Goal: Task Accomplishment & Management: Manage account settings

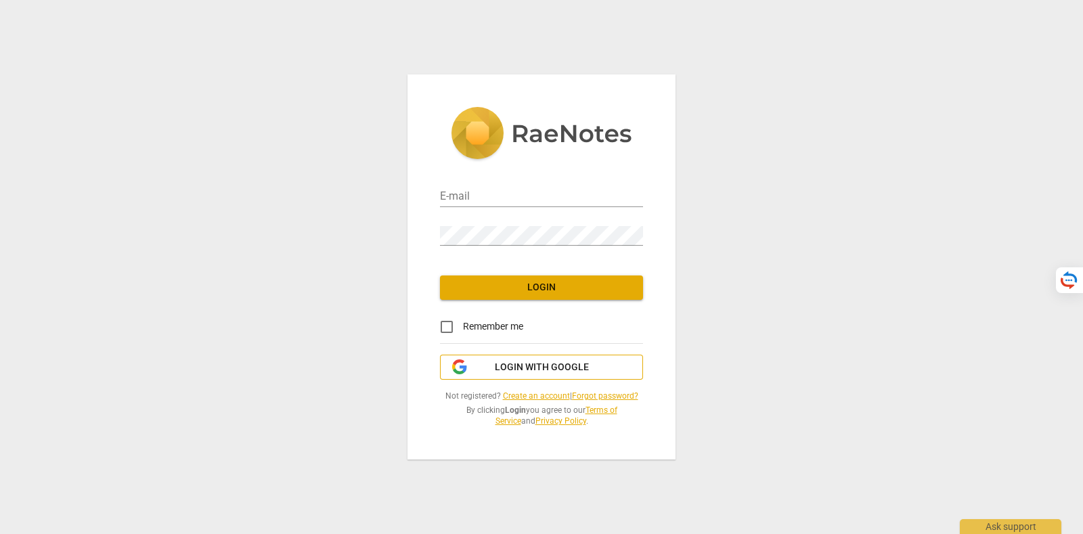
type input "[PERSON_NAME][EMAIL_ADDRESS][DOMAIN_NAME]"
click at [580, 364] on span "Login with Google" at bounding box center [542, 368] width 94 height 14
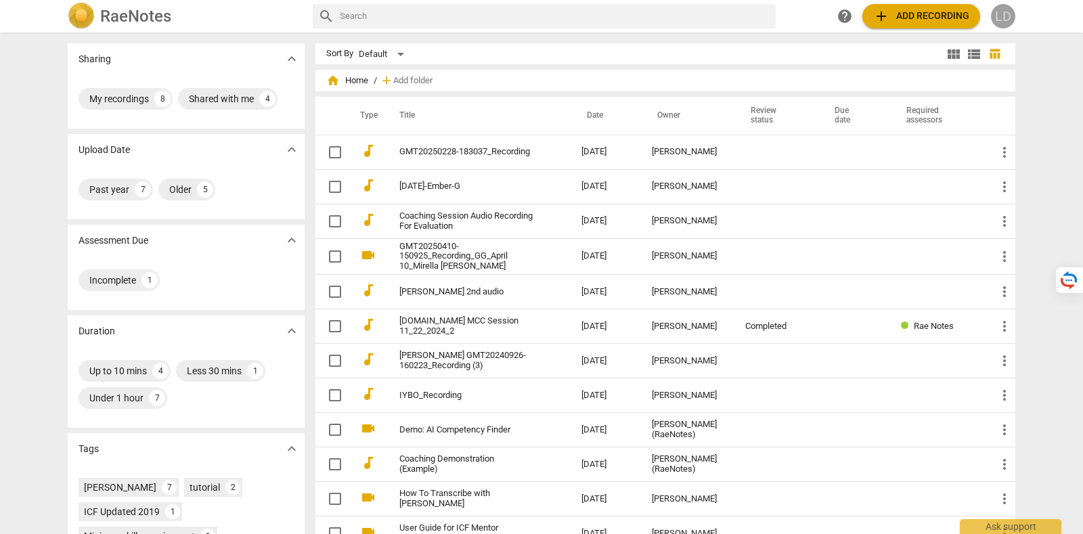
click at [998, 27] on span "LD" at bounding box center [1003, 16] width 24 height 24
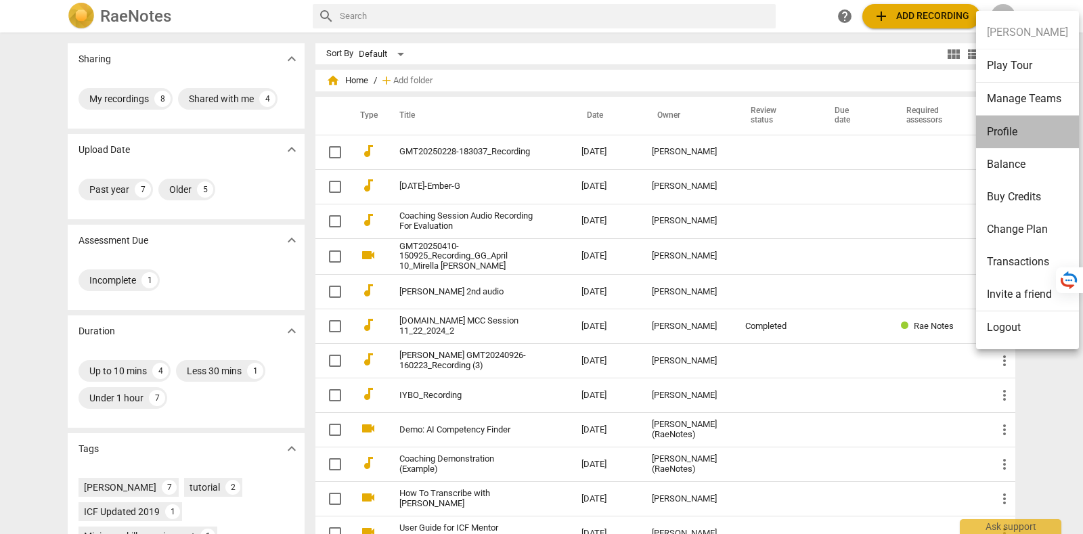
click at [1029, 123] on li "Profile" at bounding box center [1027, 132] width 103 height 33
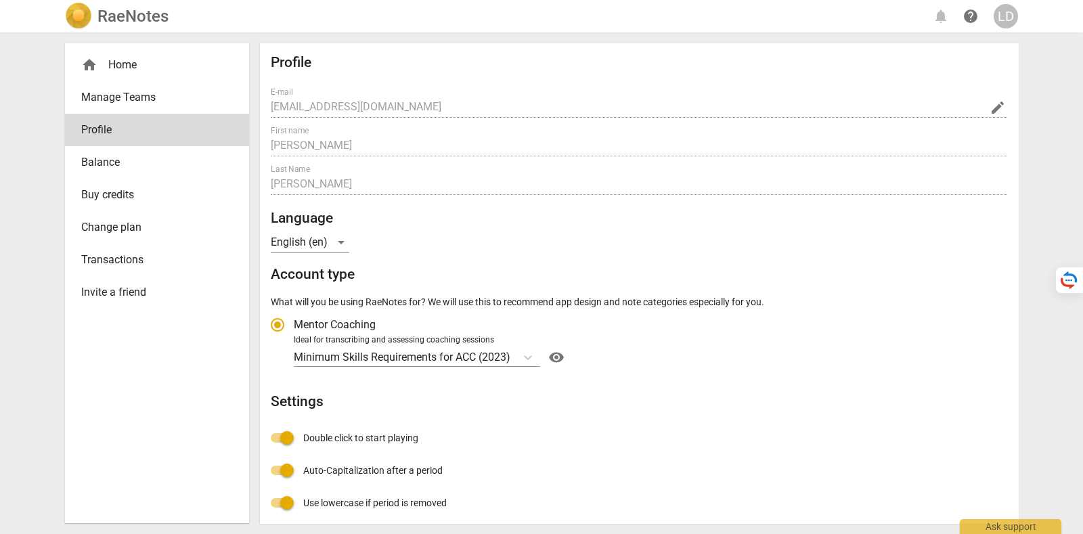
radio input "false"
click at [179, 218] on link "Change plan" at bounding box center [157, 227] width 184 height 33
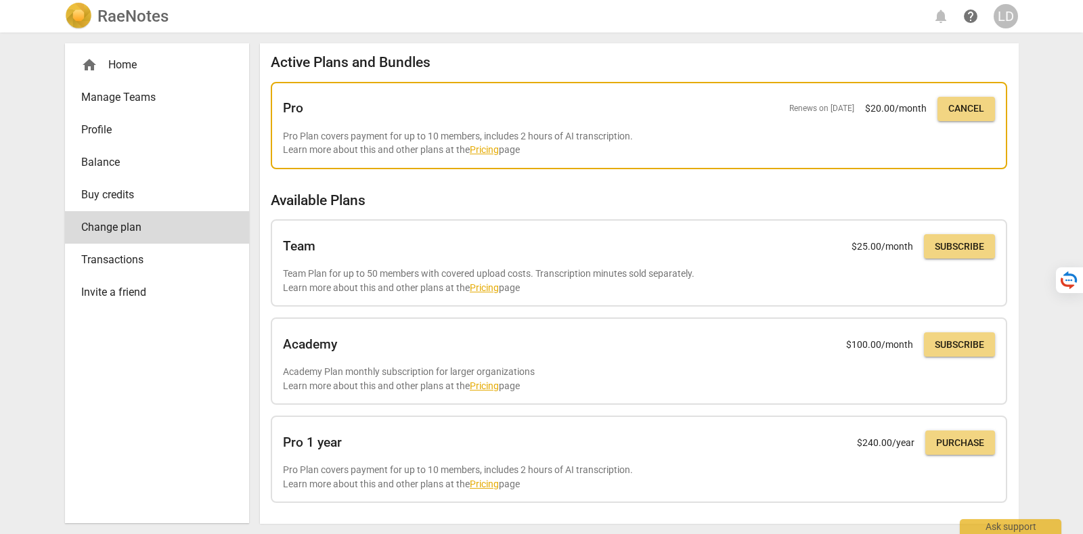
click at [953, 108] on span "Cancel" at bounding box center [967, 109] width 36 height 14
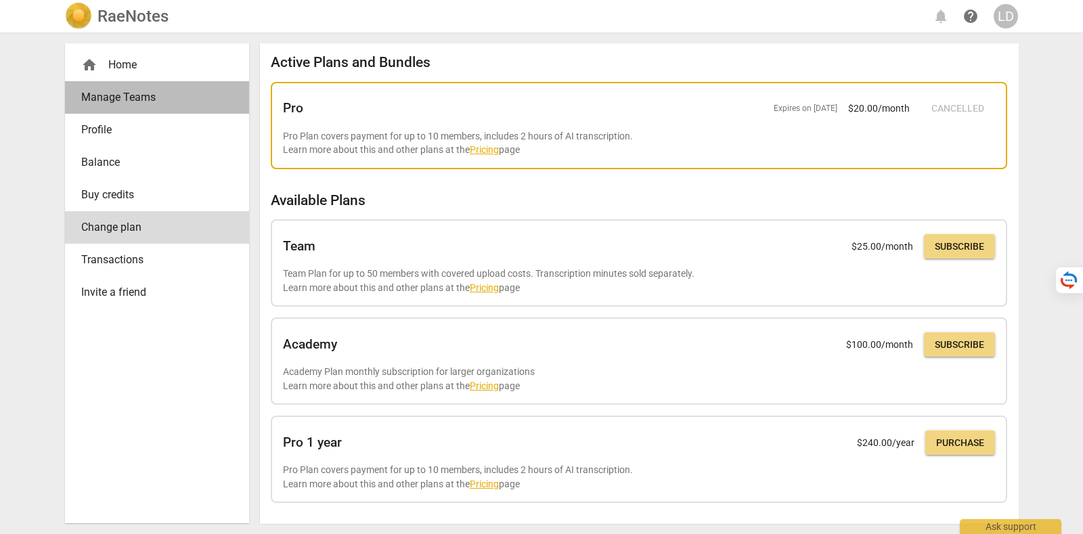
click at [152, 98] on span "Manage Teams" at bounding box center [151, 97] width 141 height 16
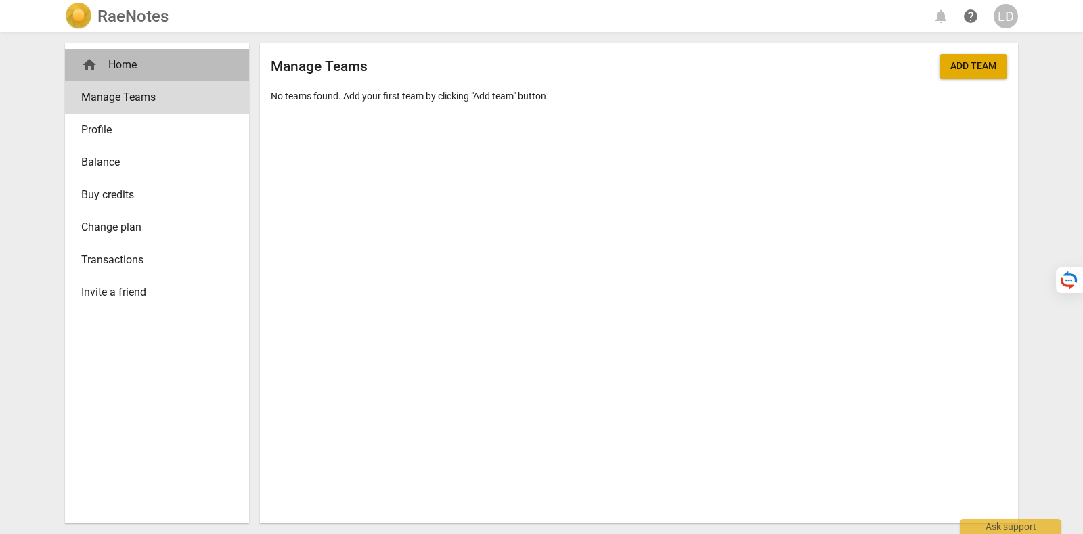
click at [159, 64] on div "home Home" at bounding box center [151, 65] width 141 height 16
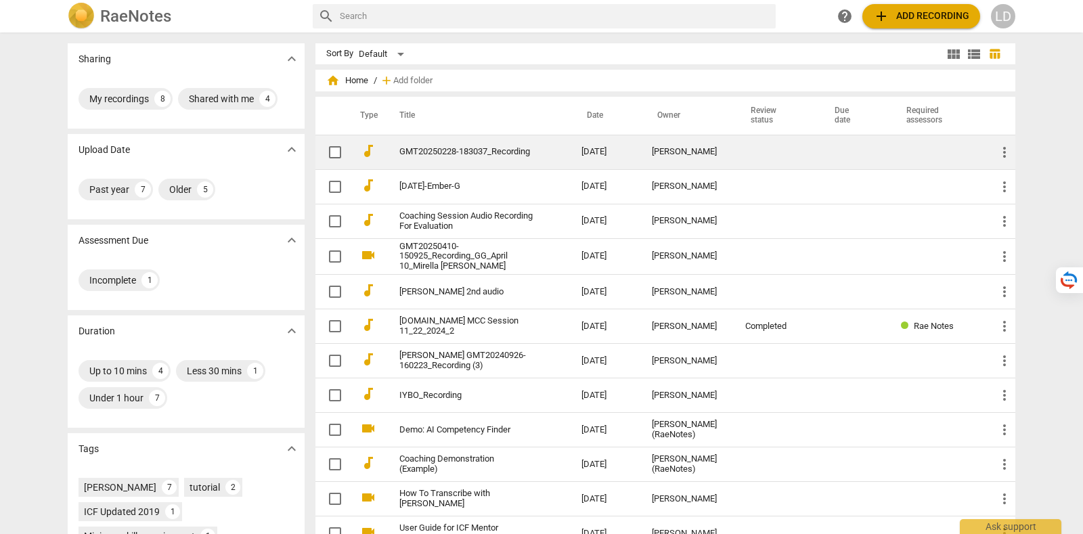
click at [471, 154] on link "GMT20250228-183037_Recording" at bounding box center [466, 152] width 133 height 10
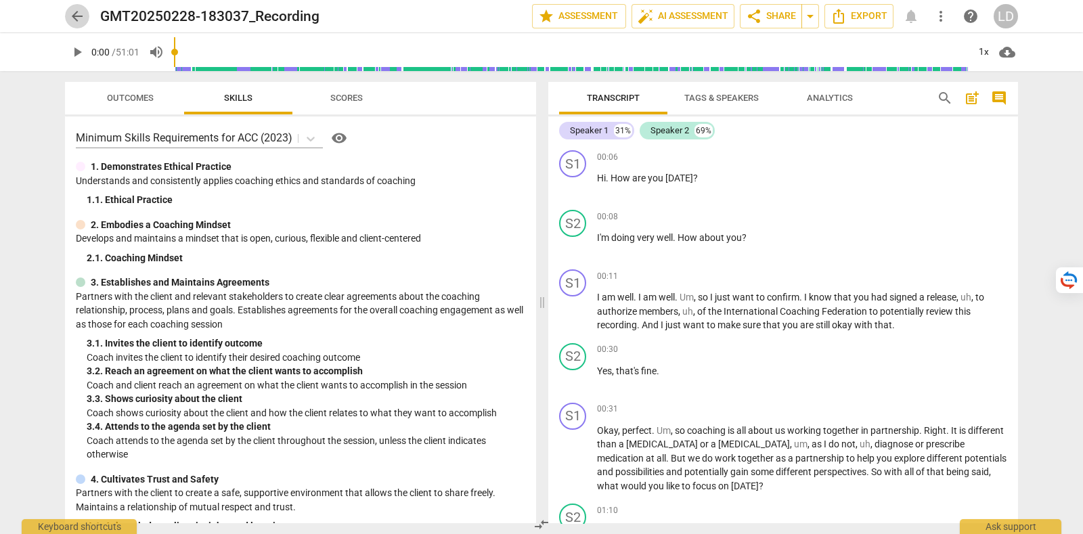
click at [81, 9] on span "arrow_back" at bounding box center [77, 16] width 16 height 16
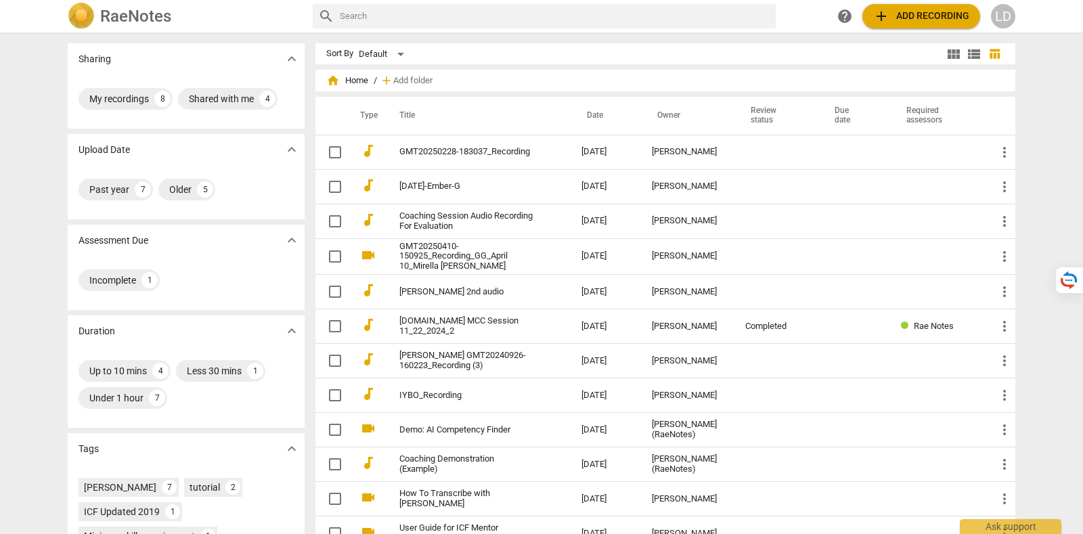
click at [1008, 18] on div "LD" at bounding box center [1003, 16] width 24 height 24
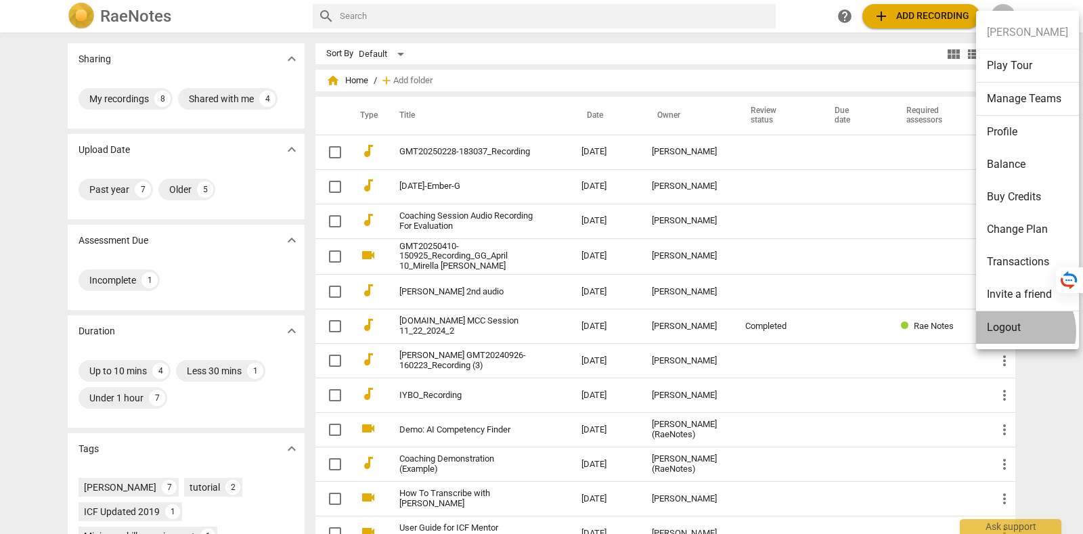
click at [1014, 330] on li "Logout" at bounding box center [1027, 327] width 103 height 33
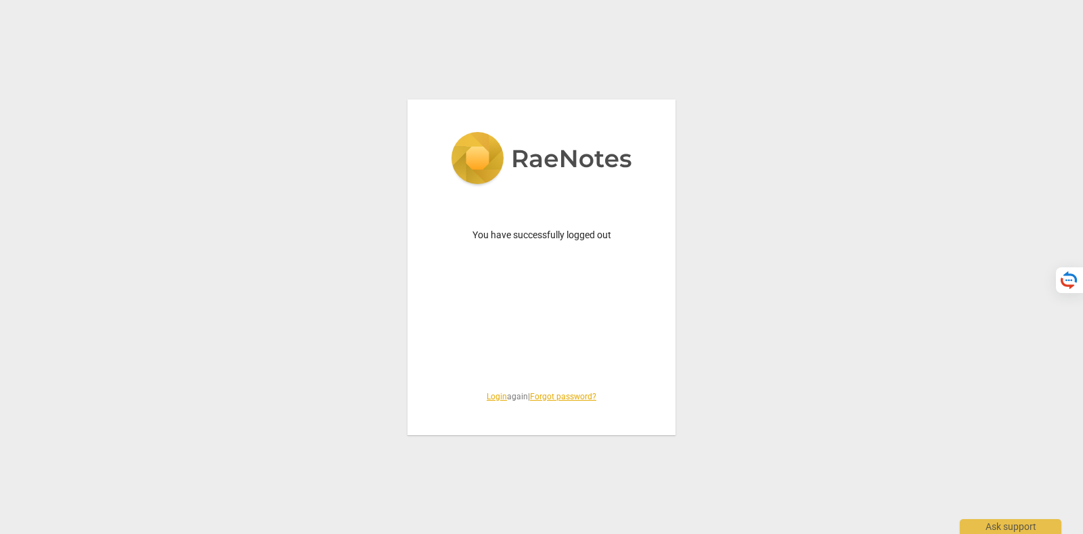
click at [493, 398] on link "Login" at bounding box center [497, 396] width 20 height 9
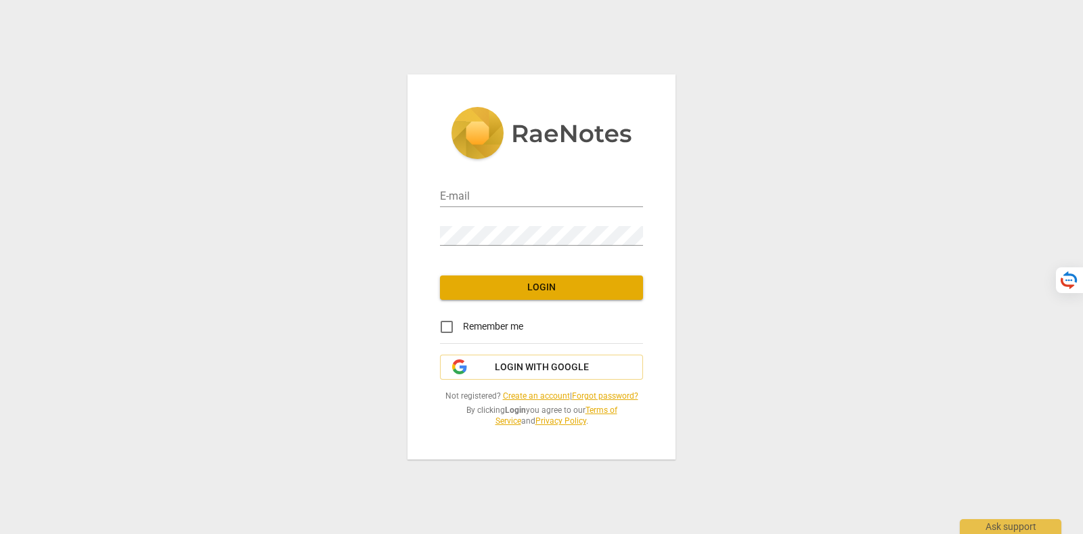
type input "[PERSON_NAME][EMAIL_ADDRESS][DOMAIN_NAME]"
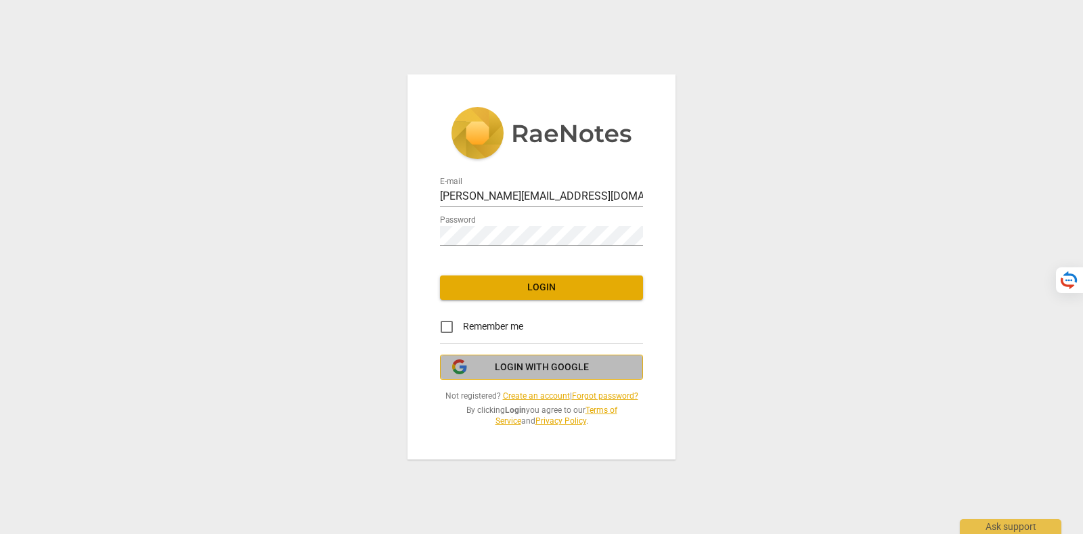
click at [525, 363] on span "Login with Google" at bounding box center [542, 368] width 94 height 14
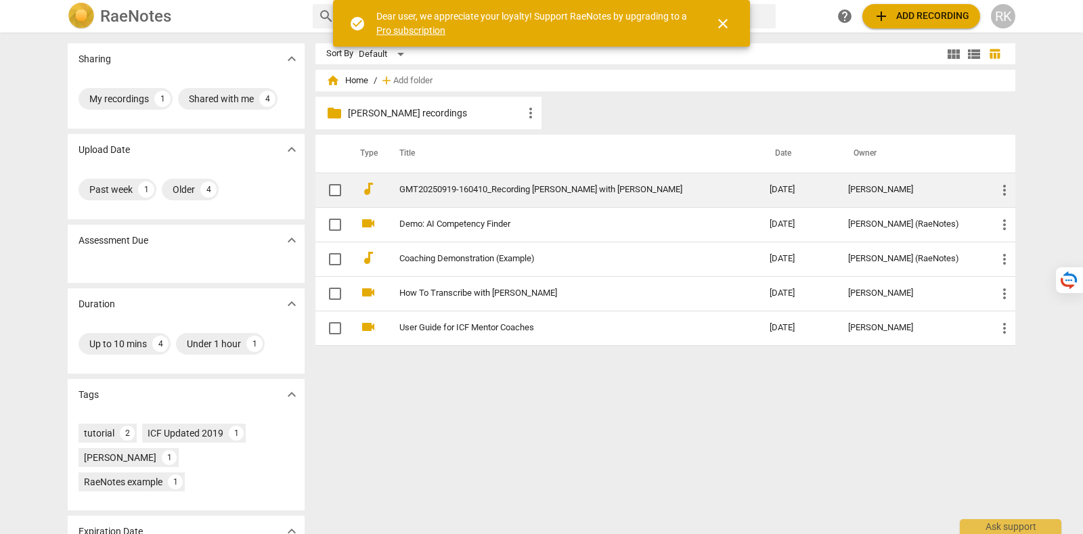
click at [589, 180] on td "GMT20250919-160410_Recording [PERSON_NAME] with [PERSON_NAME]" at bounding box center [571, 190] width 376 height 35
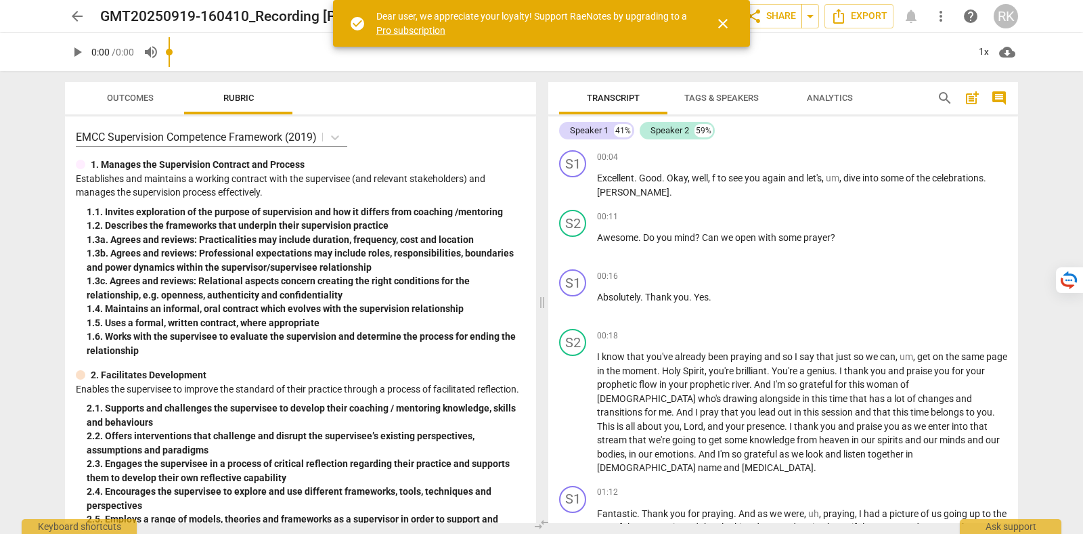
click at [725, 20] on span "close" at bounding box center [723, 24] width 16 height 16
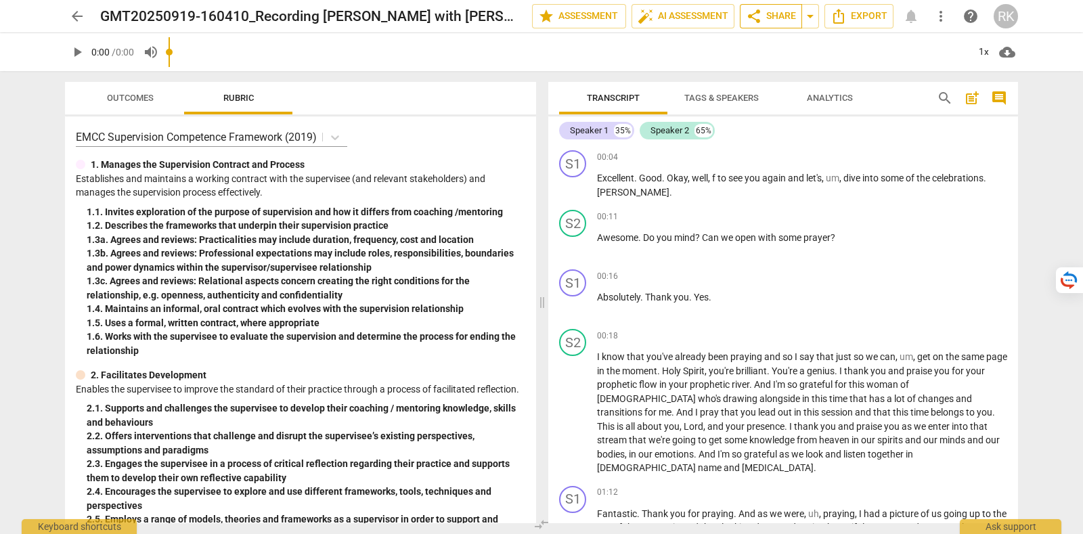
click at [772, 15] on span "share Share" at bounding box center [771, 16] width 50 height 16
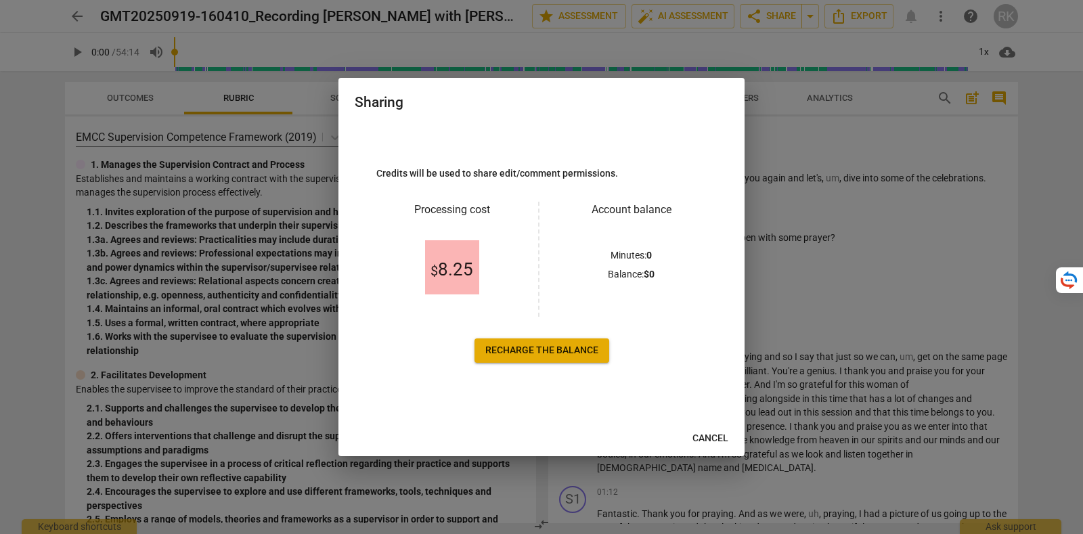
click at [582, 350] on span "Recharge the balance" at bounding box center [541, 351] width 113 height 14
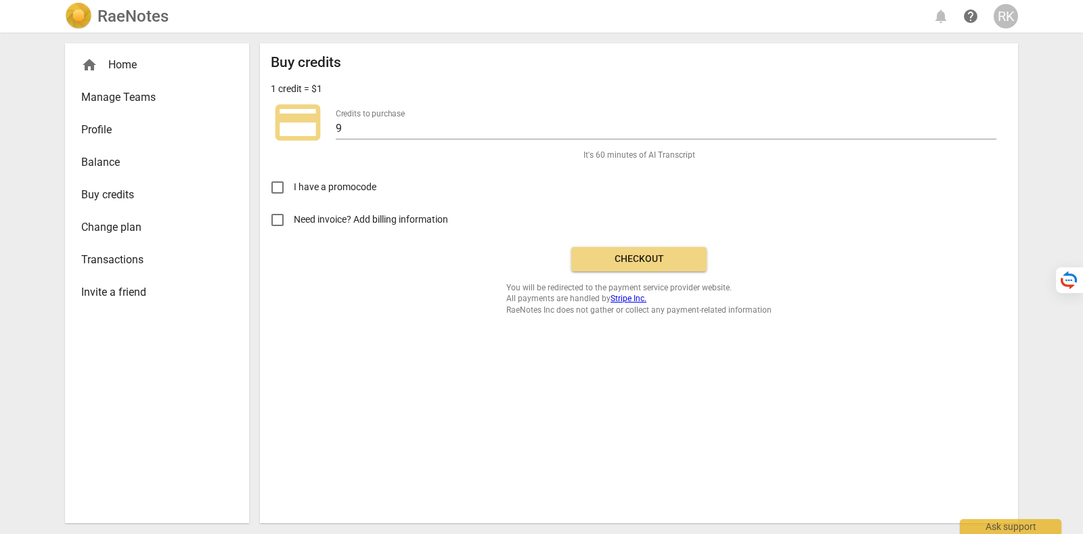
click at [163, 198] on span "Buy credits" at bounding box center [151, 195] width 141 height 16
click at [1009, 11] on div "RK" at bounding box center [1006, 16] width 24 height 24
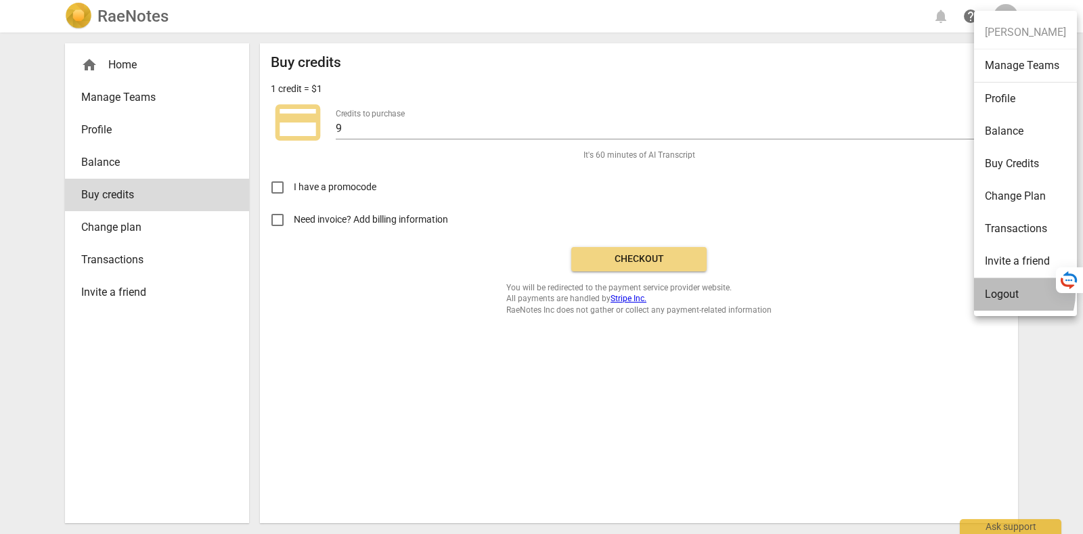
click at [1006, 293] on li "Logout" at bounding box center [1025, 294] width 103 height 33
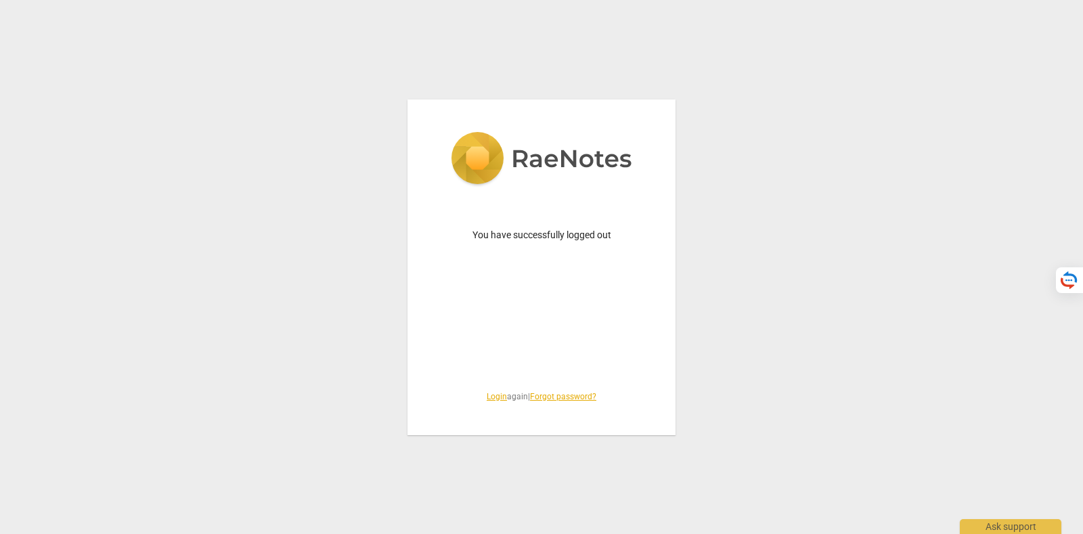
click at [493, 401] on link "Login" at bounding box center [497, 396] width 20 height 9
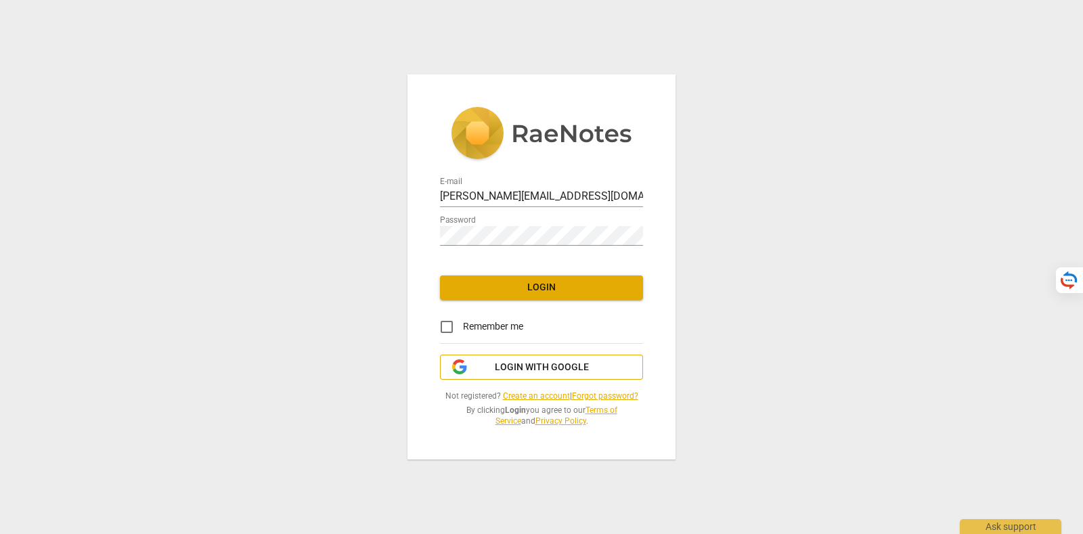
click at [536, 364] on span "Login with Google" at bounding box center [542, 368] width 94 height 14
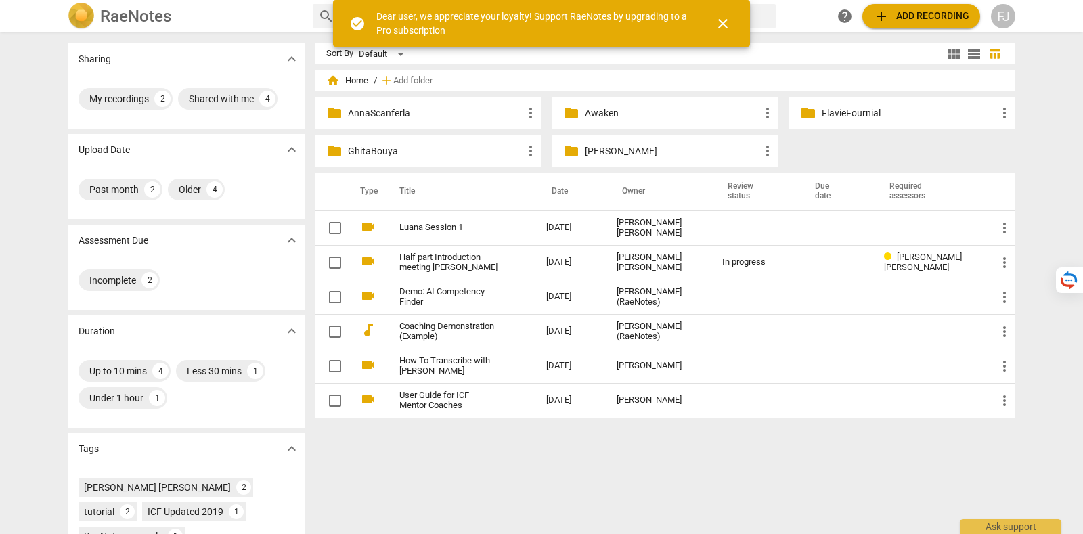
click at [718, 22] on span "close" at bounding box center [723, 24] width 16 height 16
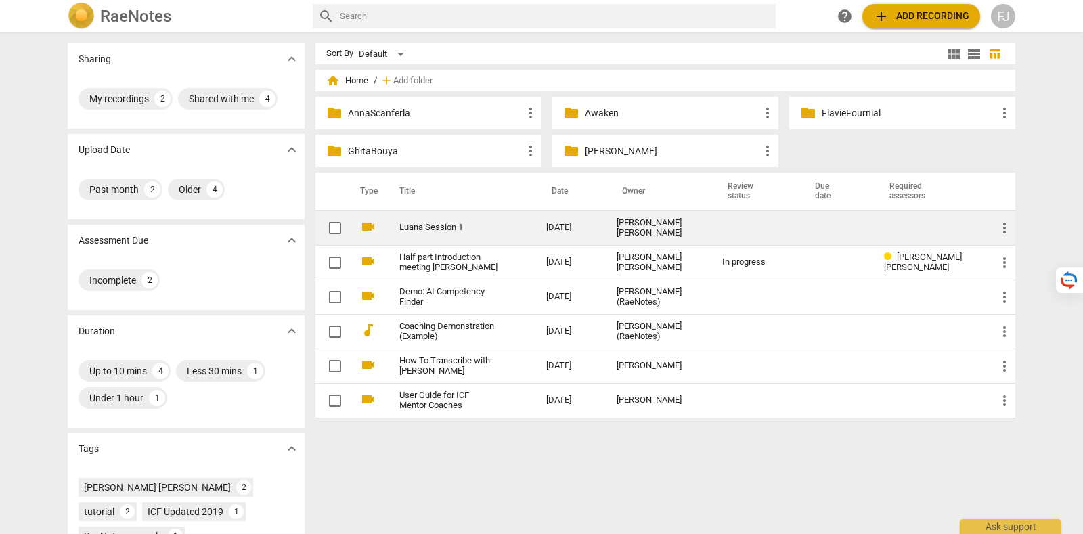
click at [449, 223] on link "Luana Session 1" at bounding box center [449, 228] width 98 height 10
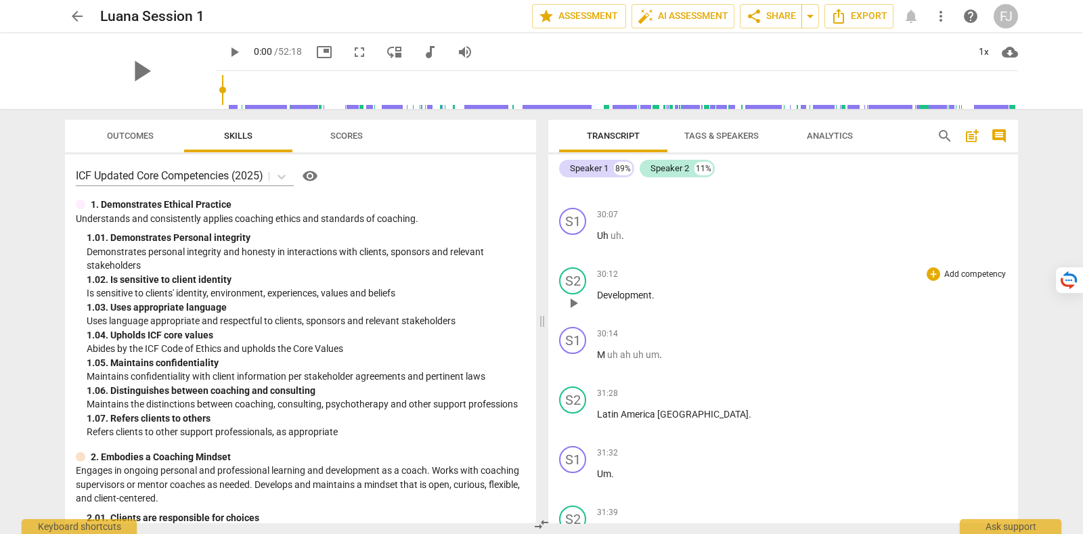
scroll to position [2623, 0]
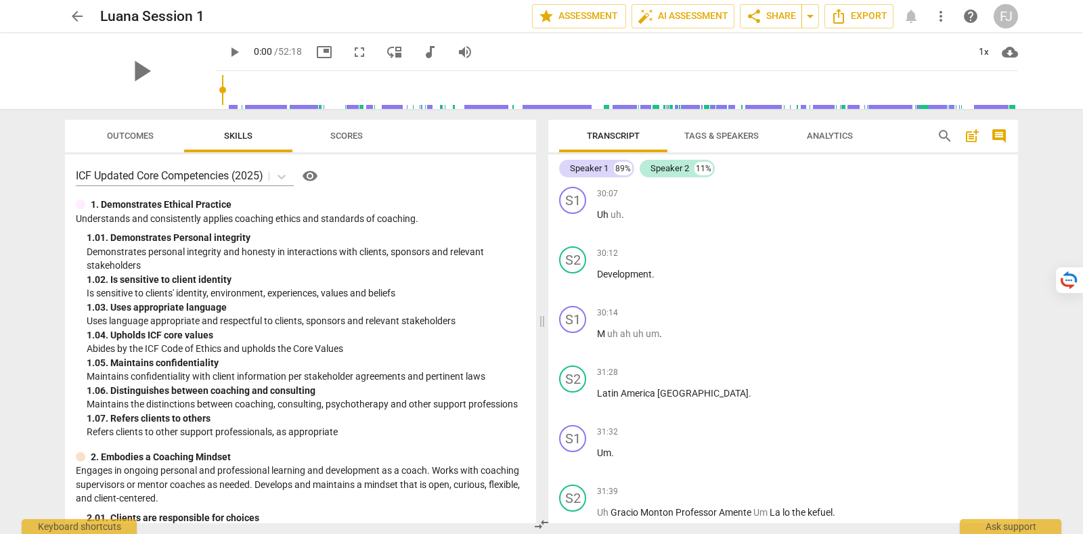
click at [999, 16] on div "FJ" at bounding box center [1006, 16] width 24 height 24
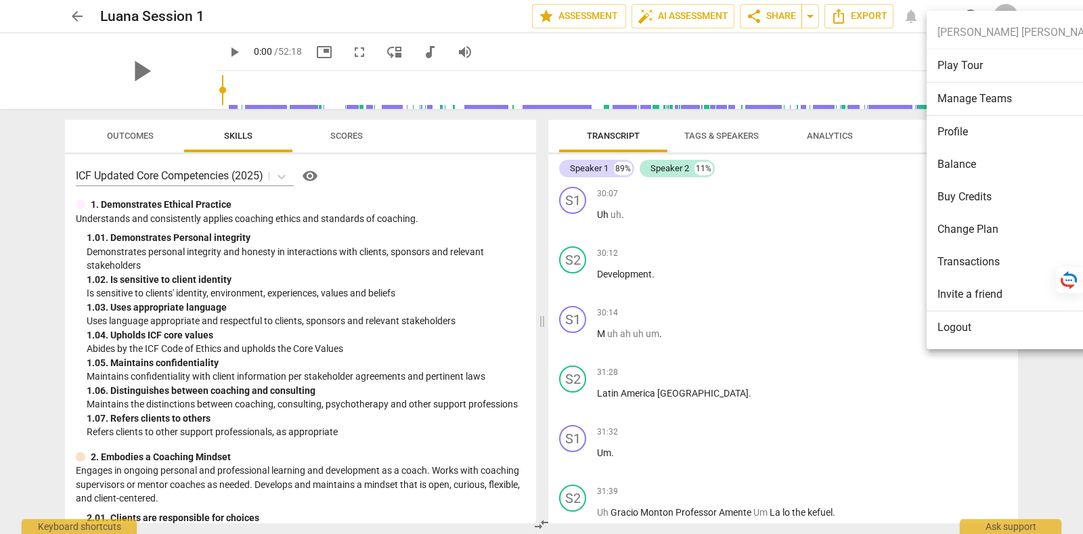
click at [977, 266] on li "Transactions" at bounding box center [1020, 262] width 187 height 33
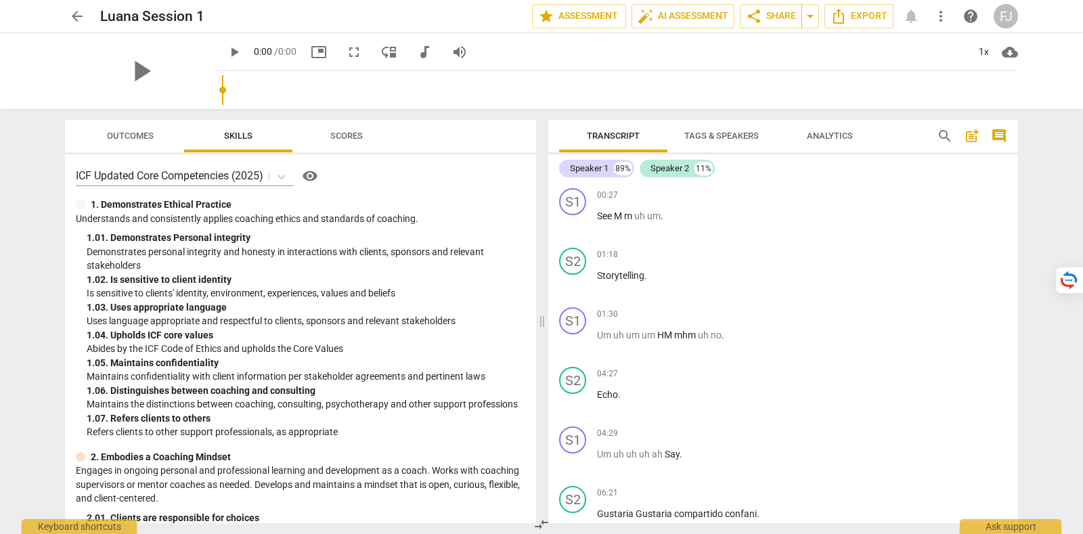
click at [82, 16] on span "arrow_back" at bounding box center [77, 16] width 16 height 16
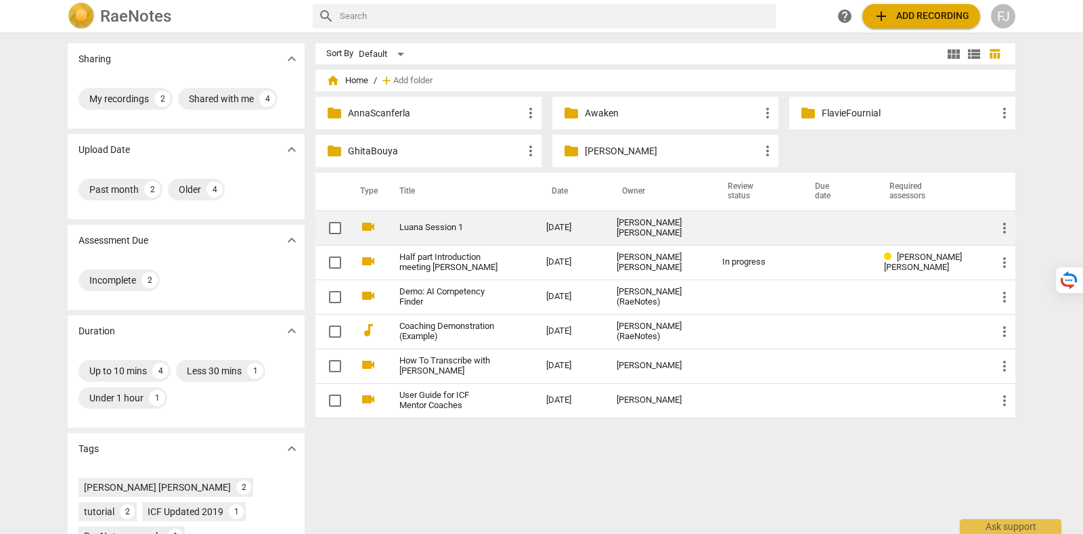
click at [494, 229] on link "Luana Session 1" at bounding box center [449, 228] width 98 height 10
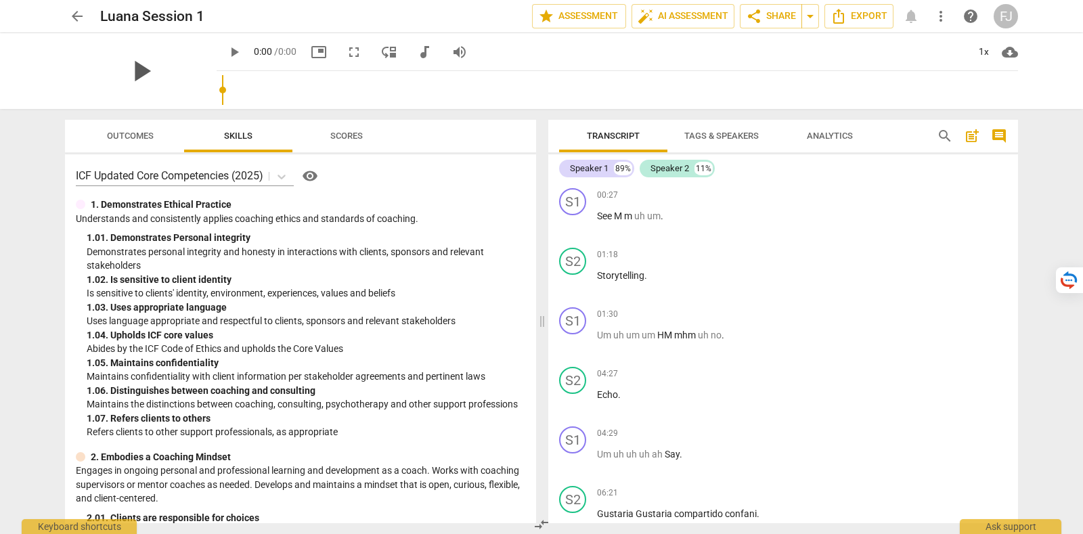
click at [158, 72] on span "play_arrow" at bounding box center [140, 70] width 35 height 35
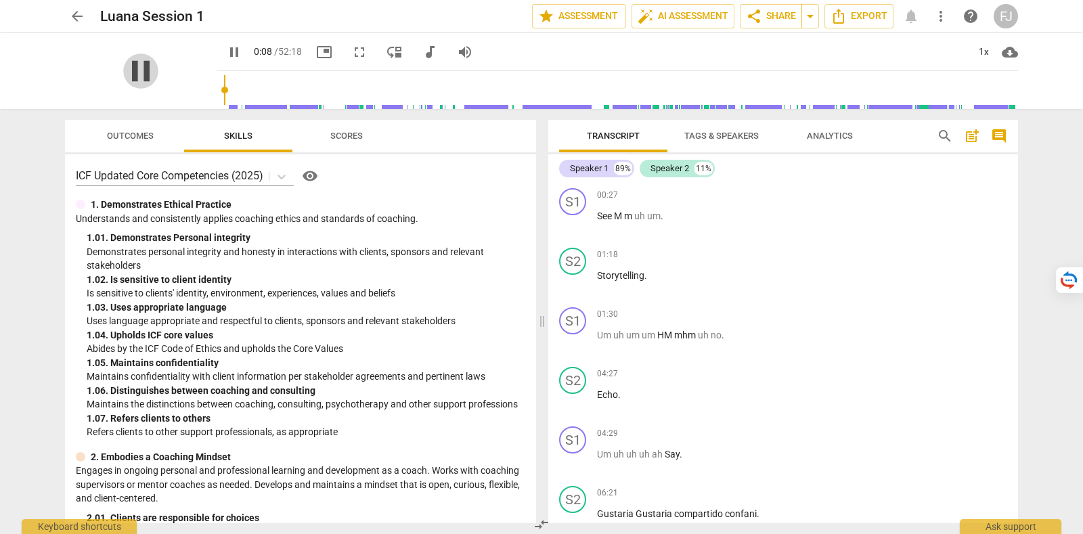
click at [128, 70] on span "pause" at bounding box center [140, 70] width 35 height 35
type input "8"
click at [1007, 16] on div "FJ" at bounding box center [1006, 16] width 24 height 24
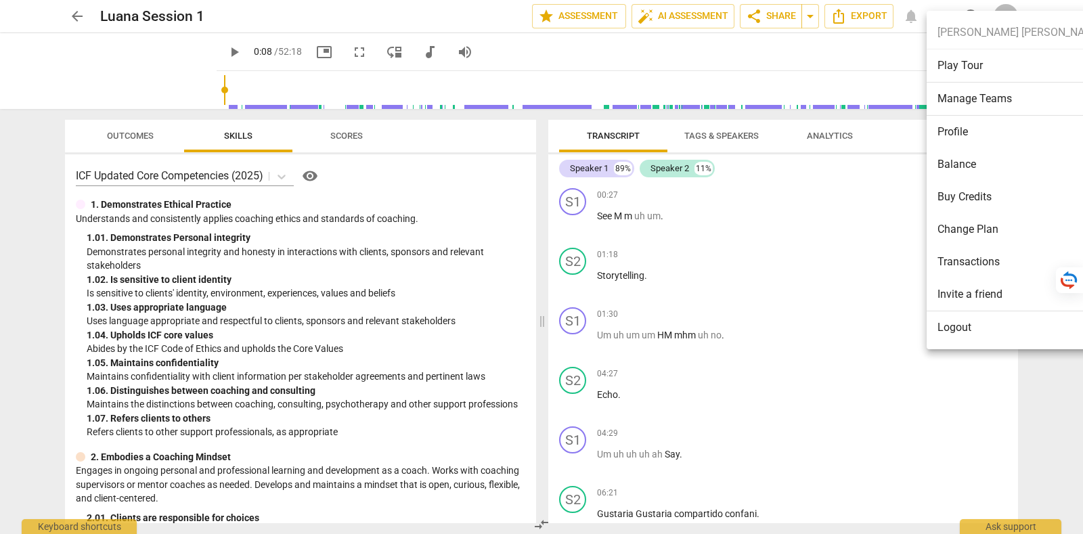
click at [959, 263] on li "Transactions" at bounding box center [1020, 262] width 187 height 33
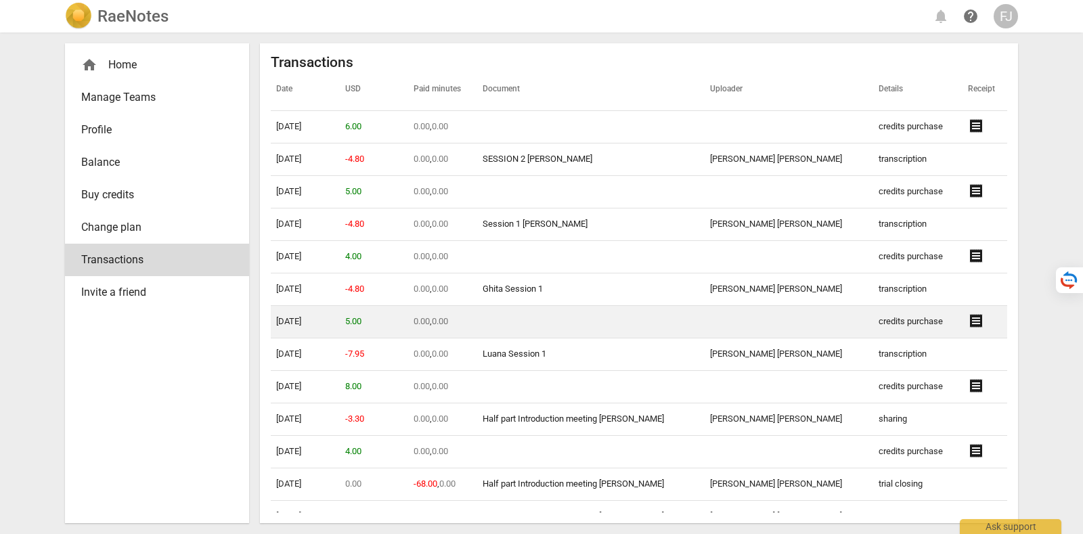
scroll to position [571, 0]
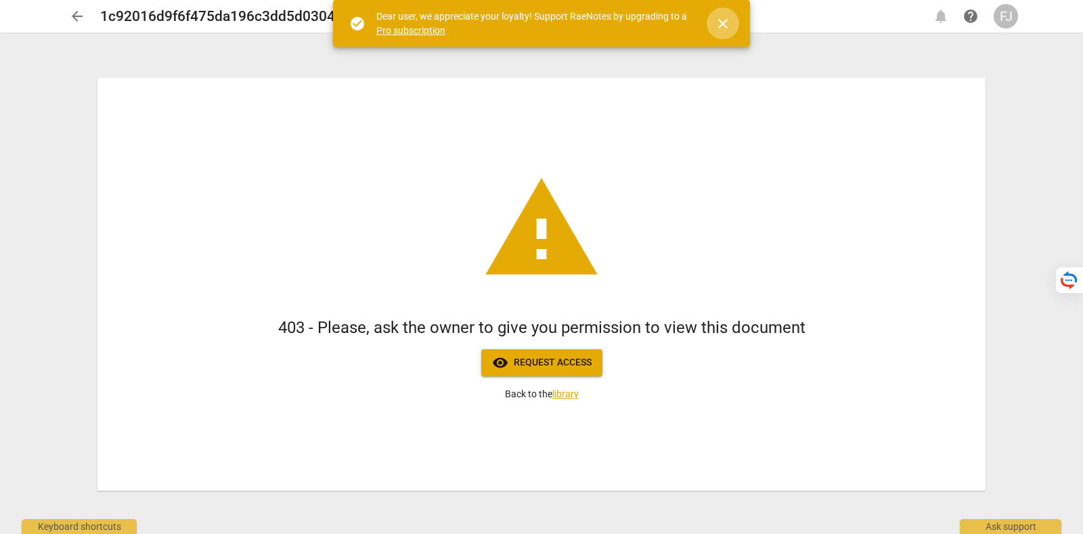
drag, startPoint x: 726, startPoint y: 22, endPoint x: 742, endPoint y: 25, distance: 16.5
click at [726, 24] on span "close" at bounding box center [723, 24] width 16 height 16
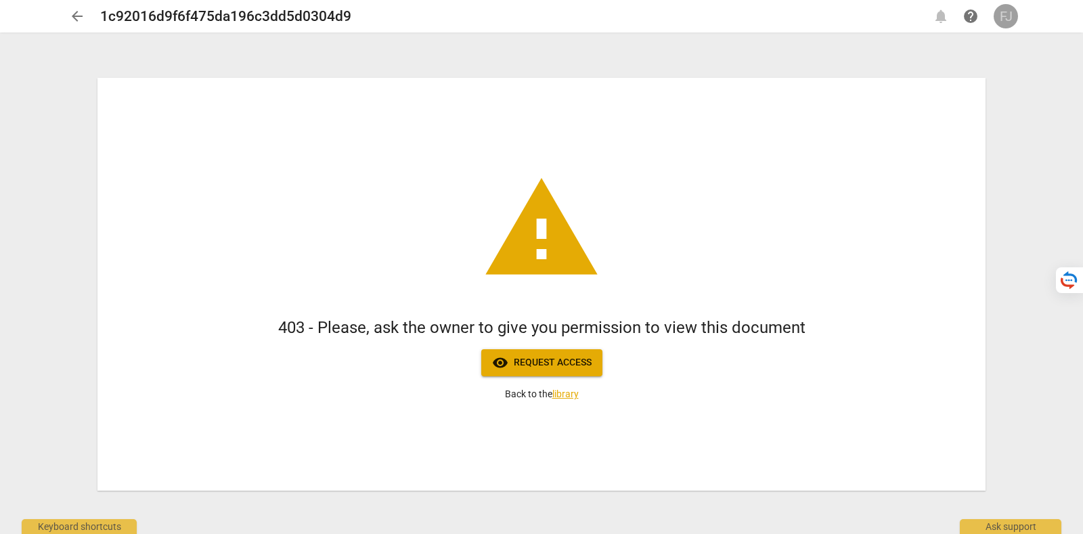
click at [1010, 18] on div "FJ" at bounding box center [1006, 16] width 24 height 24
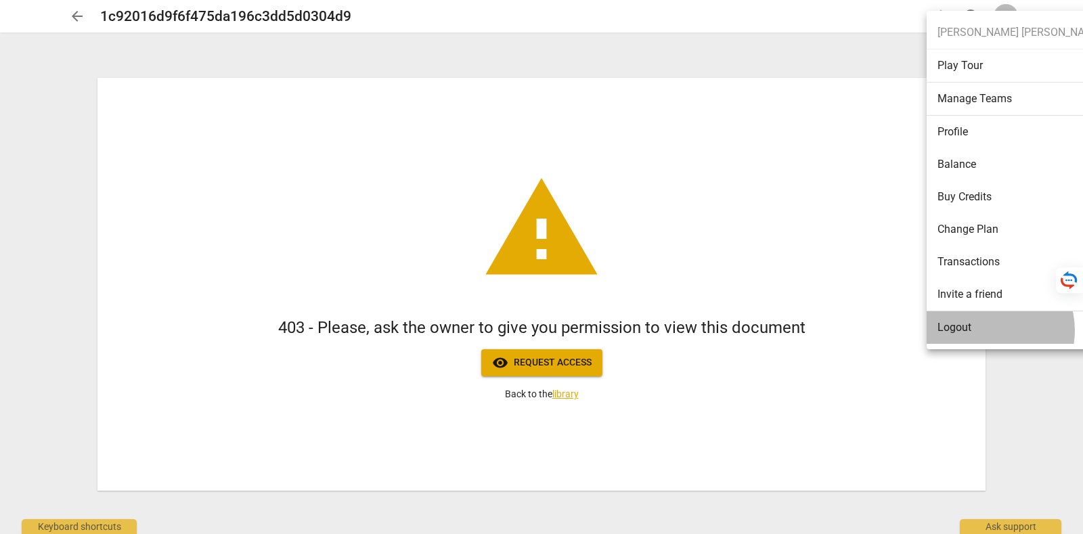
click at [989, 330] on li "Logout" at bounding box center [1020, 327] width 187 height 33
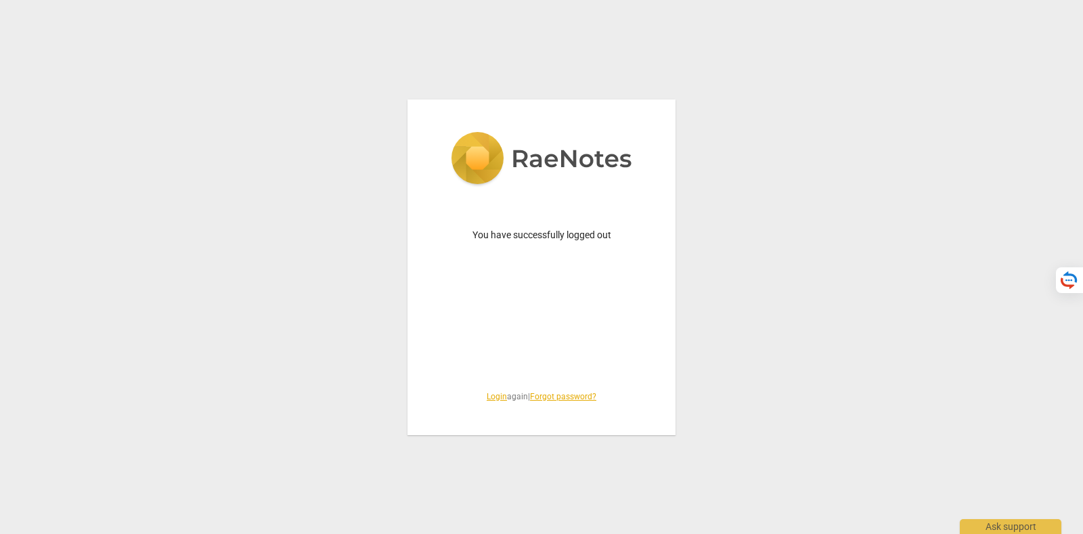
click at [487, 398] on link "Login" at bounding box center [497, 396] width 20 height 9
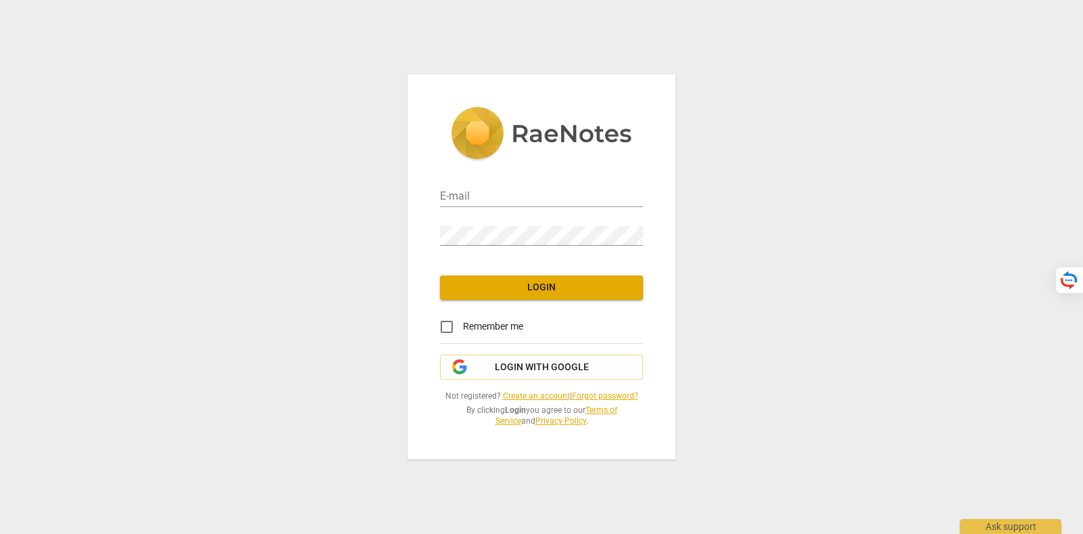
type input "tatiana@raenotes.com"
click at [504, 372] on span "Login with Google" at bounding box center [542, 368] width 94 height 14
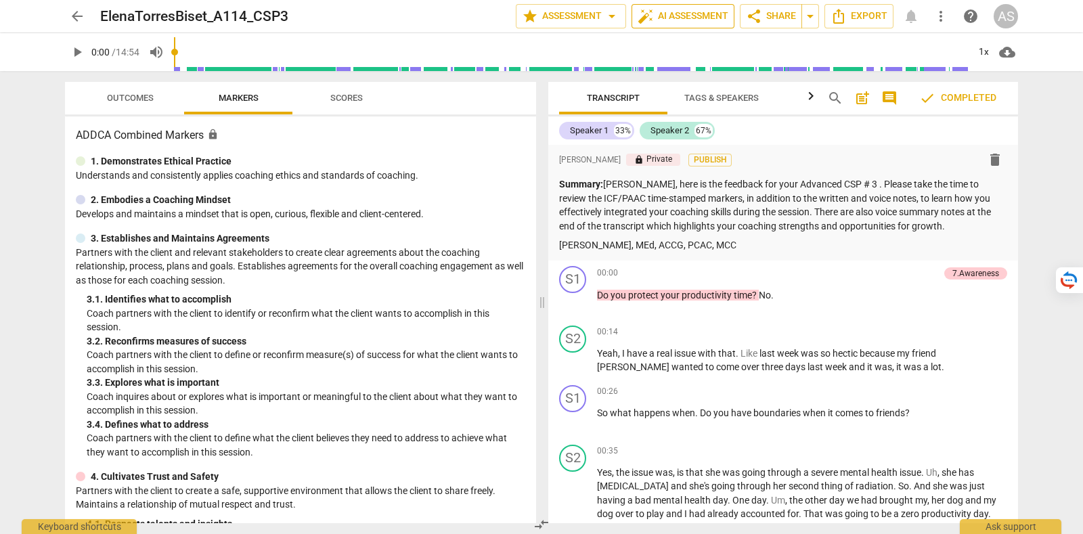
click at [664, 16] on span "auto_fix_high AI Assessment" at bounding box center [683, 16] width 91 height 16
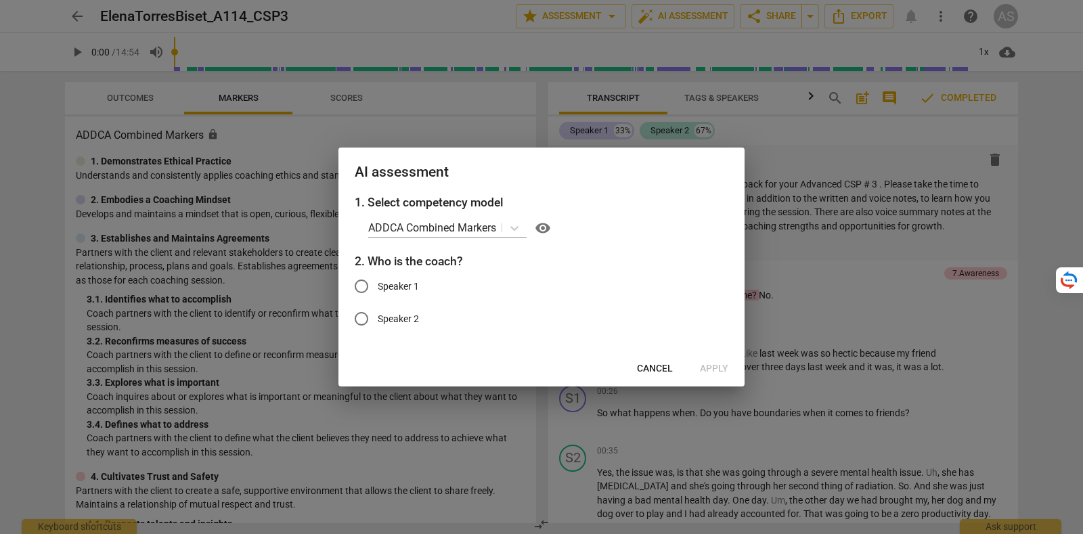
click at [657, 365] on span "Cancel" at bounding box center [655, 369] width 36 height 14
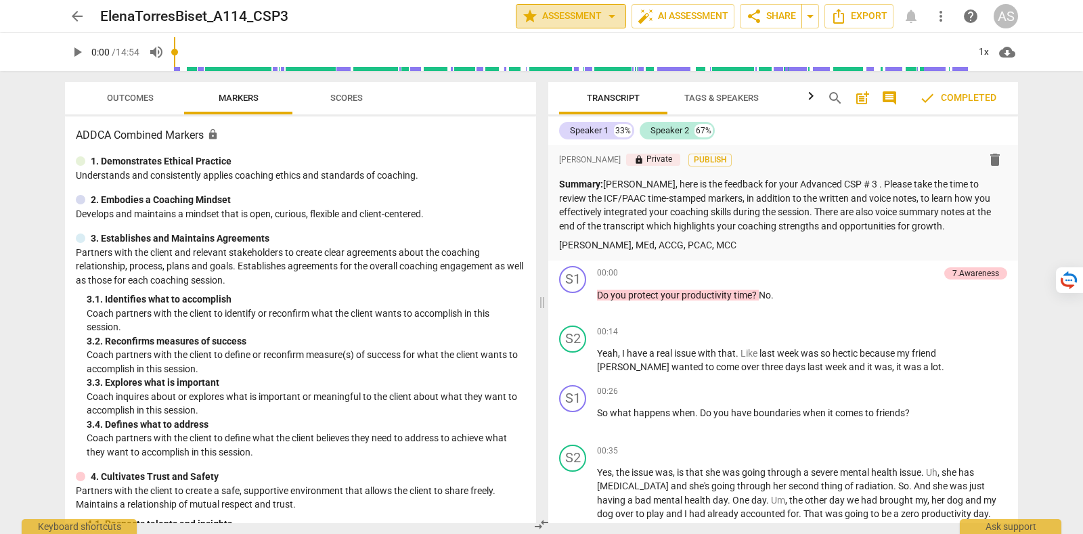
click at [578, 12] on span "star Assessment arrow_drop_down" at bounding box center [571, 16] width 98 height 16
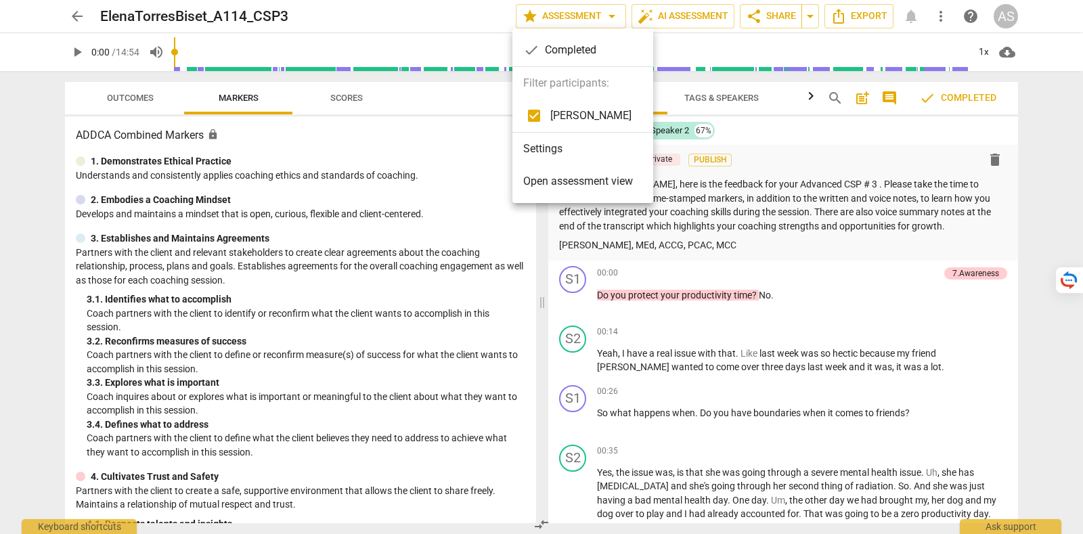
click at [561, 147] on li "Settings" at bounding box center [583, 149] width 141 height 33
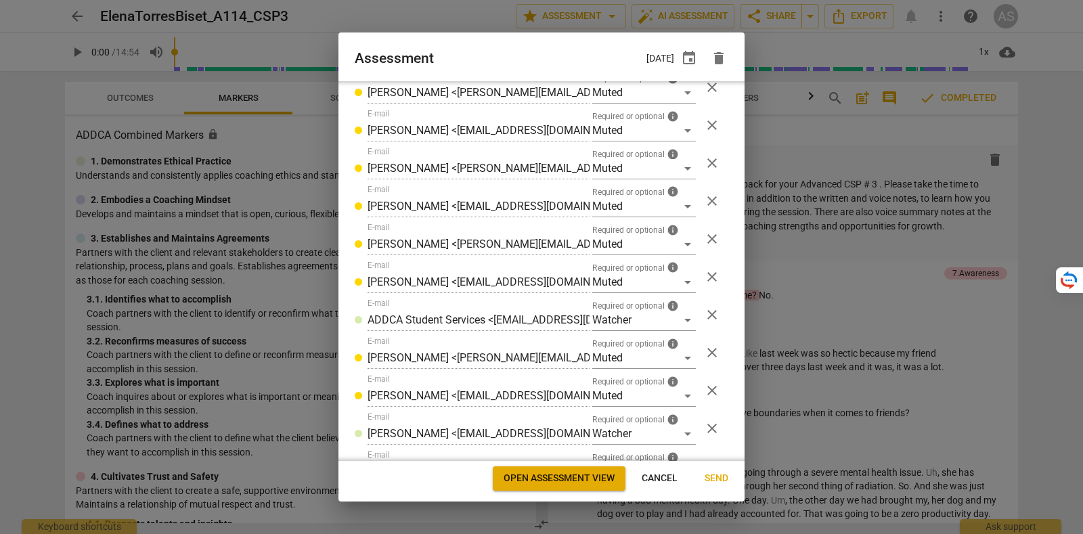
scroll to position [905, 0]
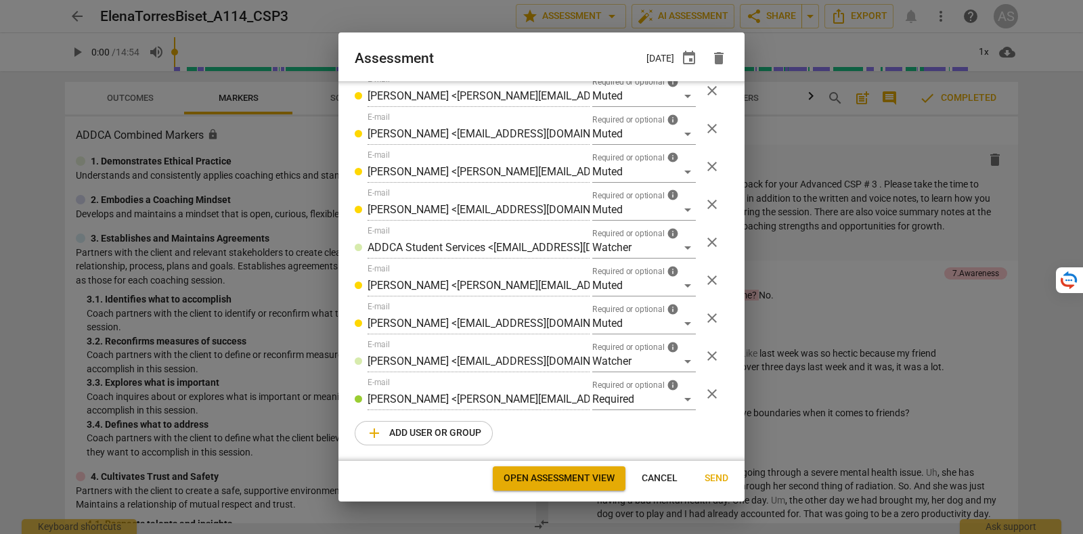
click at [670, 474] on span "Cancel" at bounding box center [660, 479] width 36 height 14
radio input "false"
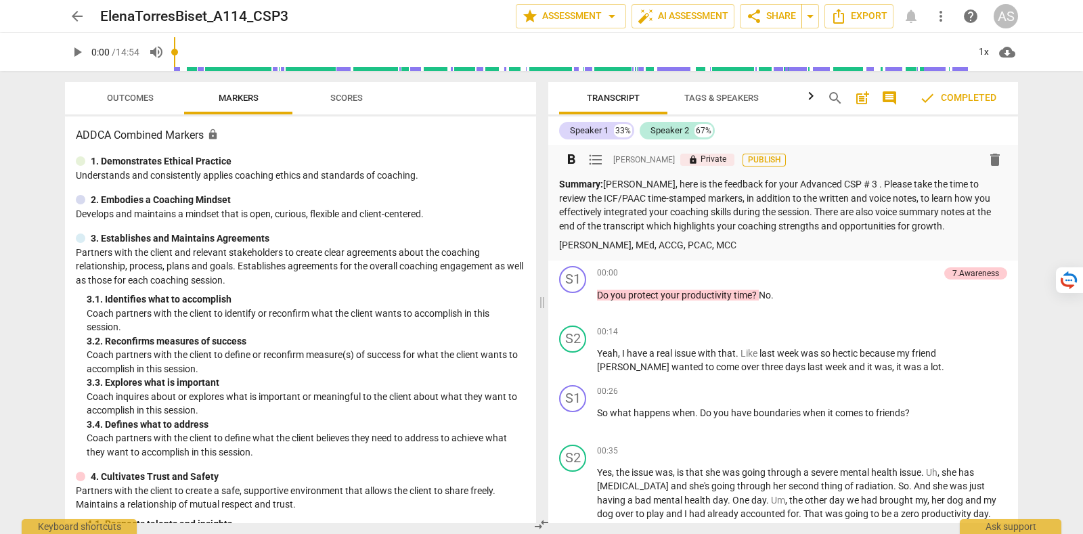
click at [755, 160] on span "Publish" at bounding box center [764, 160] width 20 height 12
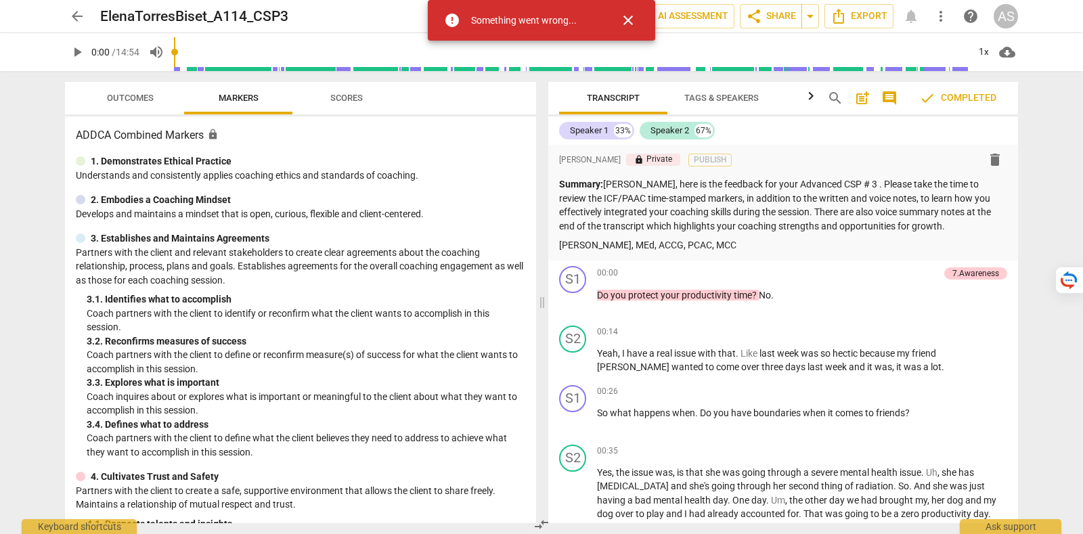
click at [633, 16] on span "close" at bounding box center [628, 20] width 16 height 16
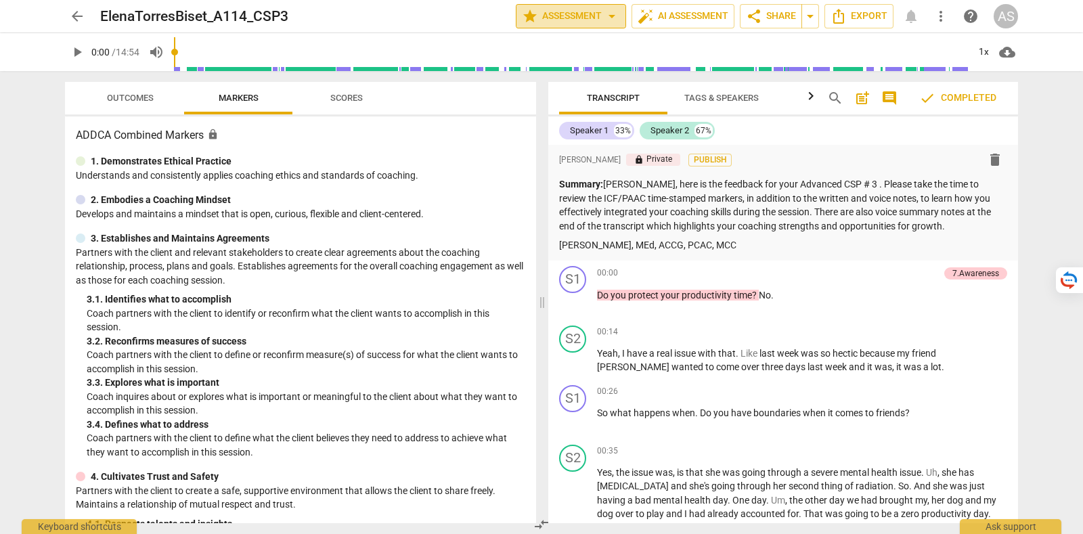
click at [597, 14] on span "star Assessment arrow_drop_down" at bounding box center [571, 16] width 98 height 16
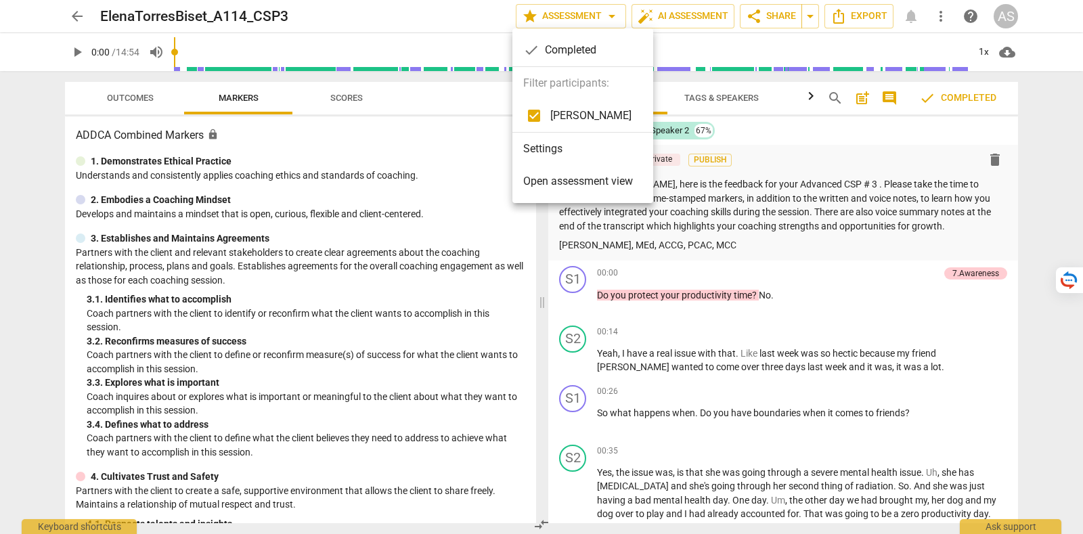
click at [576, 144] on li "Settings" at bounding box center [583, 149] width 141 height 33
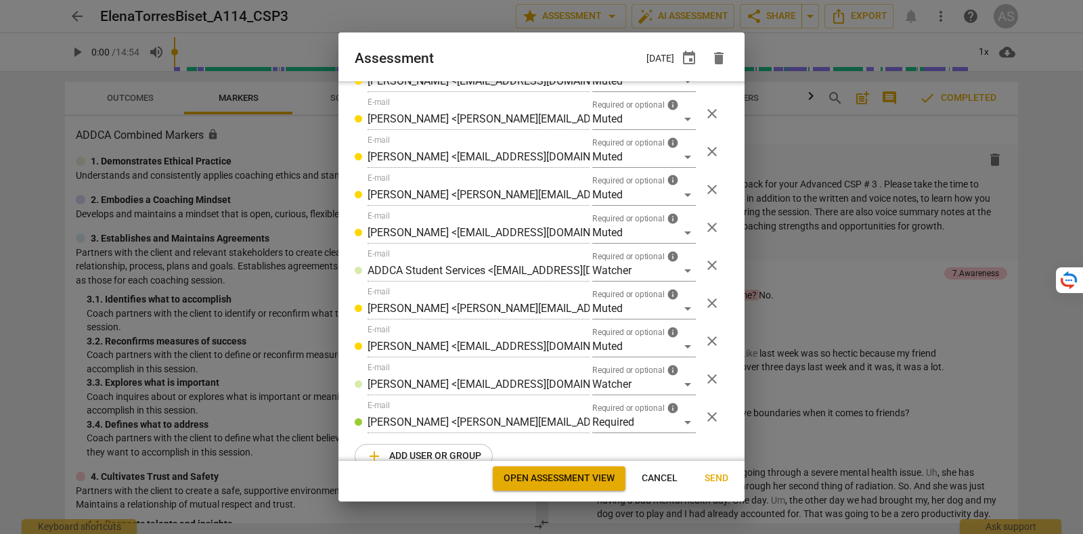
scroll to position [905, 0]
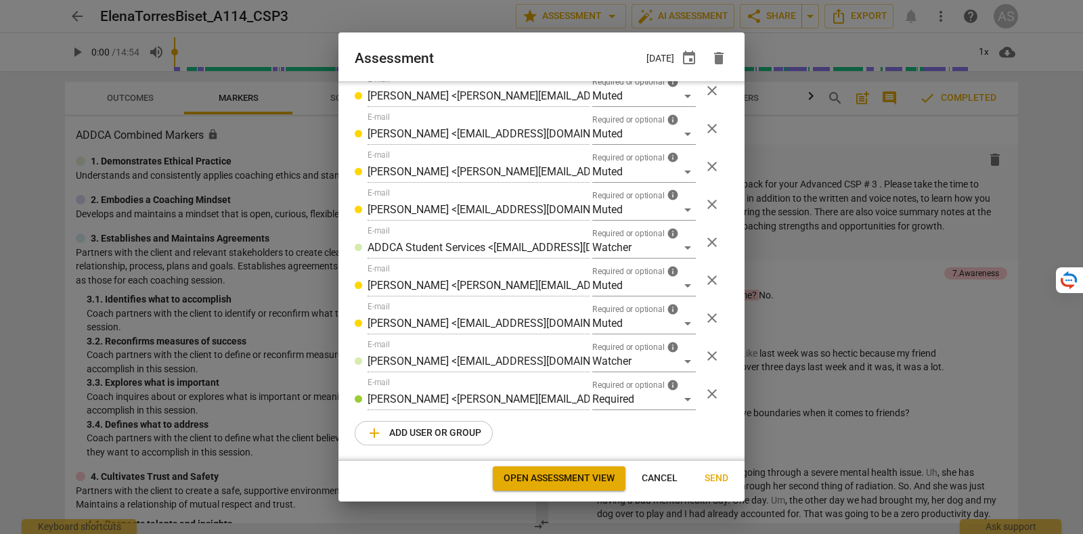
click at [667, 477] on span "Cancel" at bounding box center [660, 479] width 36 height 14
radio input "false"
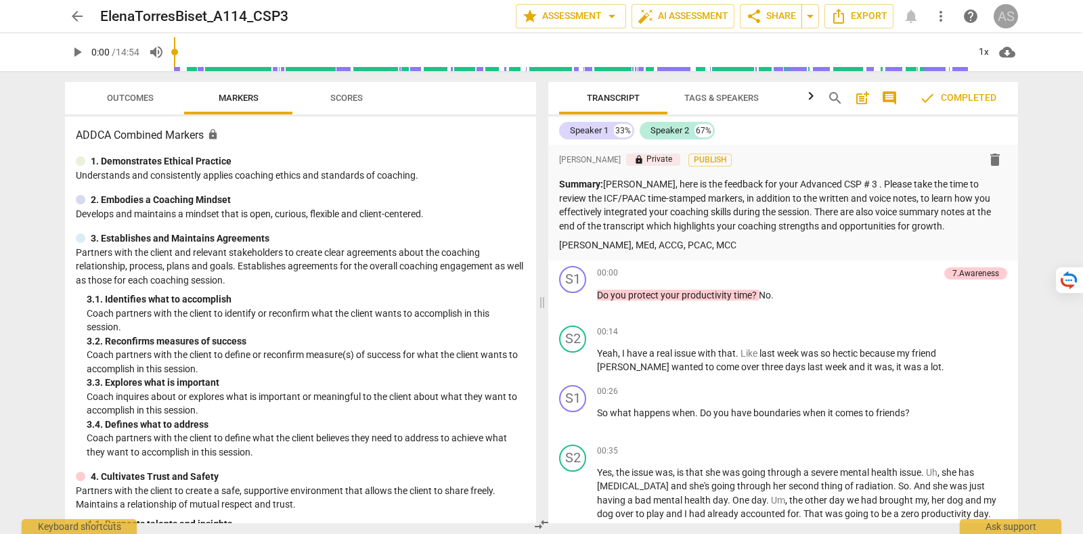
click at [1017, 15] on div "AS" at bounding box center [1006, 16] width 24 height 24
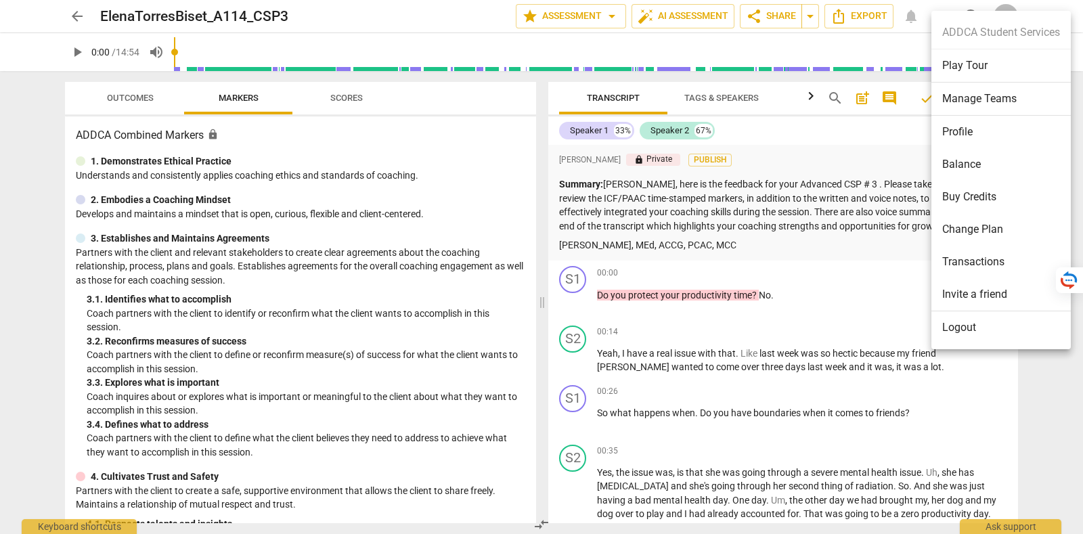
click at [972, 332] on li "Logout" at bounding box center [1001, 327] width 139 height 33
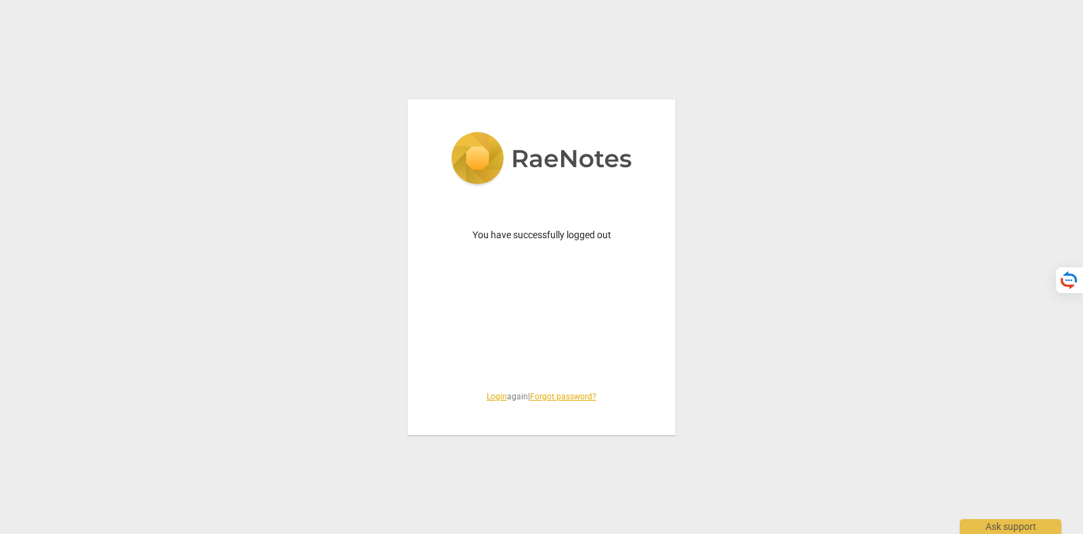
click at [488, 399] on link "Login" at bounding box center [497, 396] width 20 height 9
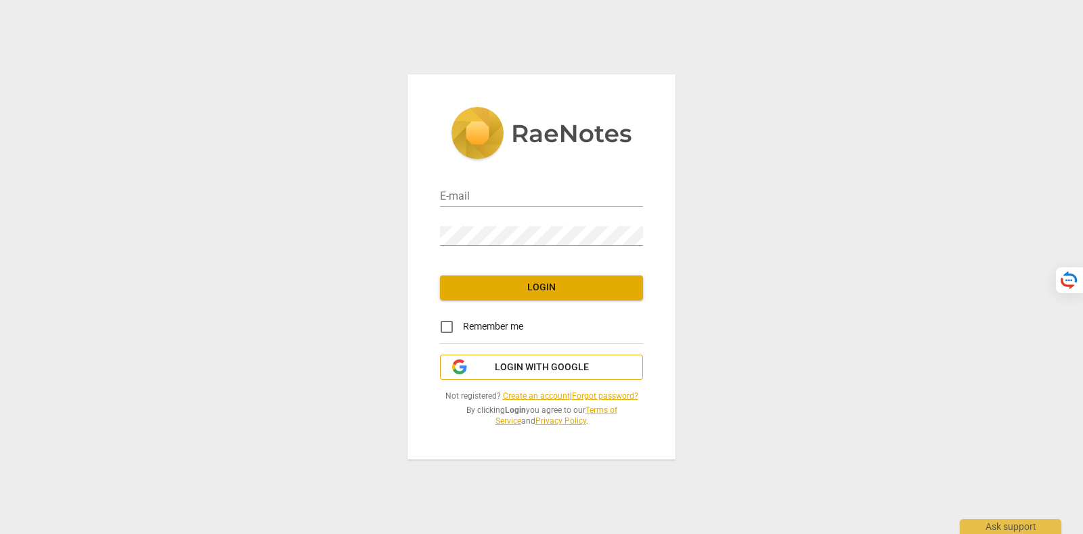
type input "tatiana@raenotes.com"
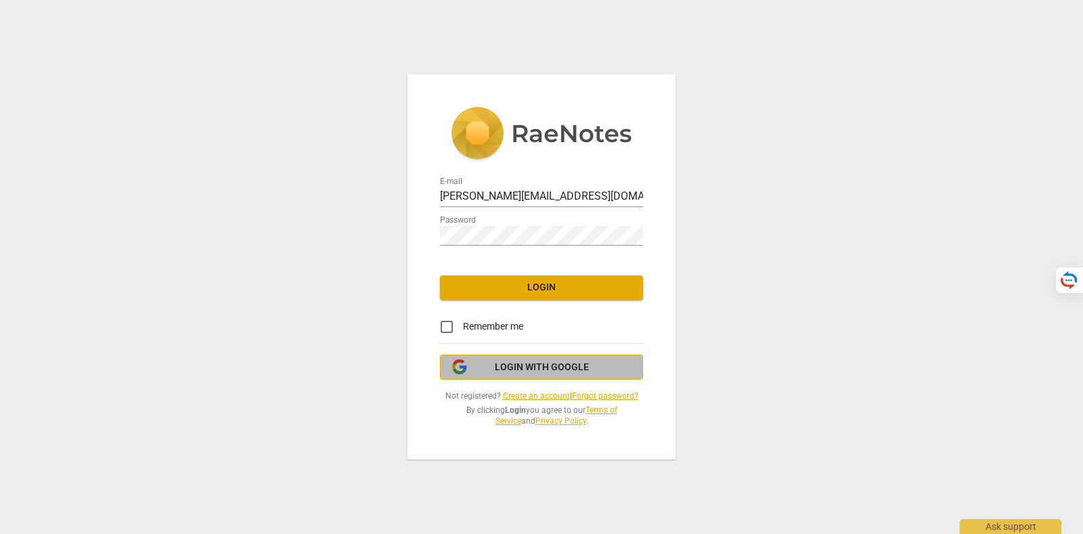
click at [526, 371] on span "Login with Google" at bounding box center [542, 368] width 94 height 14
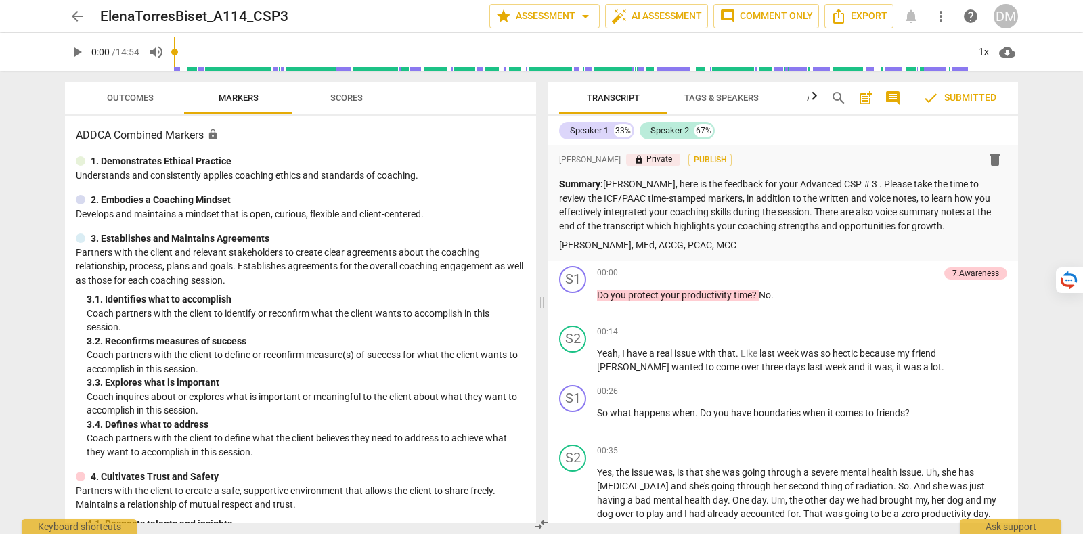
click at [957, 98] on span "check Submitted" at bounding box center [960, 98] width 74 height 16
click at [975, 276] on div "7.Awareness" at bounding box center [976, 273] width 47 height 12
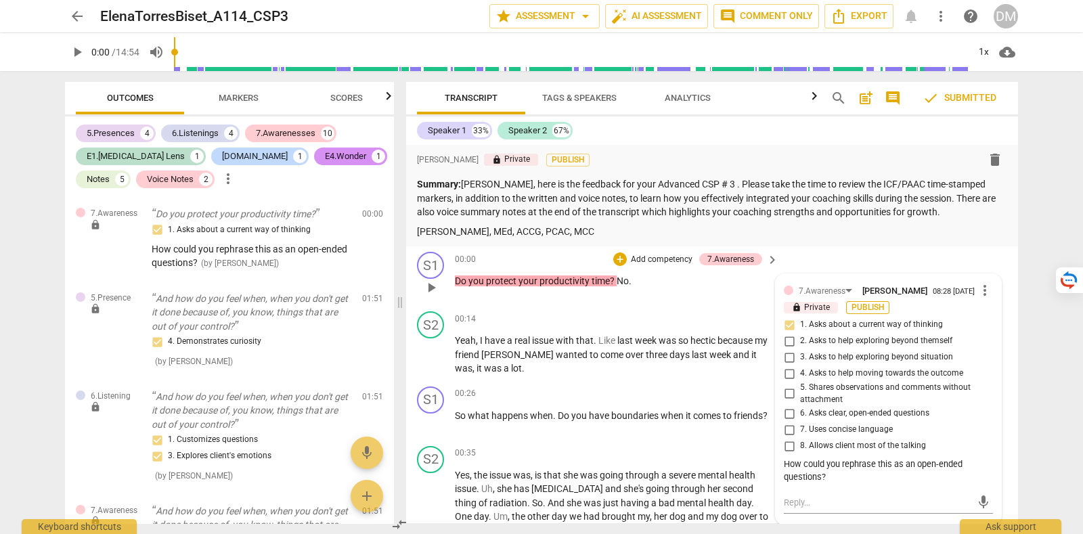
click at [873, 312] on span "Publish" at bounding box center [868, 308] width 20 height 12
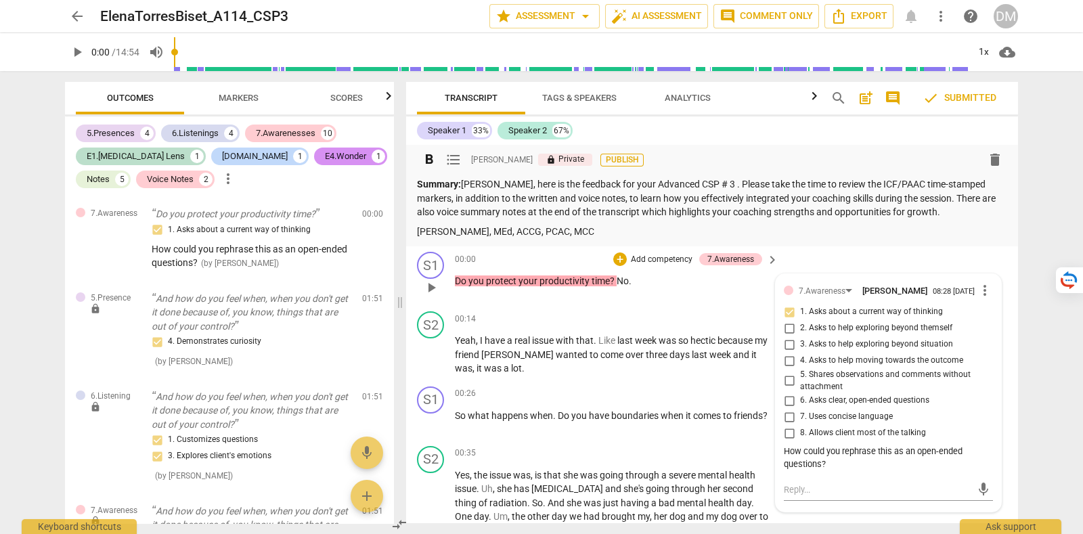
click at [612, 160] on span "Publish" at bounding box center [622, 160] width 20 height 12
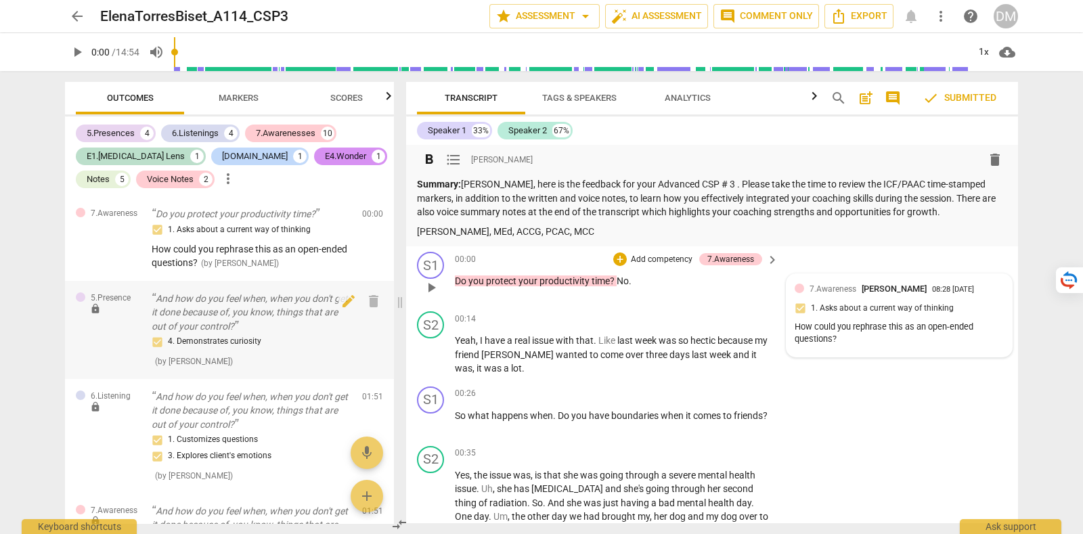
click at [93, 308] on span "lock" at bounding box center [95, 308] width 11 height 11
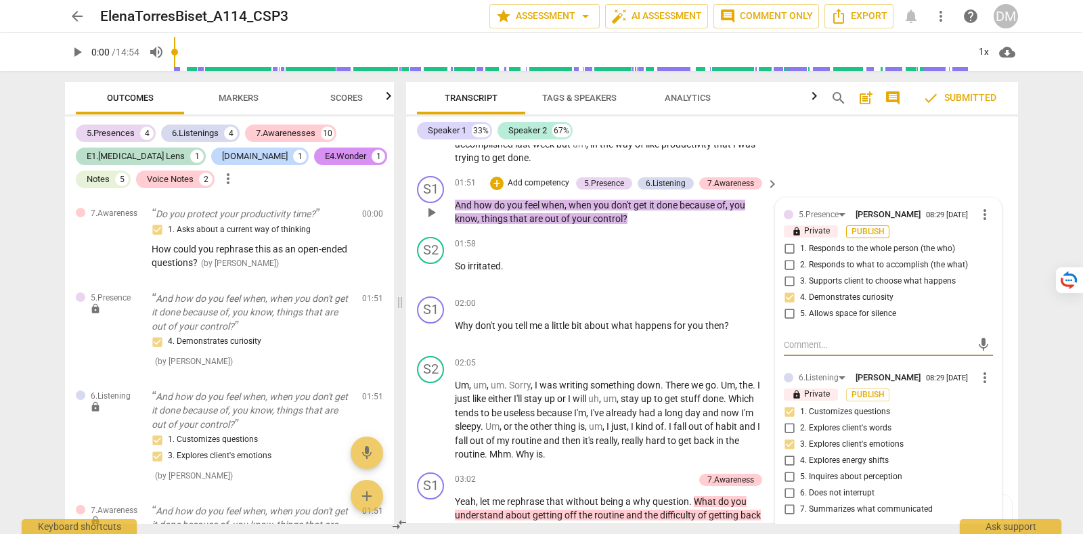
click at [865, 226] on span "Publish" at bounding box center [868, 232] width 20 height 12
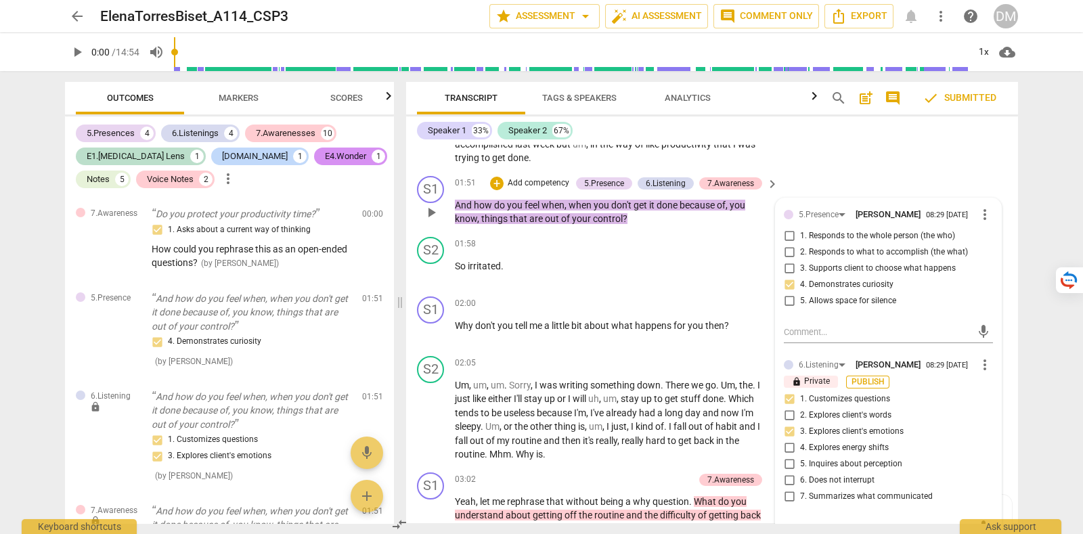
click at [869, 376] on span "Publish" at bounding box center [868, 382] width 20 height 12
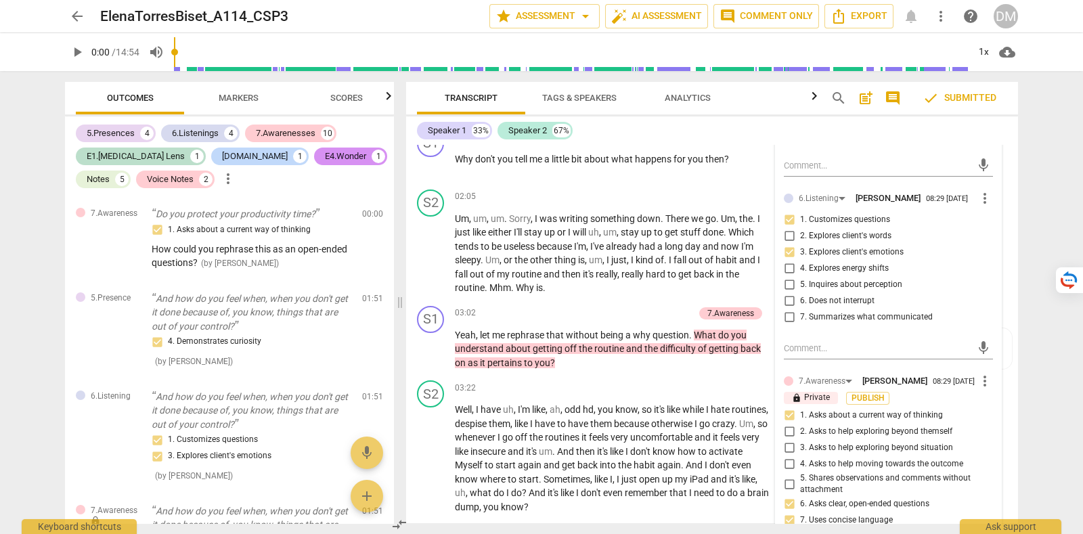
scroll to position [667, 0]
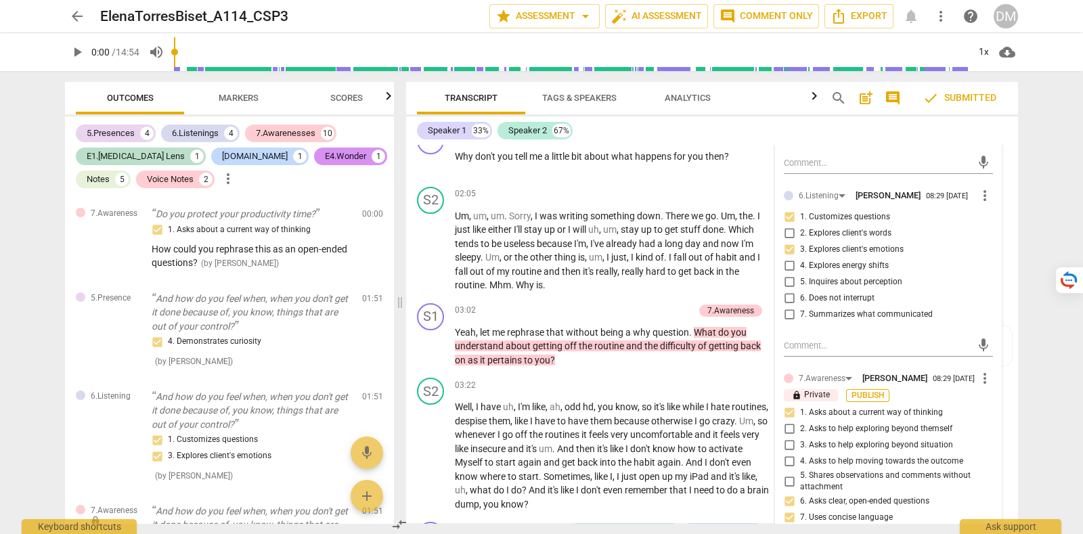
click at [867, 393] on span "Publish" at bounding box center [868, 396] width 20 height 12
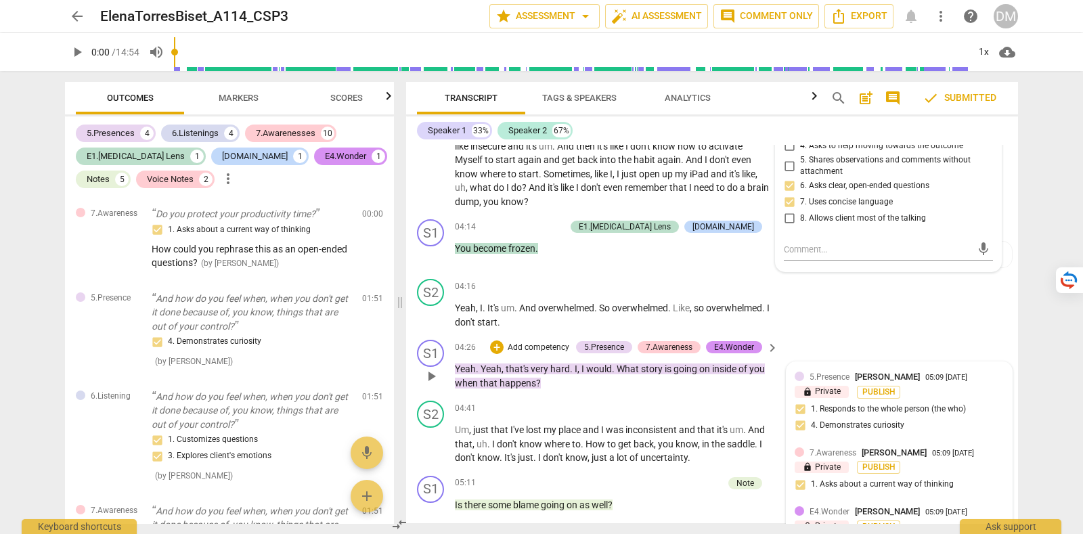
scroll to position [1006, 0]
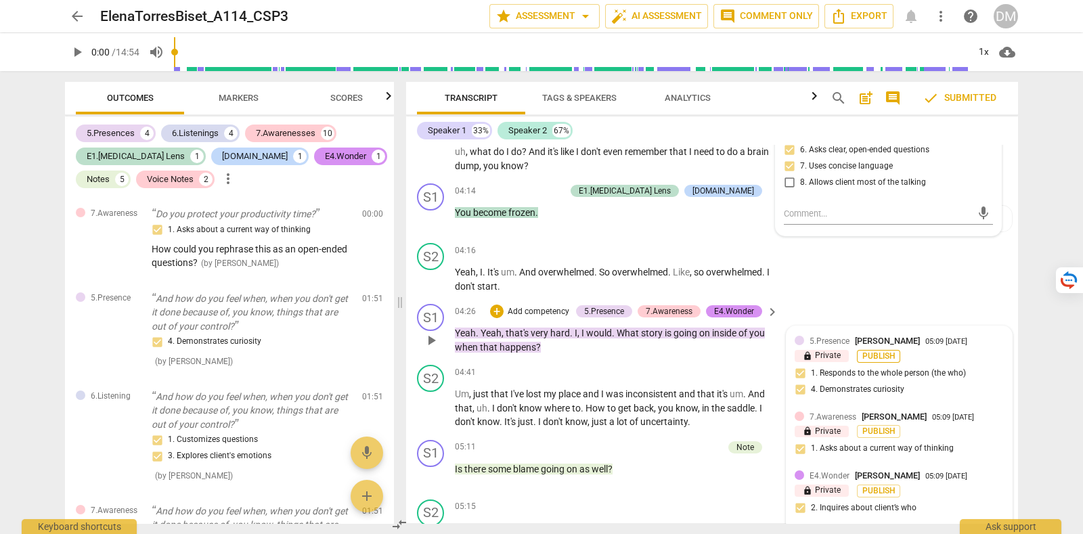
click at [880, 351] on span "Publish" at bounding box center [879, 357] width 20 height 12
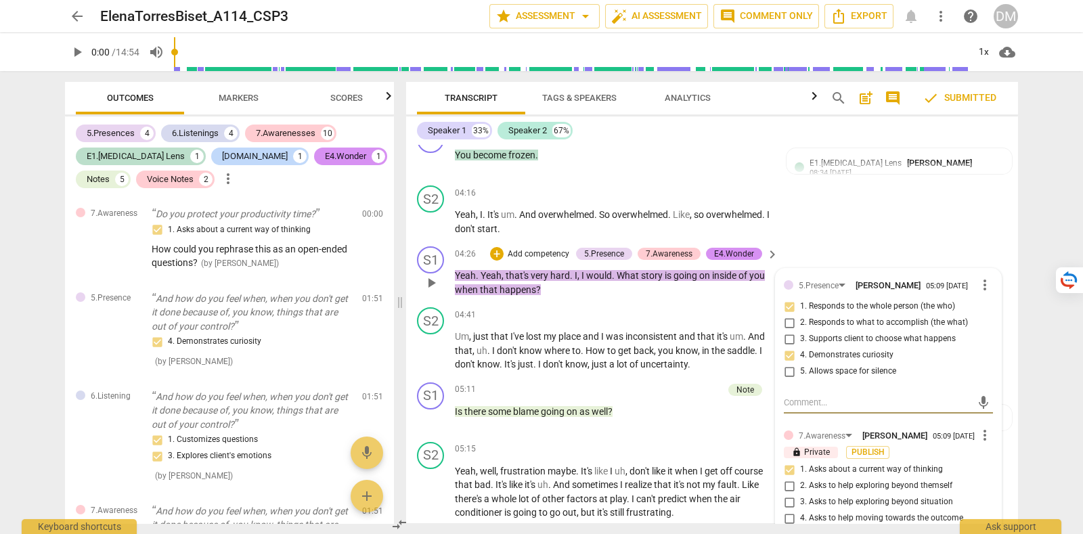
scroll to position [1090, 0]
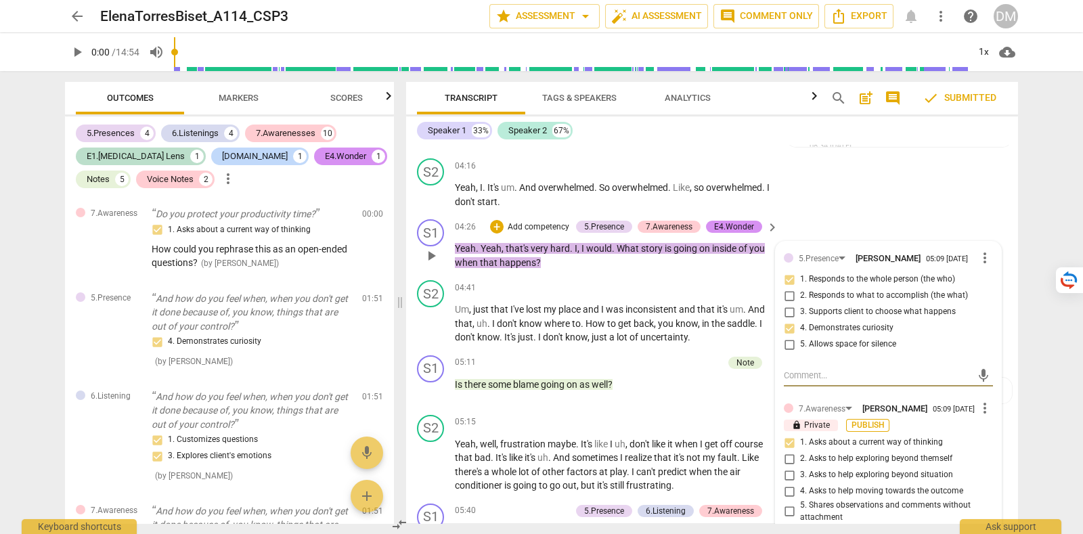
click at [873, 420] on span "Publish" at bounding box center [868, 426] width 20 height 12
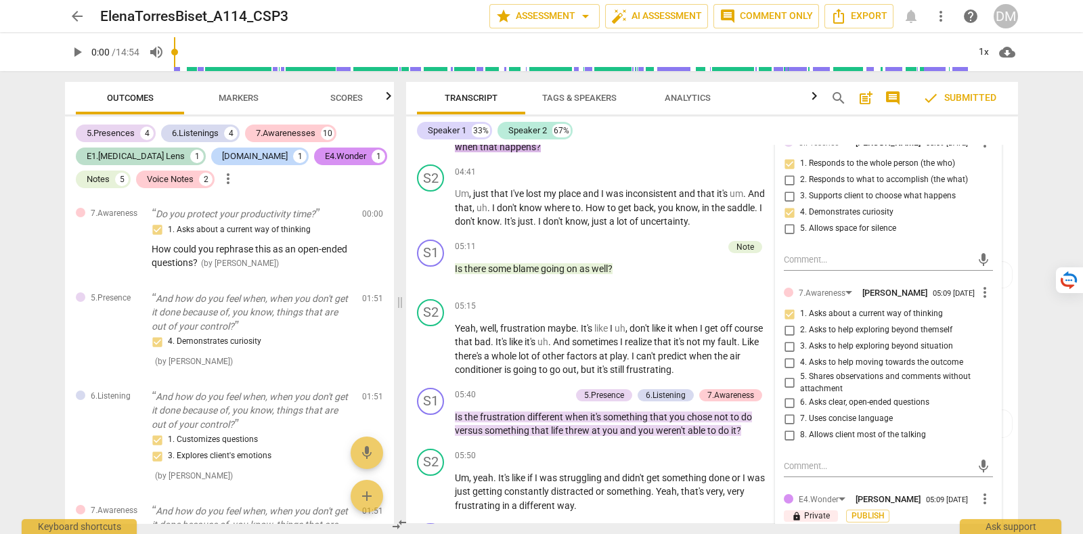
scroll to position [1344, 0]
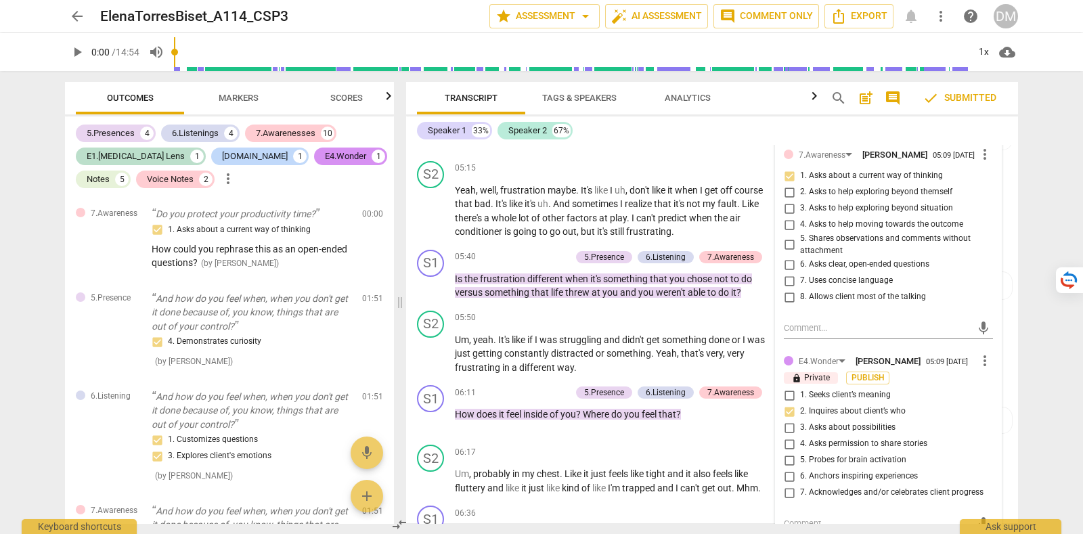
click at [868, 364] on div "E4.Wonder Diane McLean 05:09 09-03-2025 more_vert lock Private Publish 1. Seeks…" at bounding box center [888, 430] width 209 height 155
click at [869, 372] on span "Publish" at bounding box center [868, 378] width 20 height 12
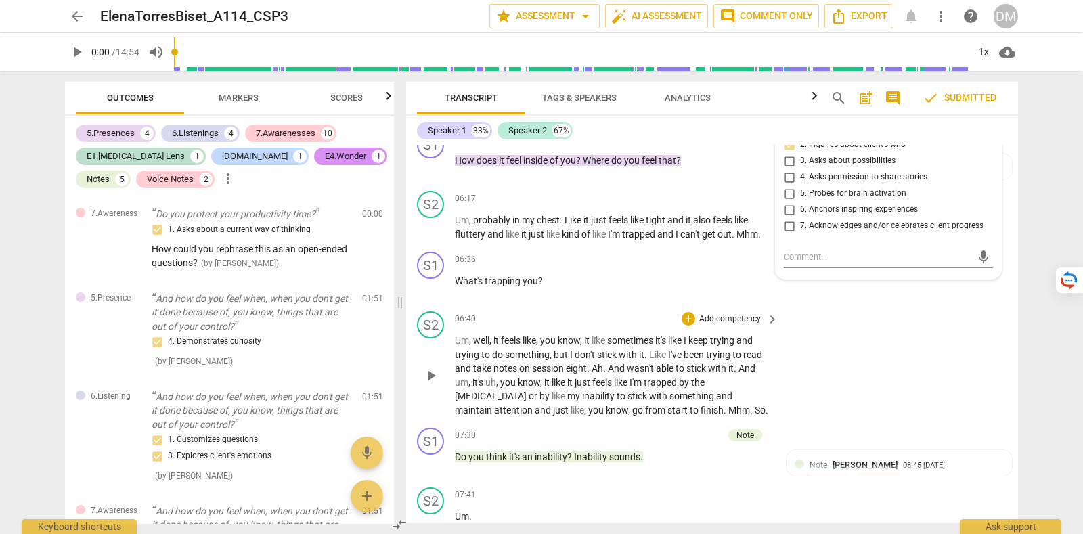
scroll to position [1683, 0]
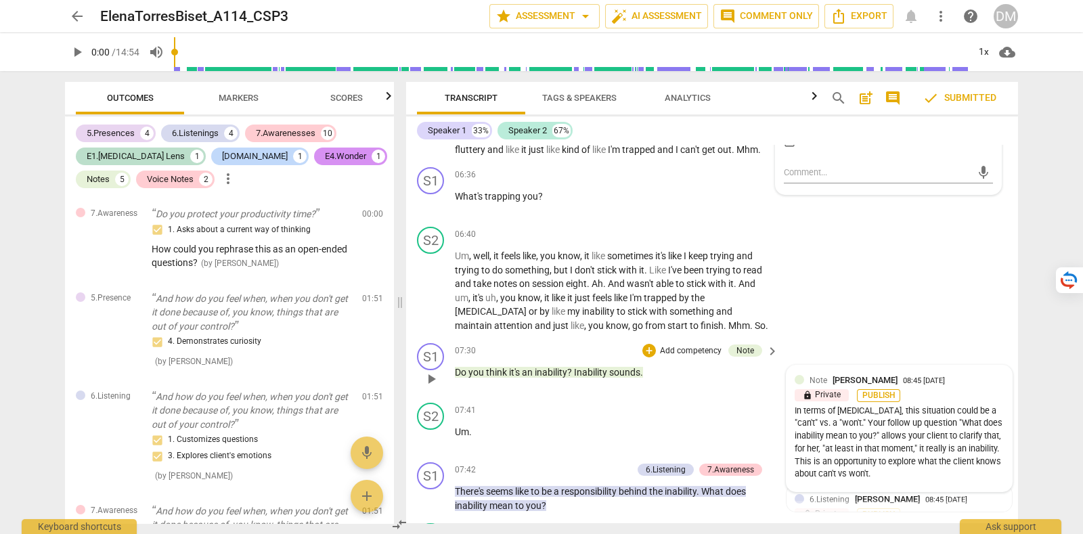
click at [884, 390] on span "Publish" at bounding box center [879, 396] width 20 height 12
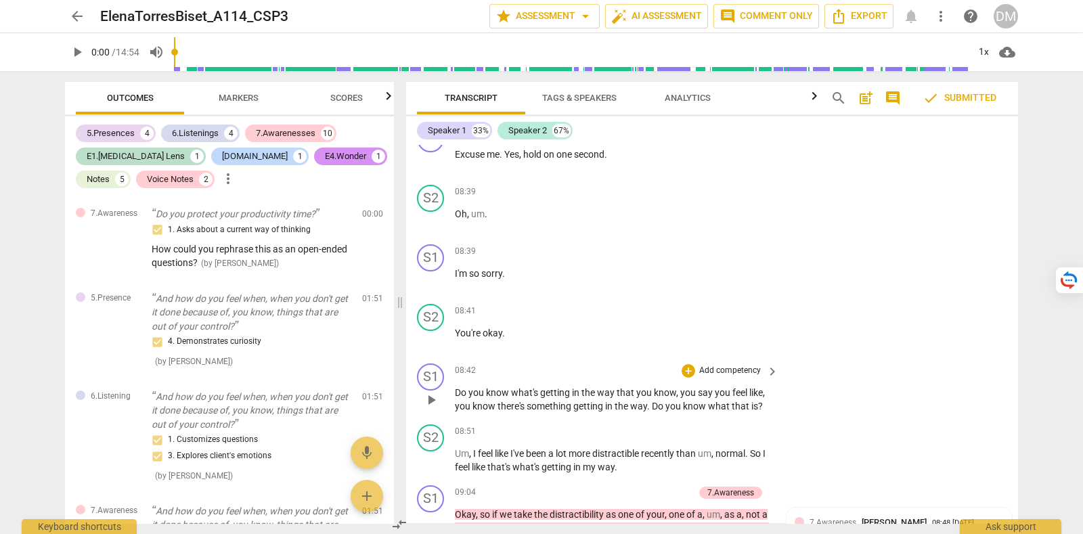
scroll to position [2190, 0]
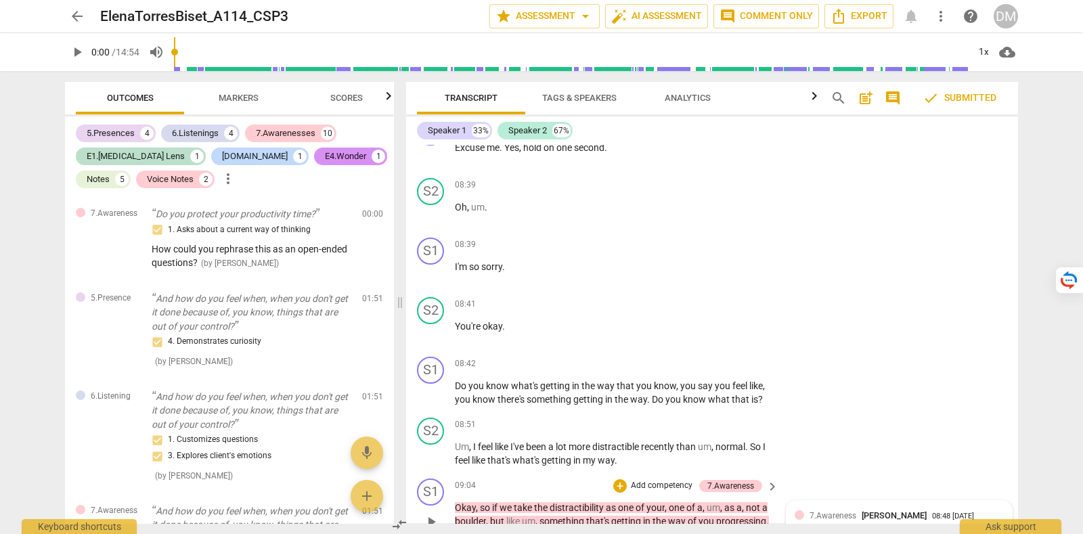
click at [882, 525] on span "Publish" at bounding box center [879, 531] width 20 height 12
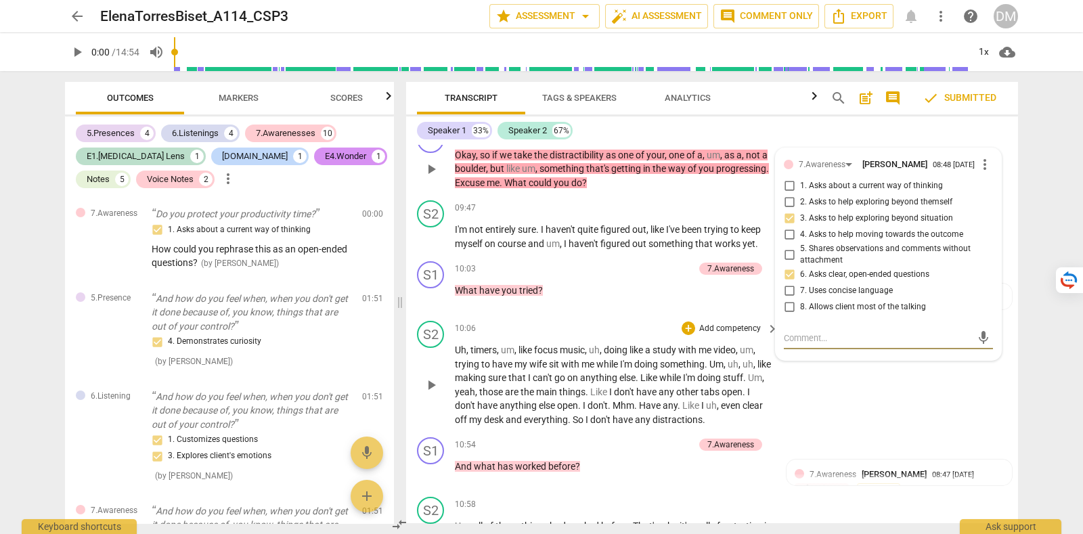
scroll to position [2713, 0]
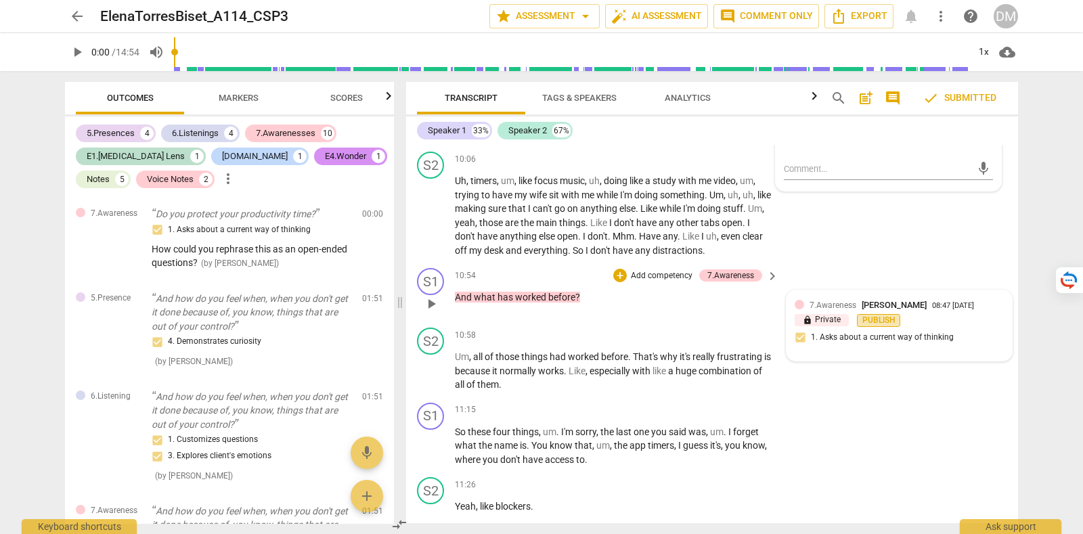
click at [884, 315] on span "Publish" at bounding box center [879, 321] width 20 height 12
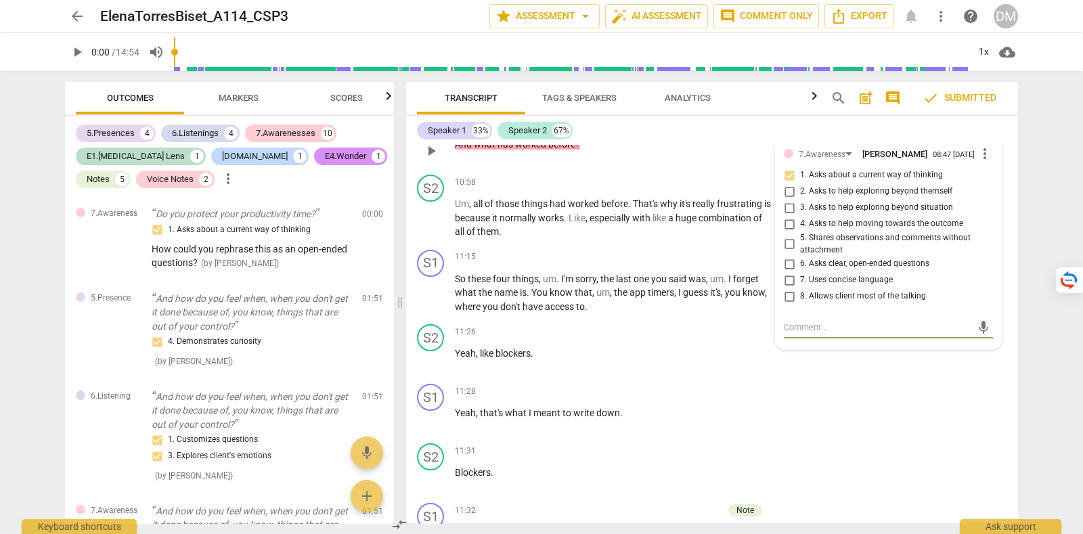
scroll to position [2966, 0]
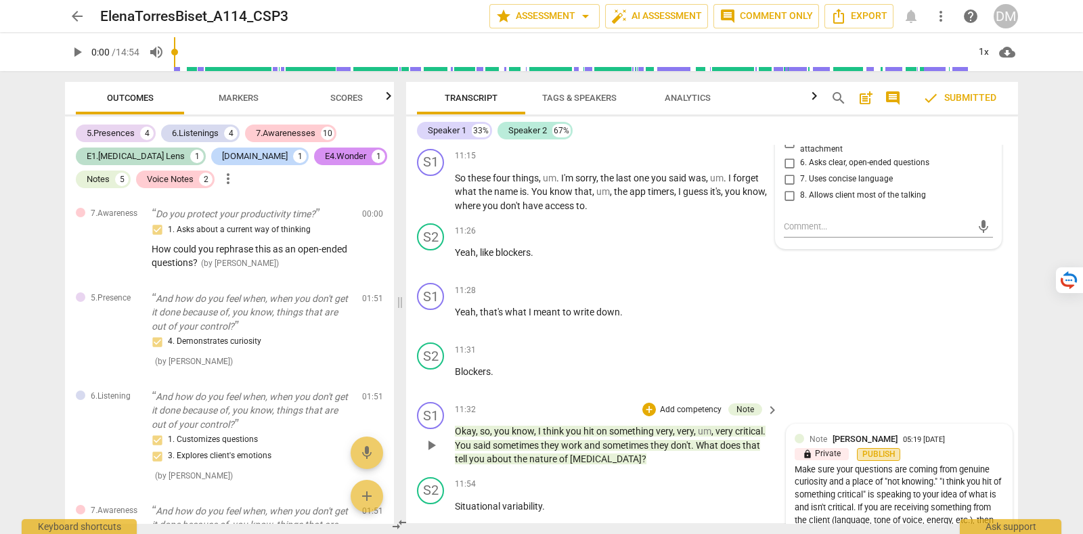
click at [884, 449] on span "Publish" at bounding box center [879, 455] width 20 height 12
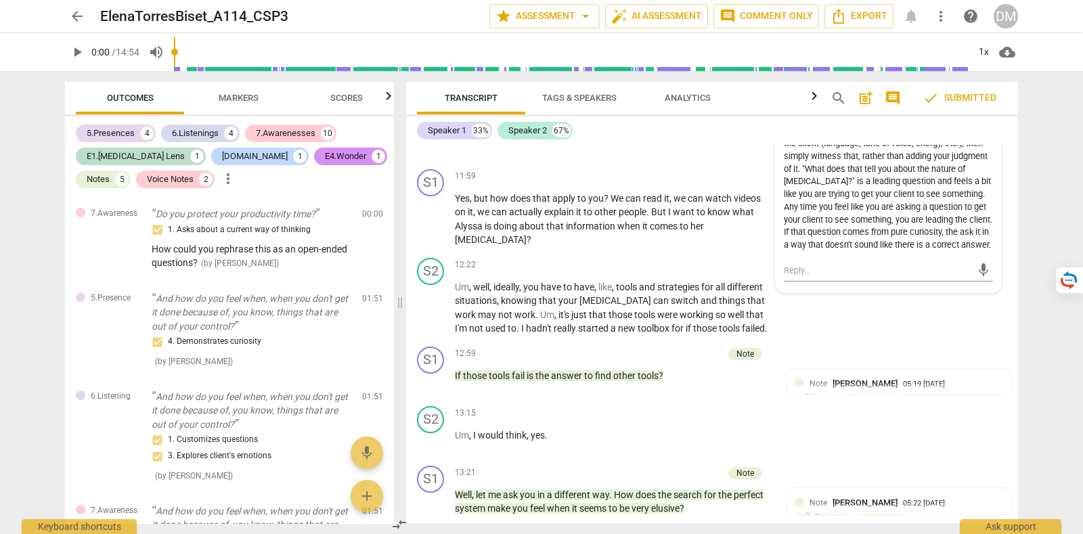
scroll to position [3474, 0]
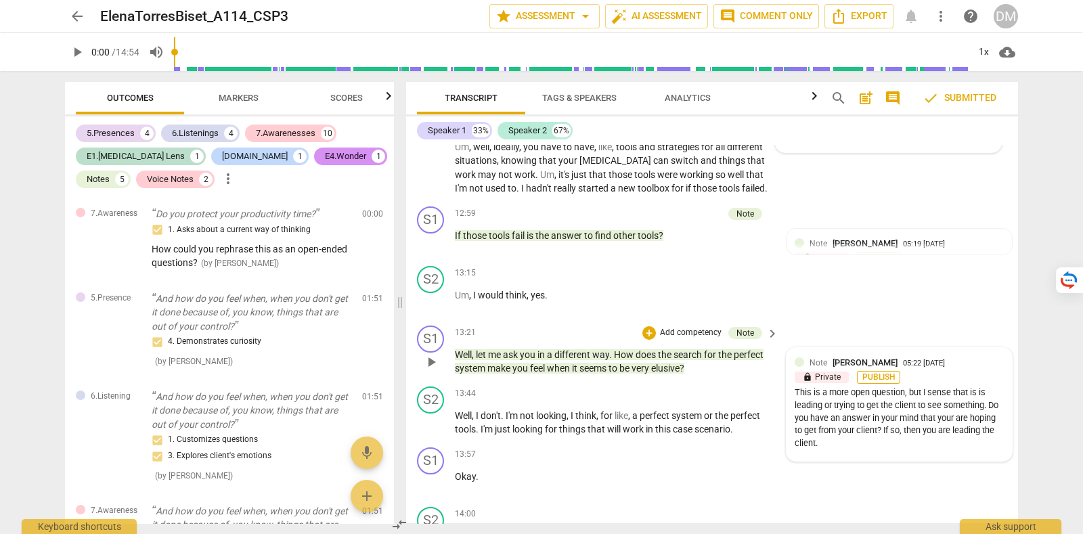
click at [877, 372] on span "Publish" at bounding box center [879, 378] width 20 height 12
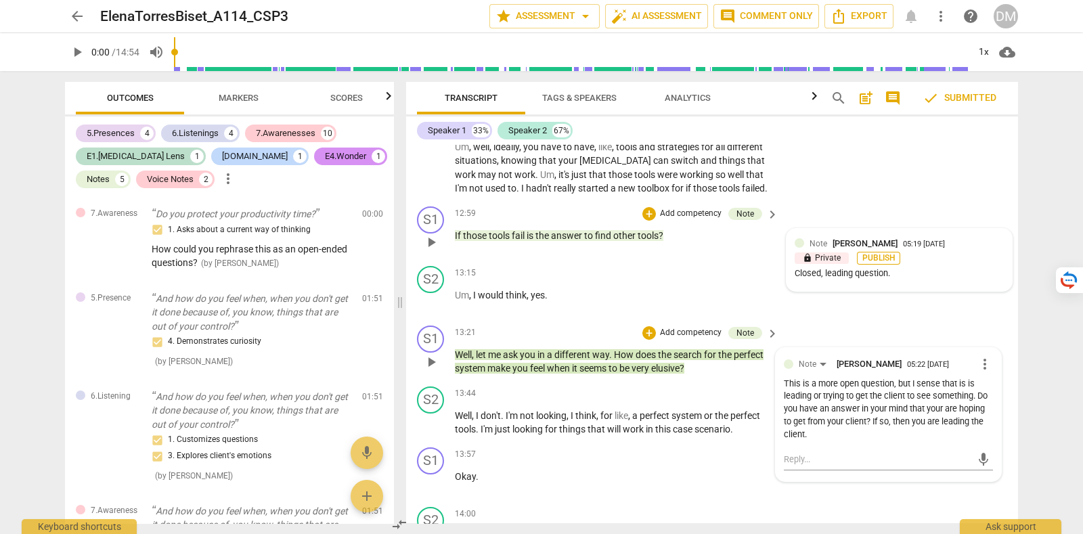
click at [873, 253] on span "Publish" at bounding box center [879, 259] width 20 height 12
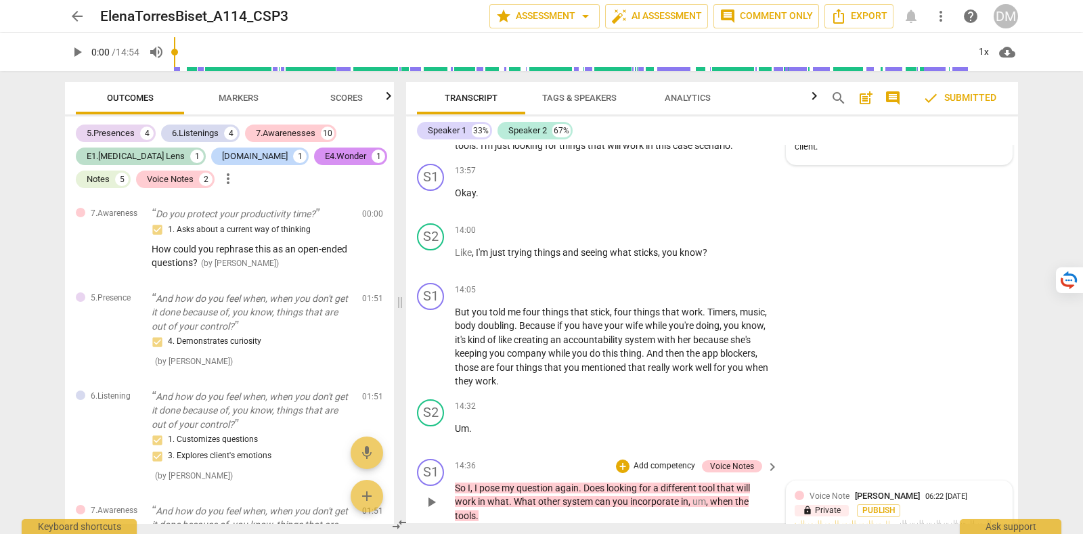
scroll to position [3772, 0]
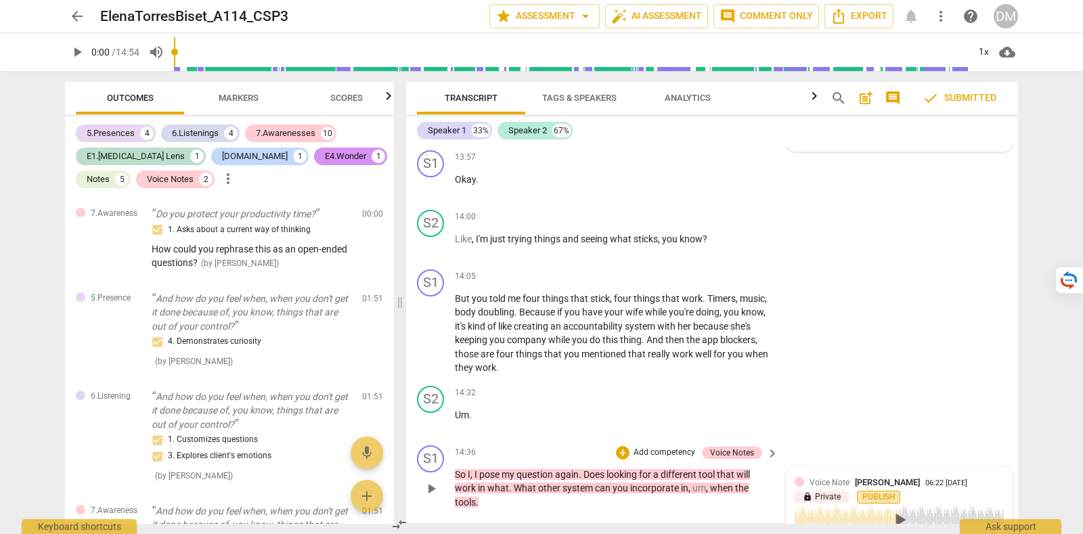
click at [889, 492] on span "Publish" at bounding box center [879, 498] width 20 height 12
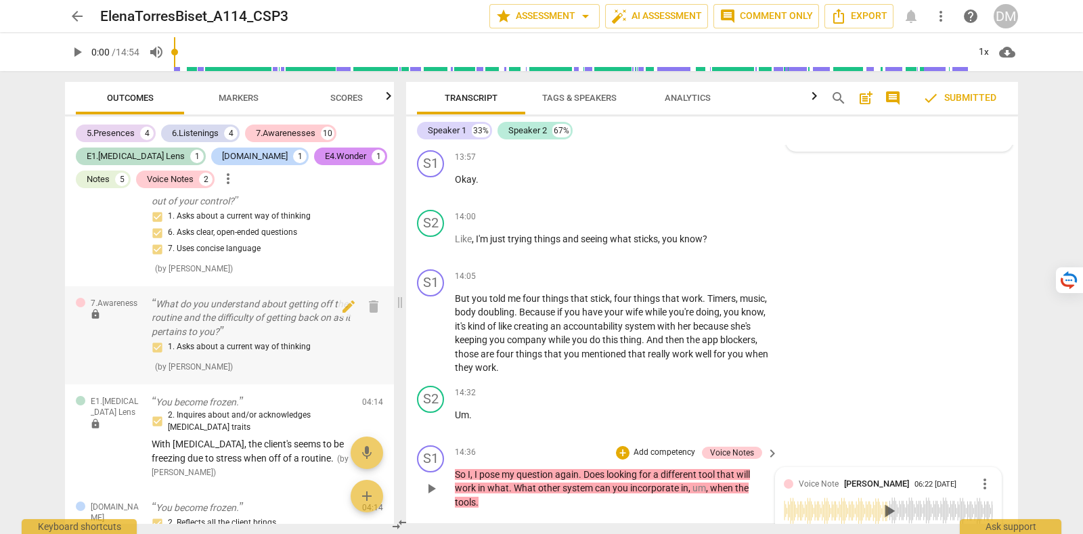
scroll to position [423, 0]
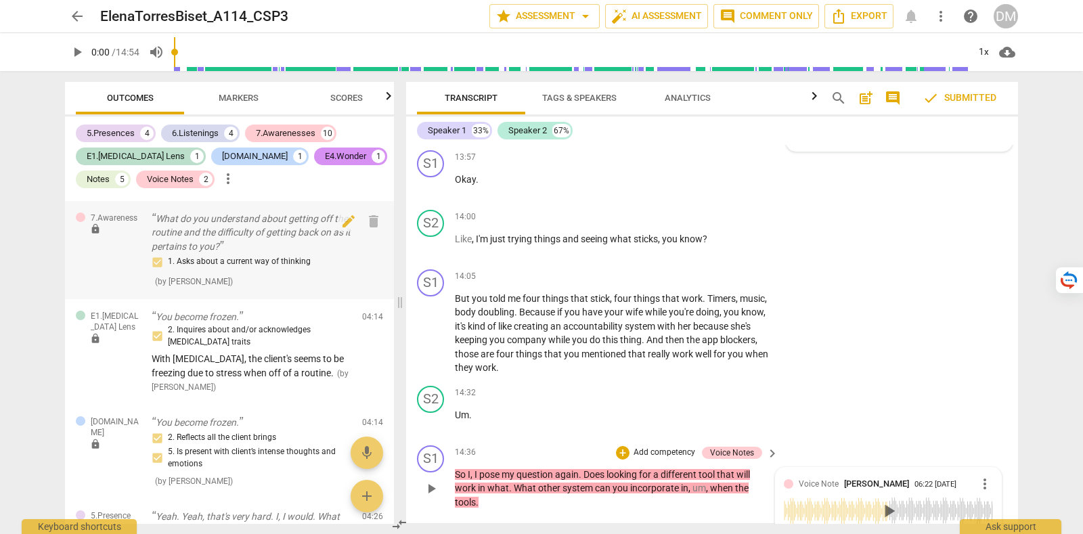
click at [94, 225] on span "lock" at bounding box center [95, 228] width 11 height 11
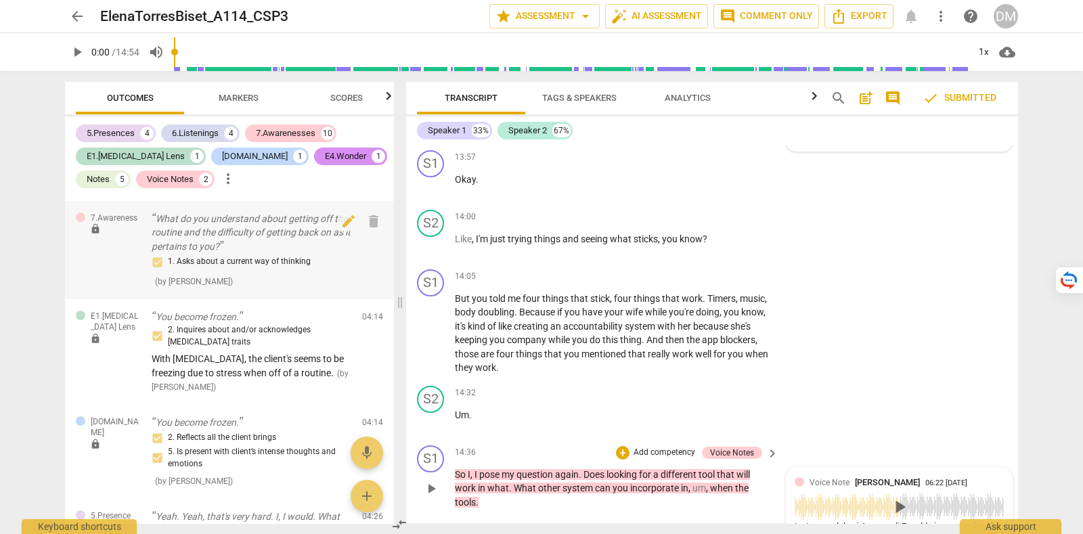
scroll to position [850, 0]
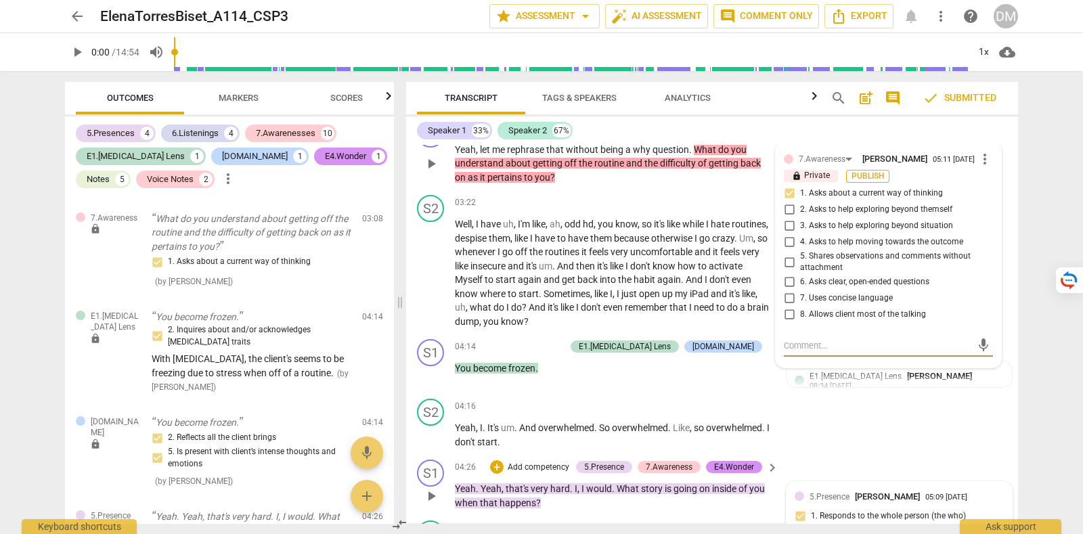
click at [878, 171] on span "Publish" at bounding box center [868, 177] width 20 height 12
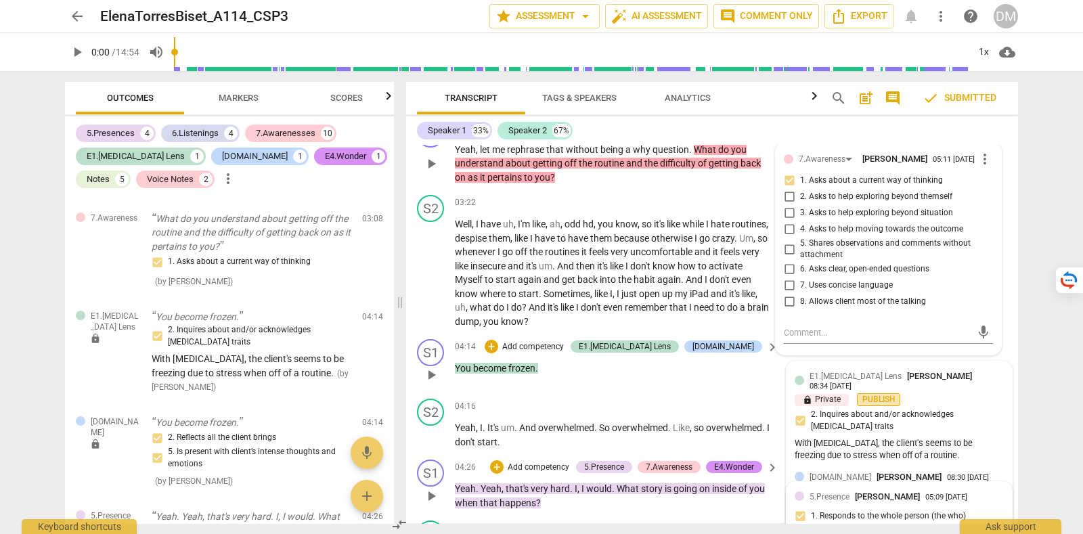
click at [883, 394] on span "Publish" at bounding box center [879, 400] width 20 height 12
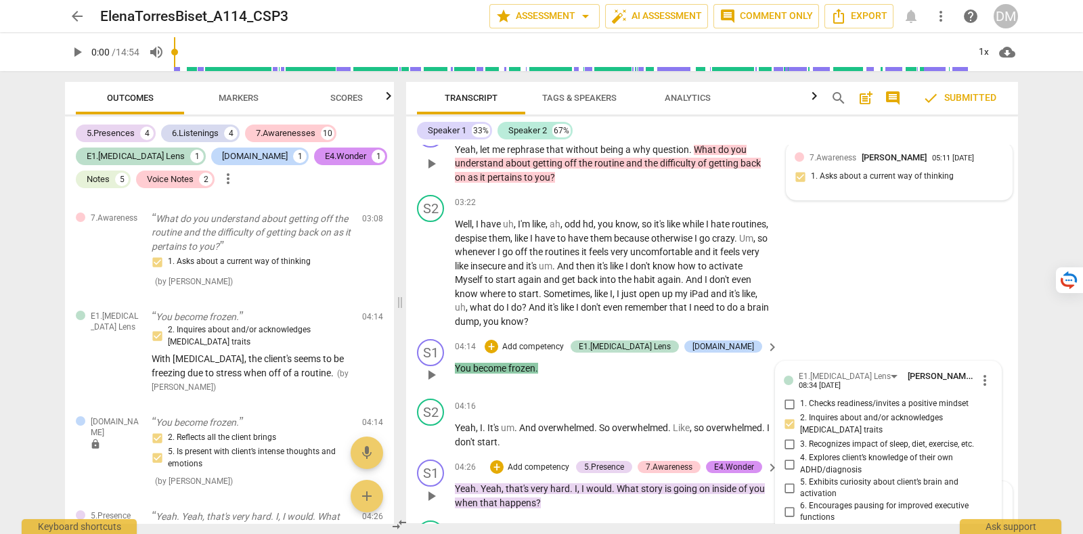
scroll to position [1103, 0]
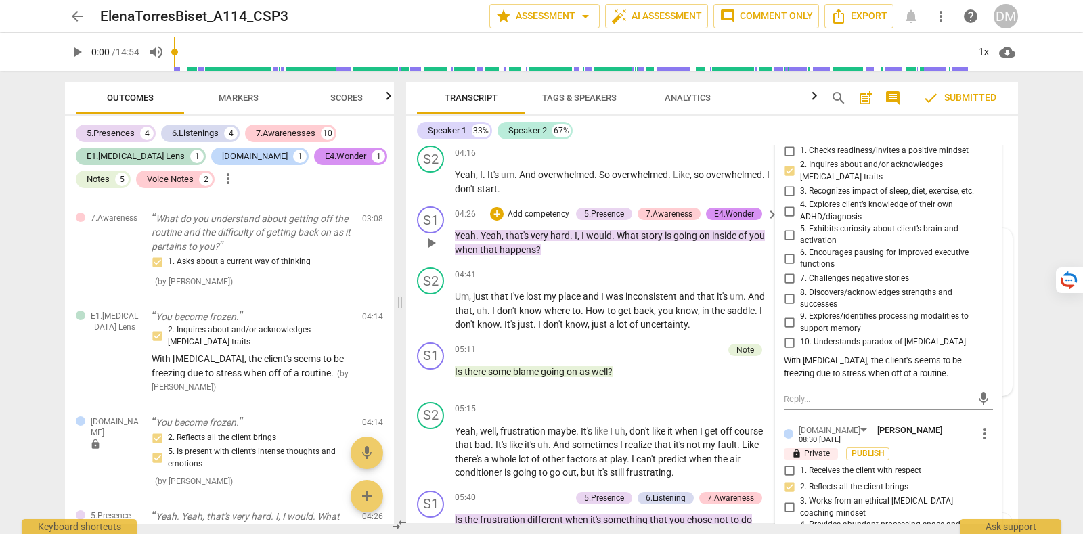
click at [875, 448] on span "Publish" at bounding box center [868, 454] width 20 height 12
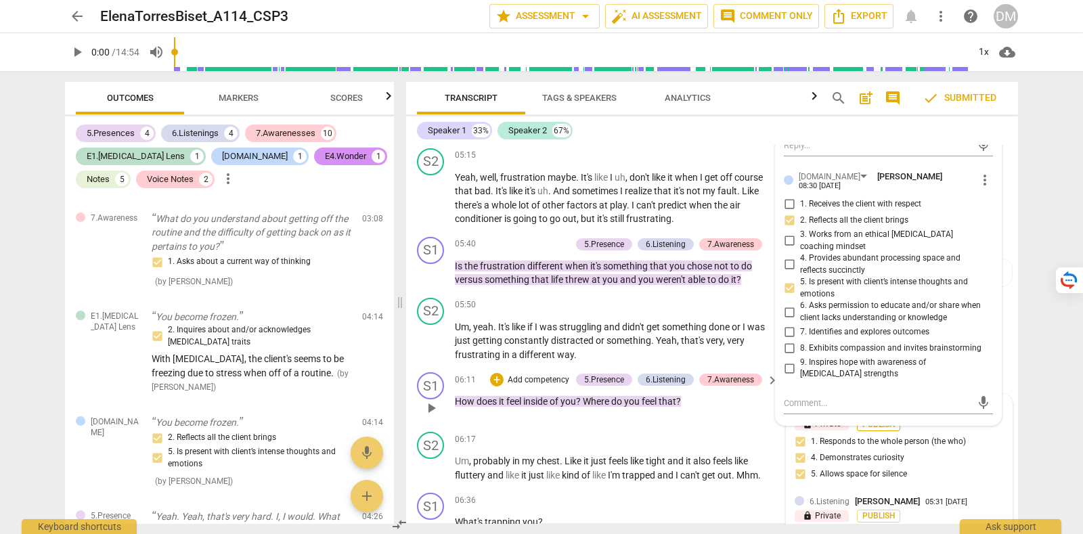
click at [869, 419] on span "Publish" at bounding box center [879, 425] width 20 height 12
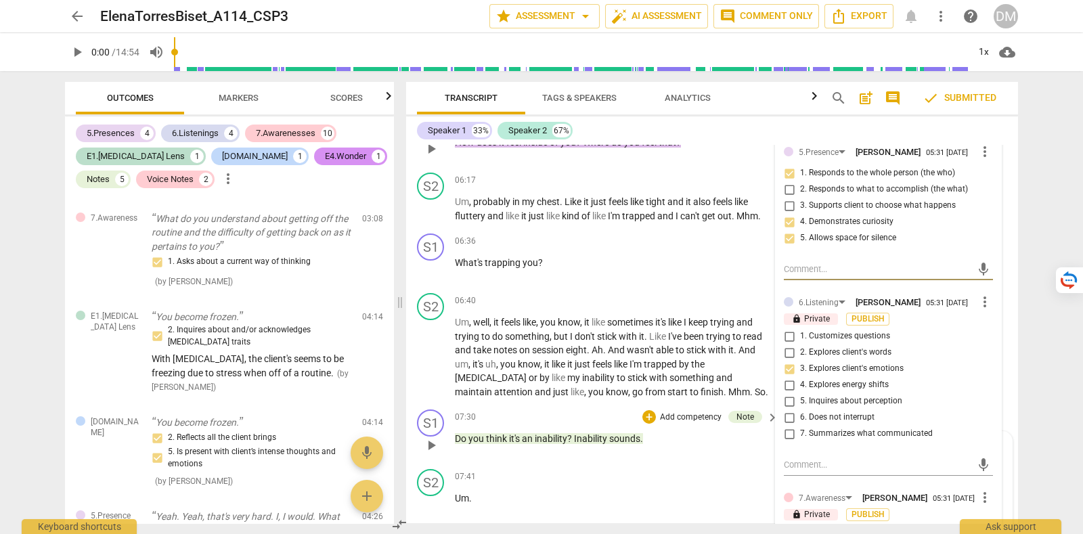
scroll to position [1622, 0]
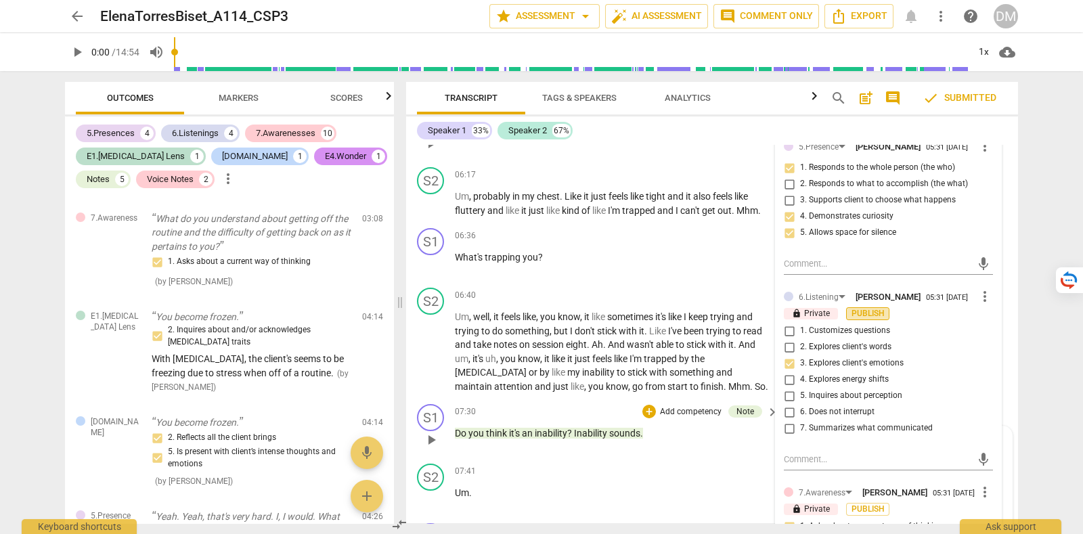
click at [870, 308] on span "Publish" at bounding box center [868, 314] width 20 height 12
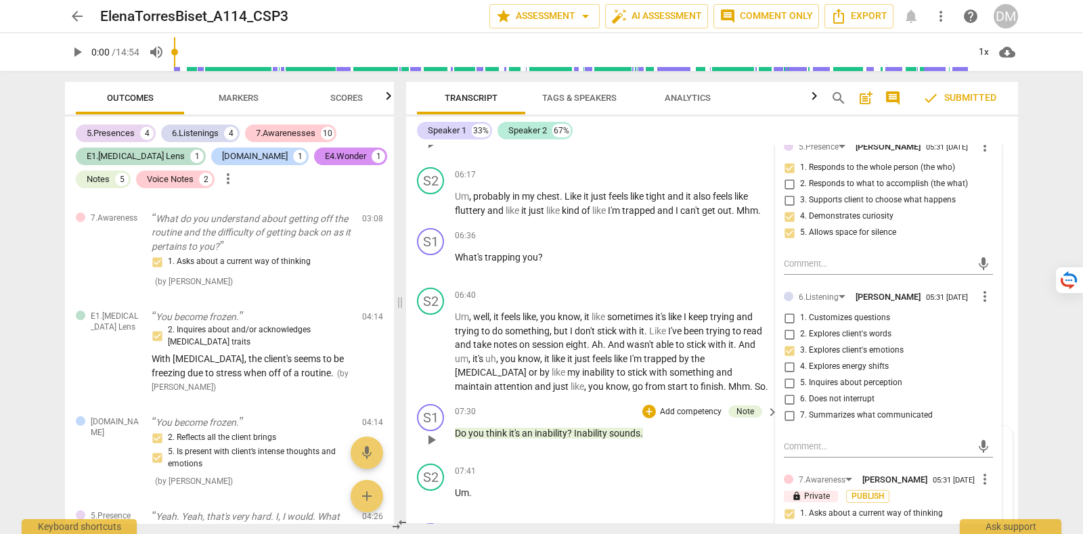
click at [878, 491] on span "Publish" at bounding box center [868, 497] width 20 height 12
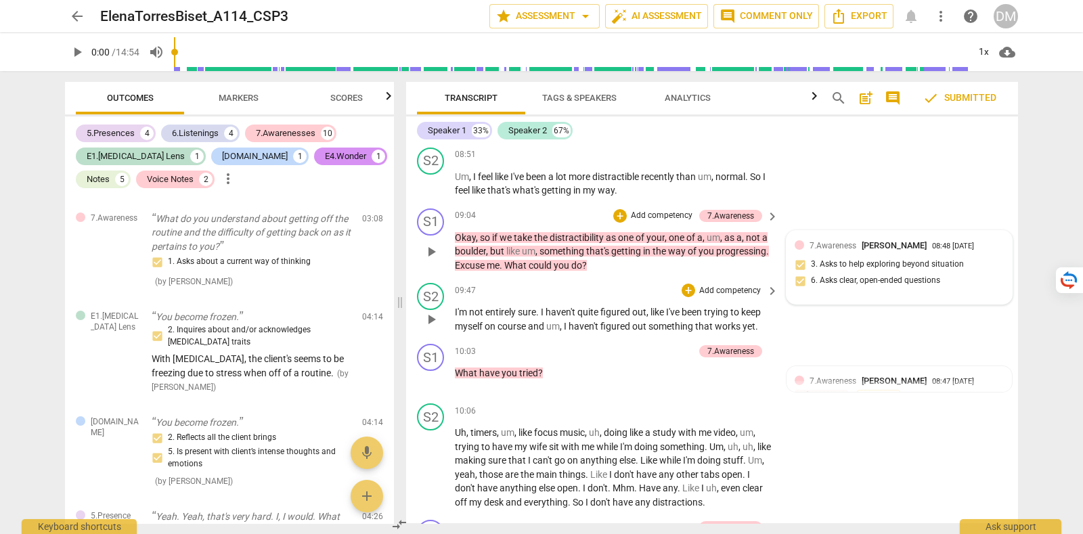
scroll to position [2467, 0]
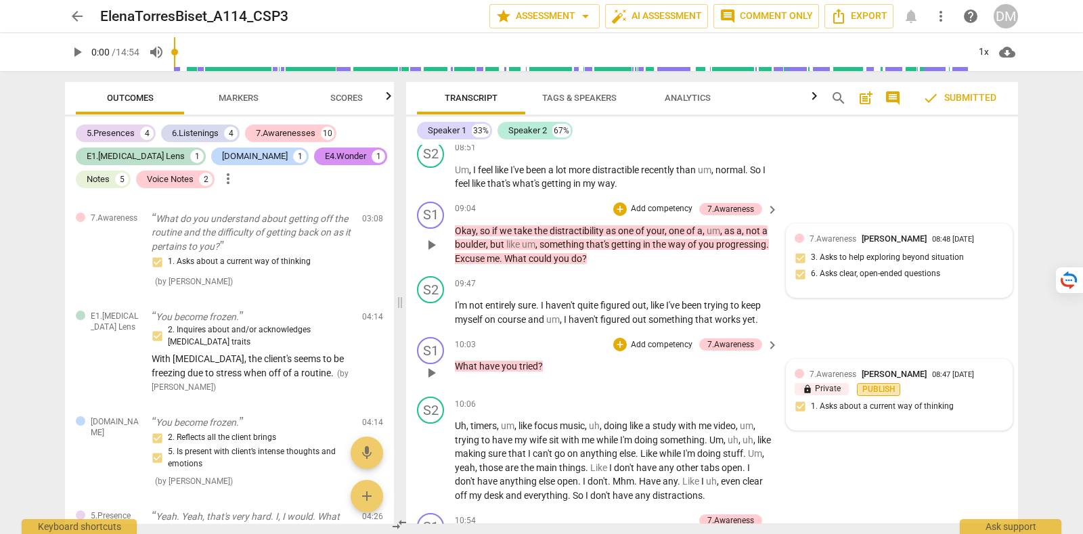
click at [883, 383] on button "Publish" at bounding box center [878, 389] width 43 height 13
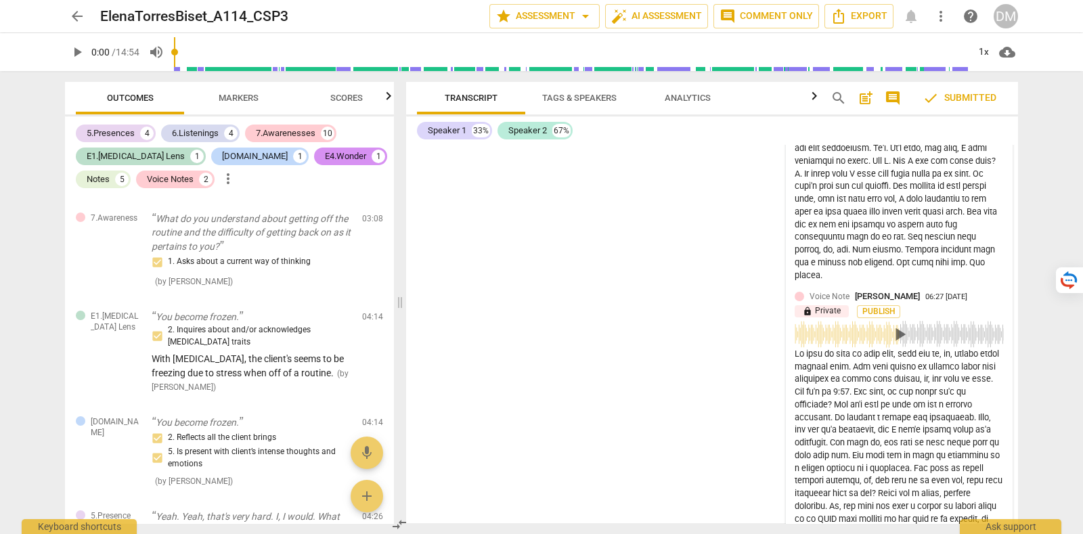
scroll to position [4956, 0]
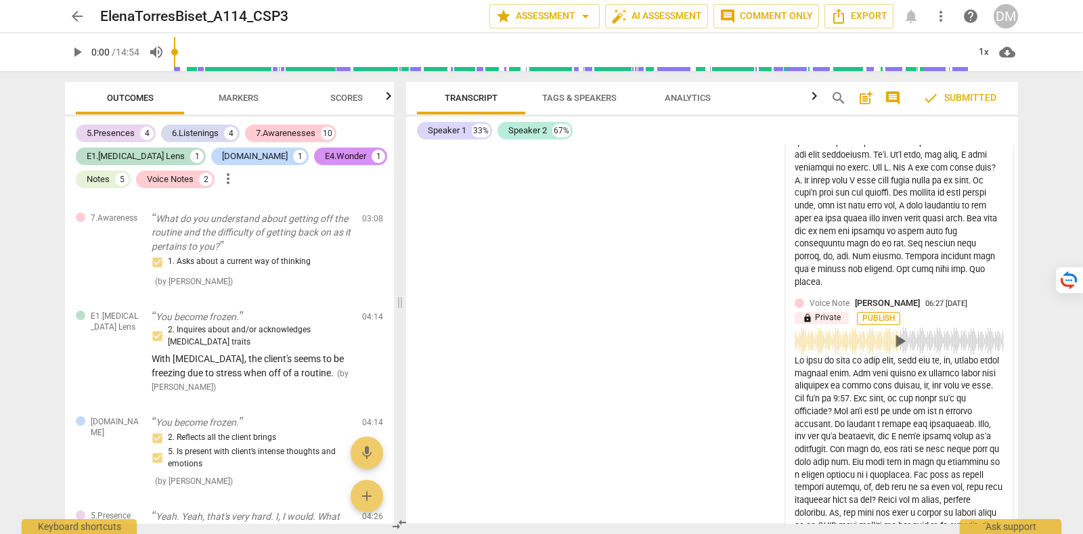
click at [877, 313] on span "Publish" at bounding box center [879, 319] width 20 height 12
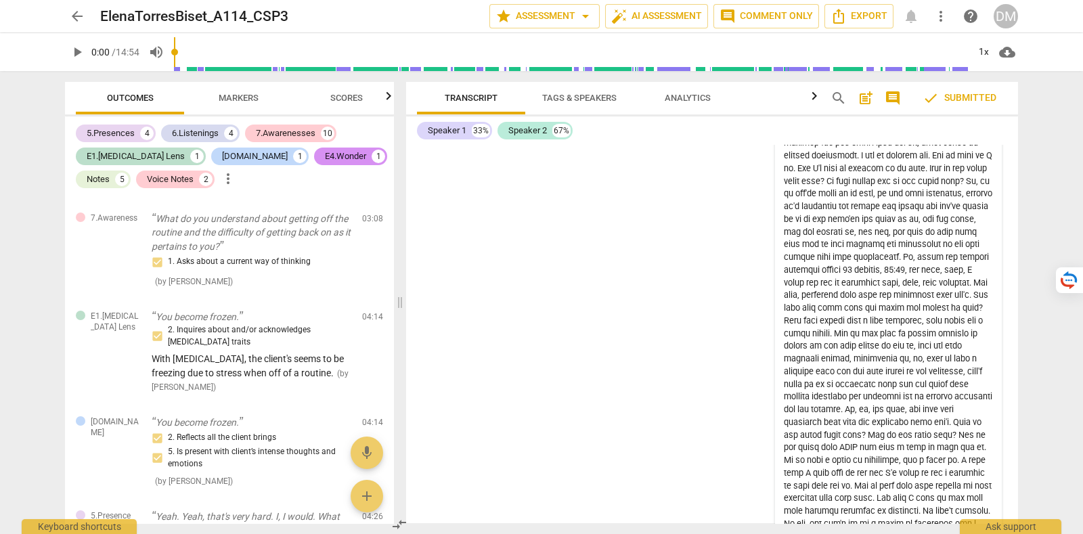
scroll to position [5781, 0]
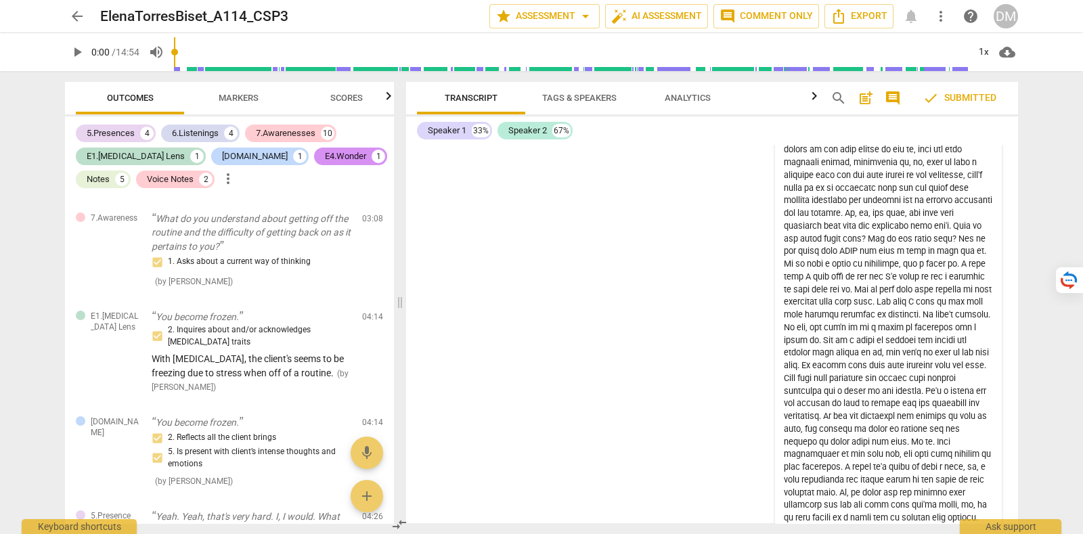
click at [655, 374] on div "format_bold format_list_bulleted Diane McLean delete Summary: Elena, here is th…" at bounding box center [712, 334] width 612 height 379
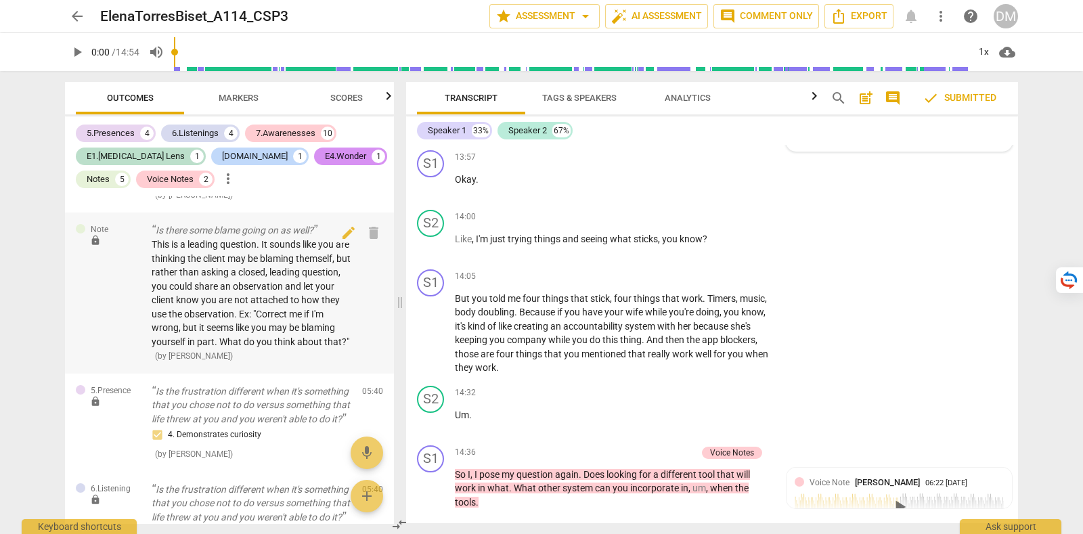
scroll to position [1016, 0]
click at [117, 289] on div "Note lock Is there some blame going on as well? This is a leading question. It …" at bounding box center [229, 297] width 329 height 161
click at [108, 235] on div "Note" at bounding box center [108, 235] width 65 height 12
click at [95, 244] on span "lock" at bounding box center [95, 245] width 11 height 11
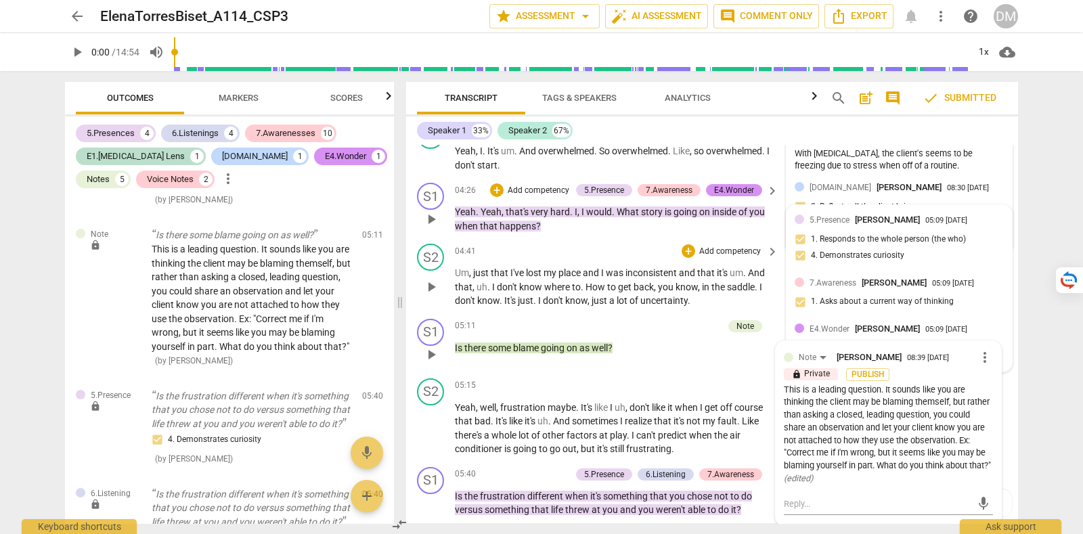
scroll to position [1118, 0]
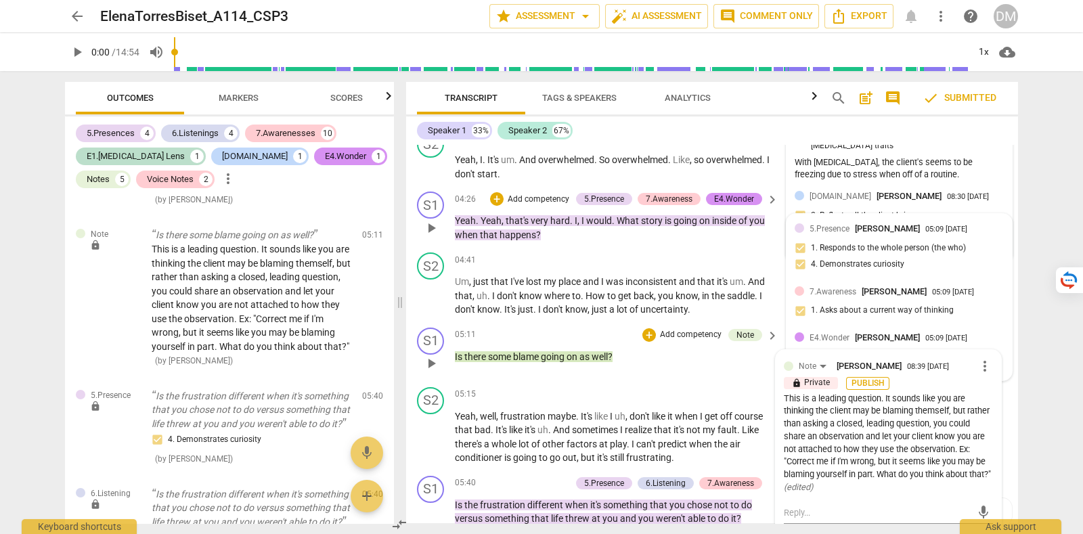
click at [866, 378] on span "Publish" at bounding box center [868, 384] width 20 height 12
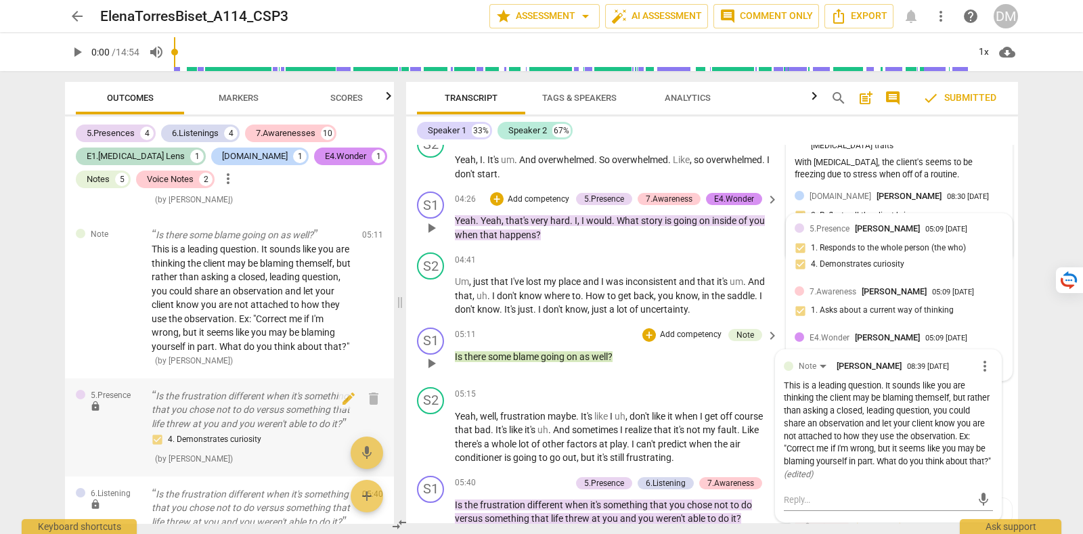
click at [95, 408] on span "lock" at bounding box center [95, 406] width 11 height 11
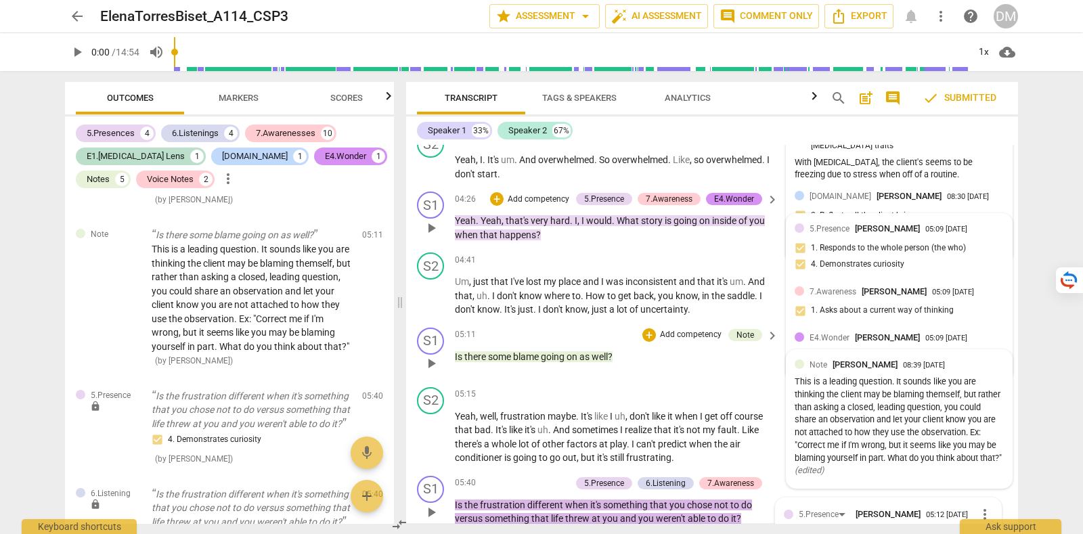
scroll to position [1416, 0]
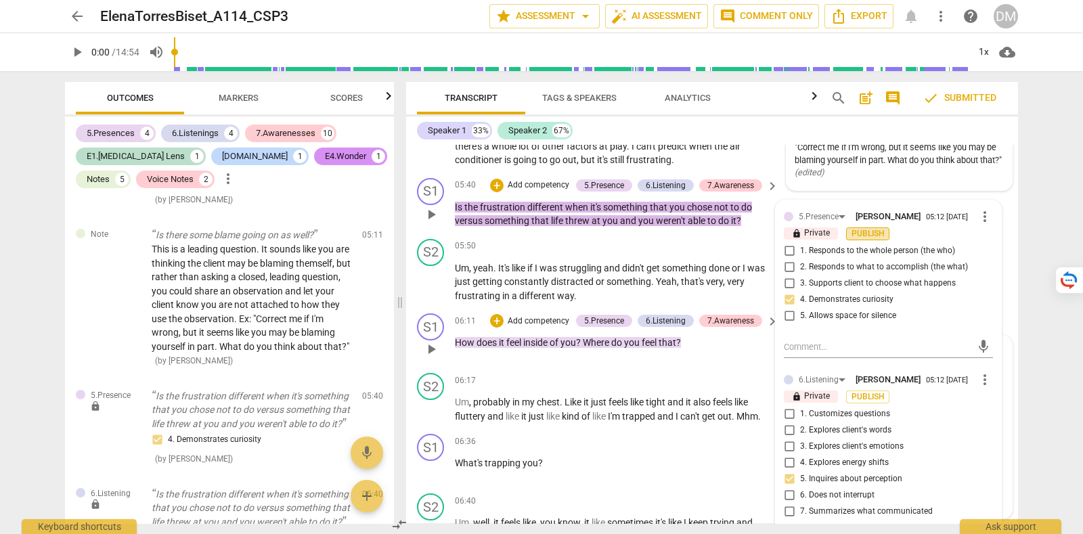
click at [863, 228] on span "Publish" at bounding box center [868, 234] width 20 height 12
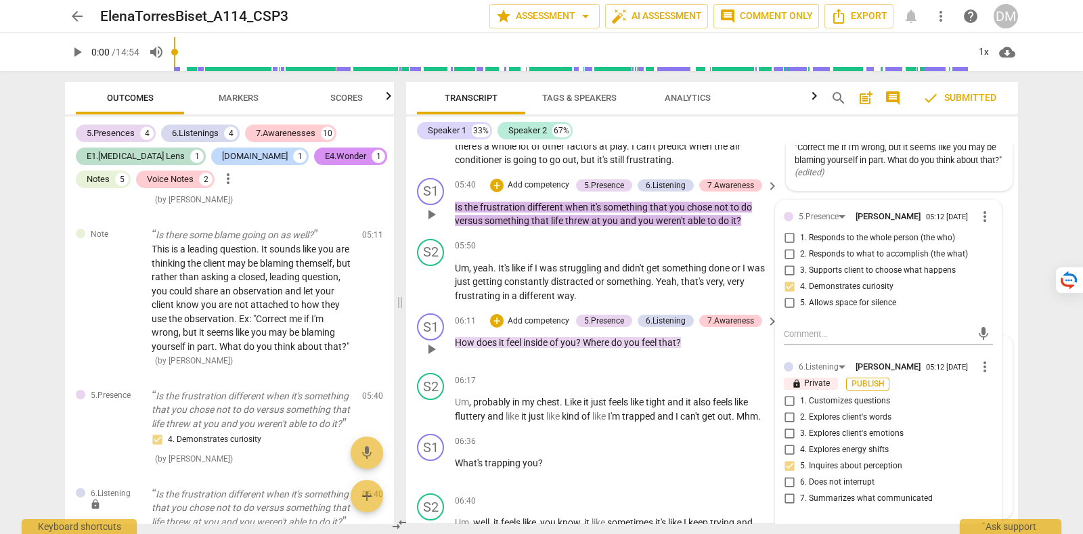
click at [869, 379] on span "Publish" at bounding box center [868, 385] width 20 height 12
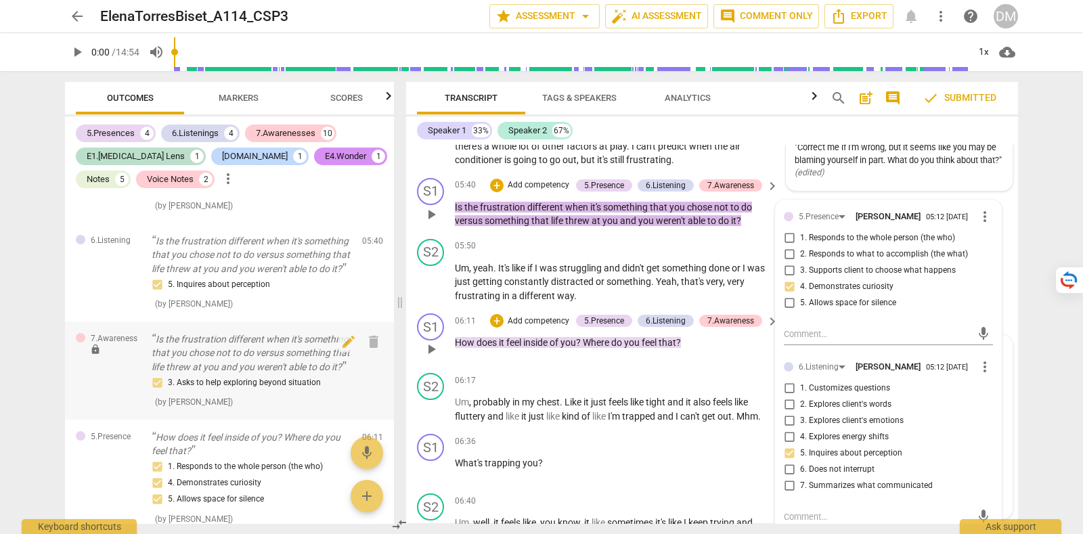
scroll to position [1354, 0]
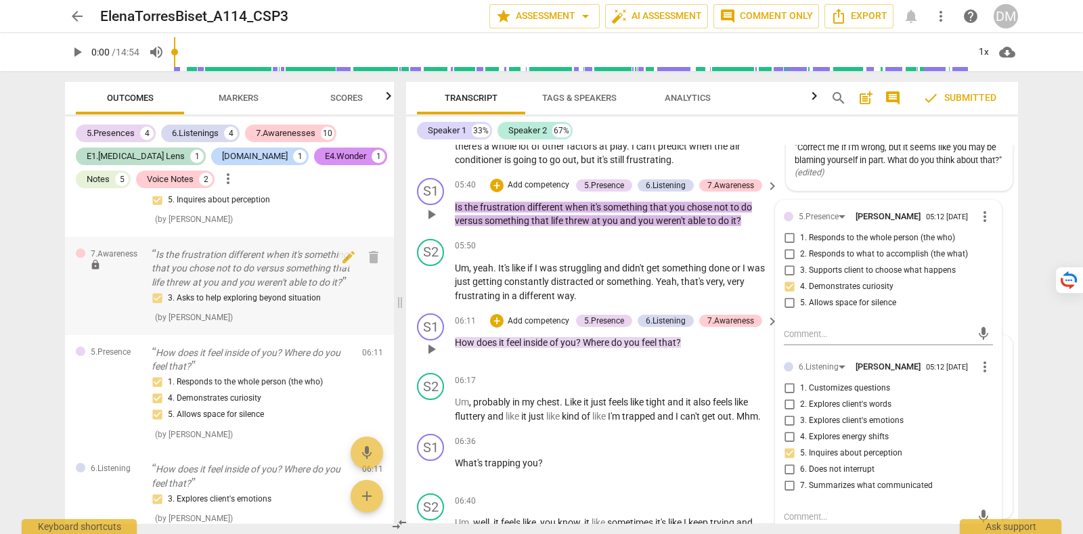
click at [95, 270] on span "lock" at bounding box center [95, 264] width 11 height 11
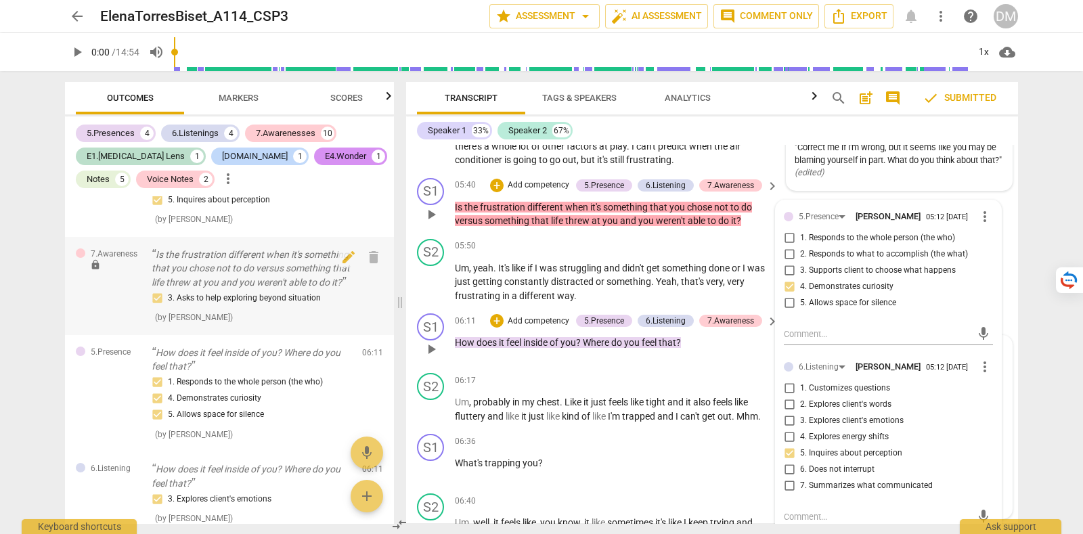
click at [95, 270] on span "lock" at bounding box center [95, 264] width 11 height 11
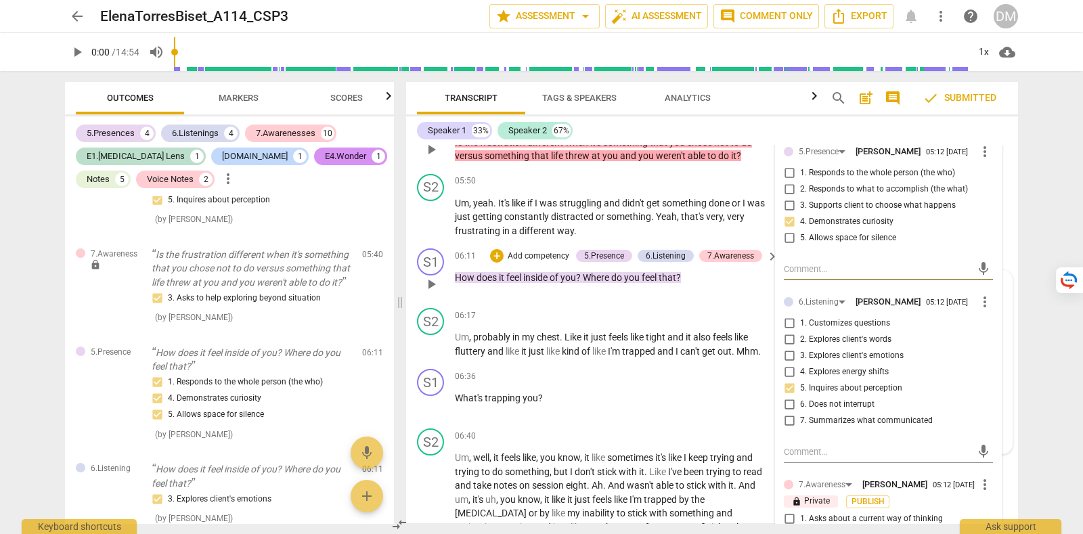
scroll to position [1501, 0]
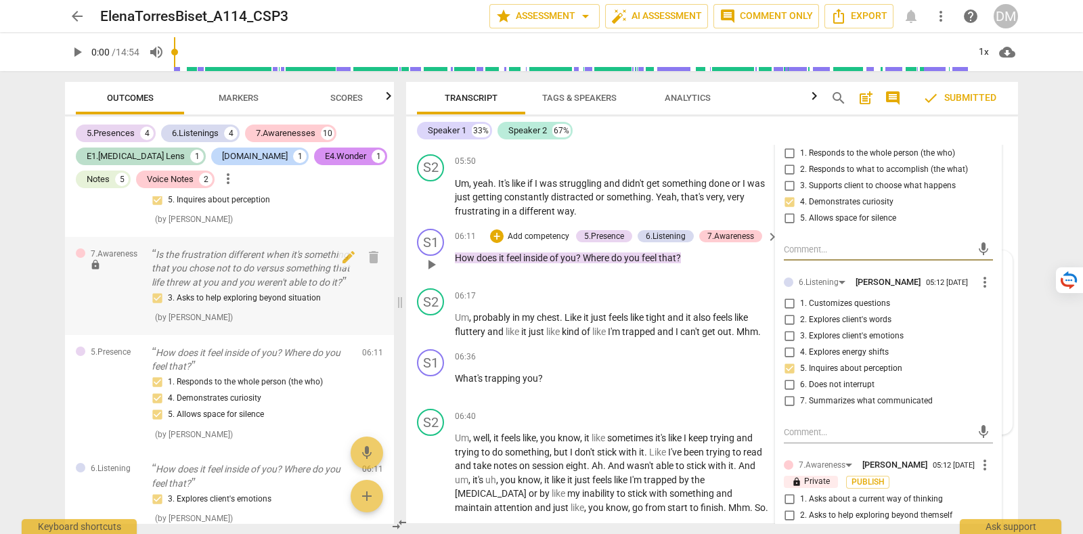
click at [240, 289] on p "Is the frustration different when it's something that you chose not to do versu…" at bounding box center [252, 269] width 200 height 42
click at [871, 477] on span "Publish" at bounding box center [868, 483] width 20 height 12
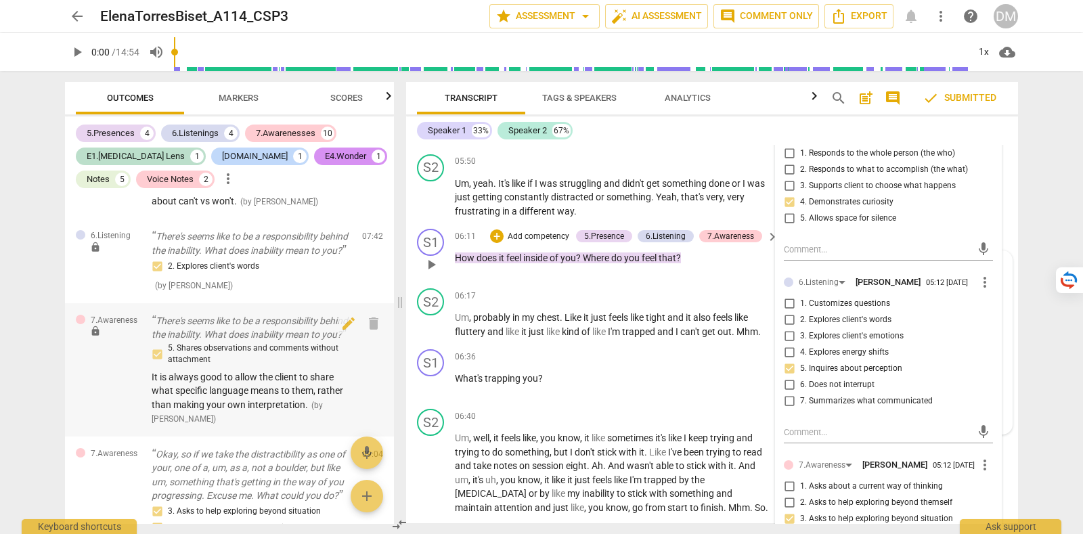
scroll to position [1947, 0]
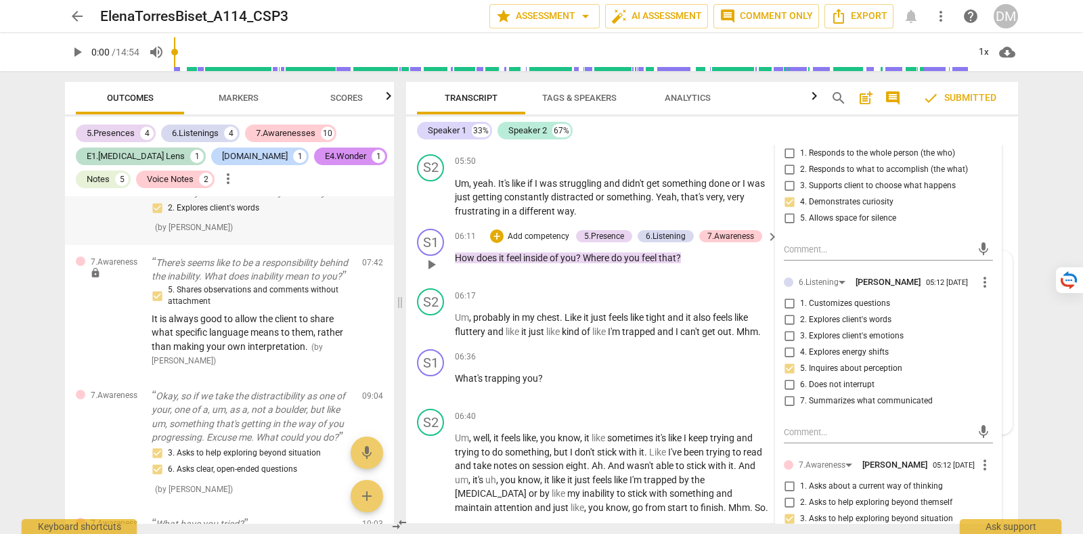
click at [95, 194] on span "lock" at bounding box center [95, 189] width 11 height 11
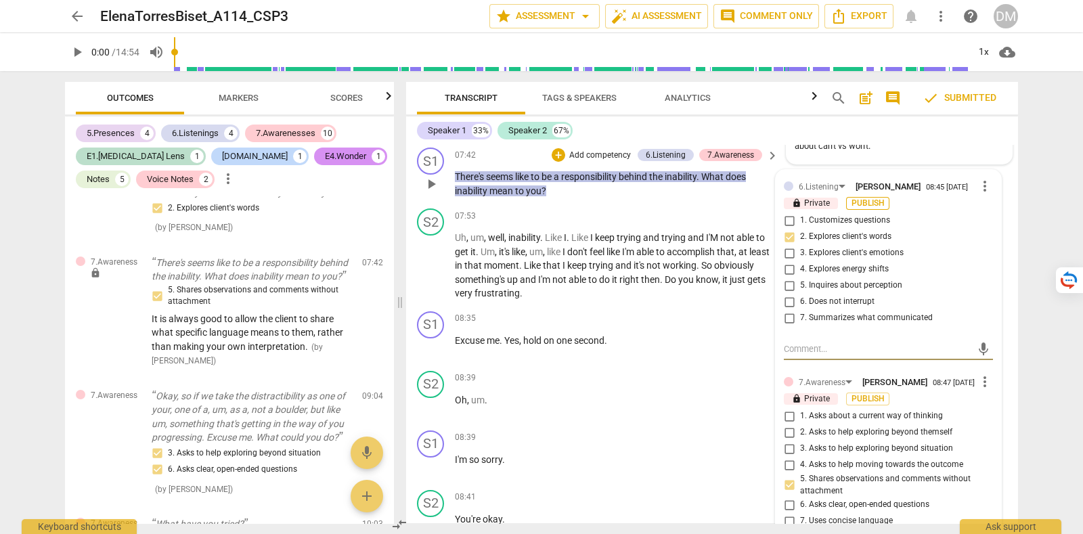
click at [865, 198] on span "Publish" at bounding box center [868, 204] width 20 height 12
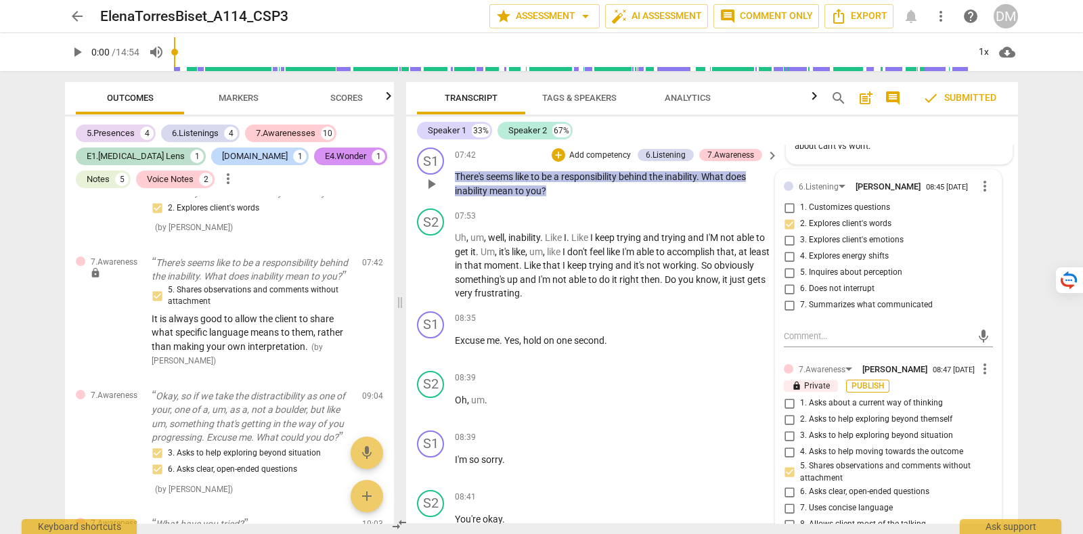
click at [873, 381] on span "Publish" at bounding box center [868, 387] width 20 height 12
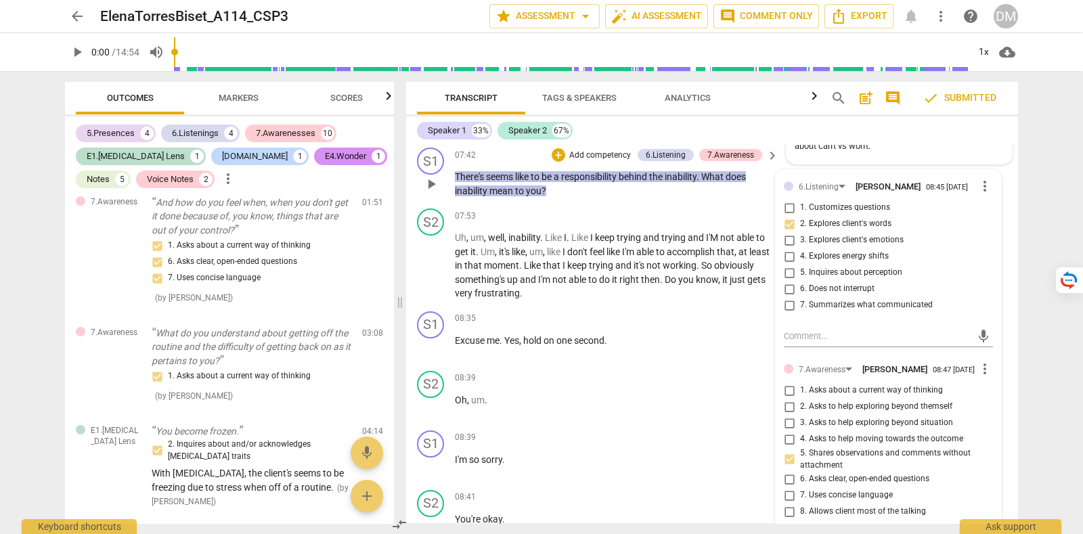
scroll to position [0, 0]
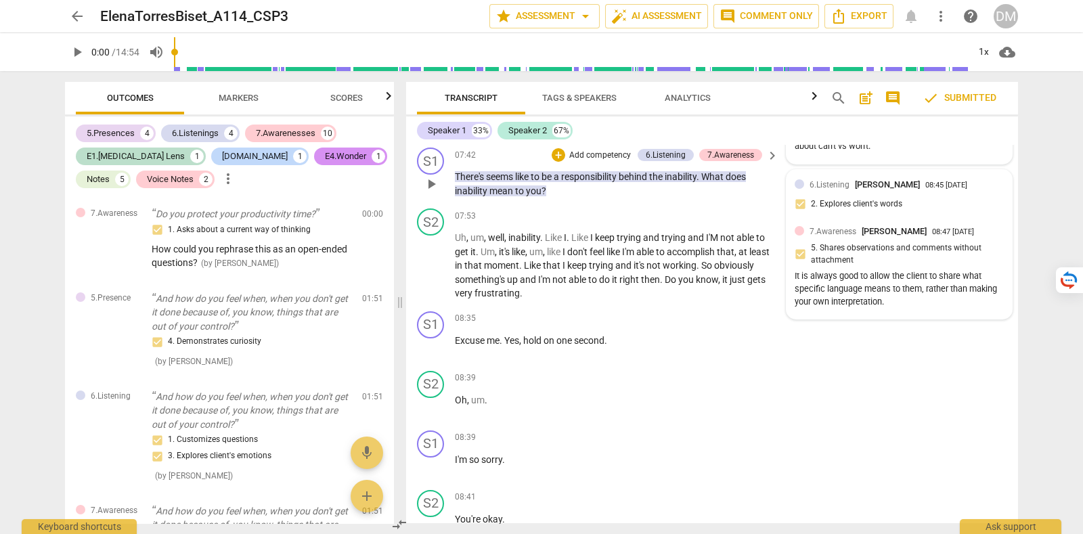
click at [1003, 21] on div "DM" at bounding box center [1006, 16] width 24 height 24
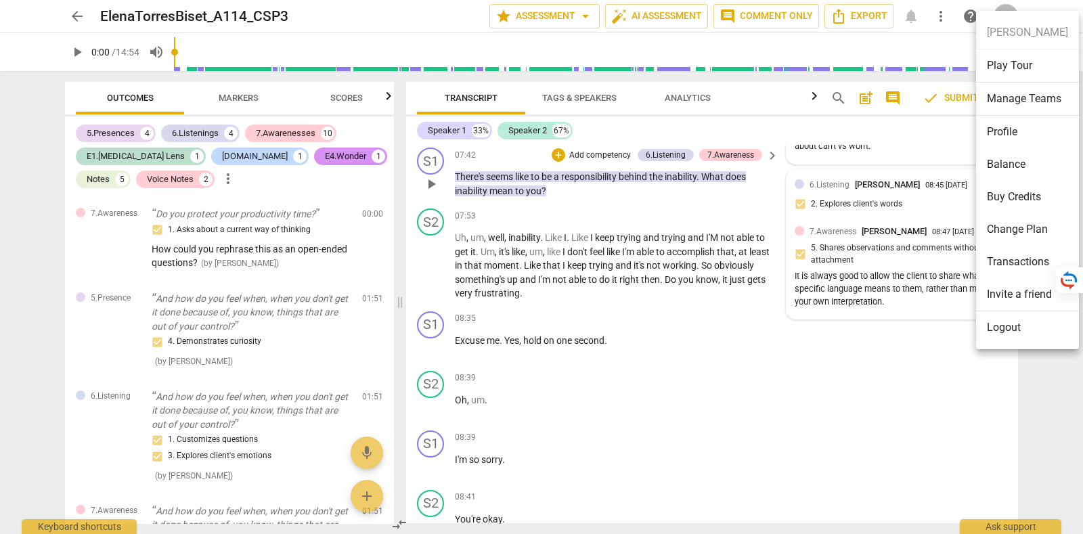
click at [1002, 326] on li "Logout" at bounding box center [1027, 327] width 103 height 33
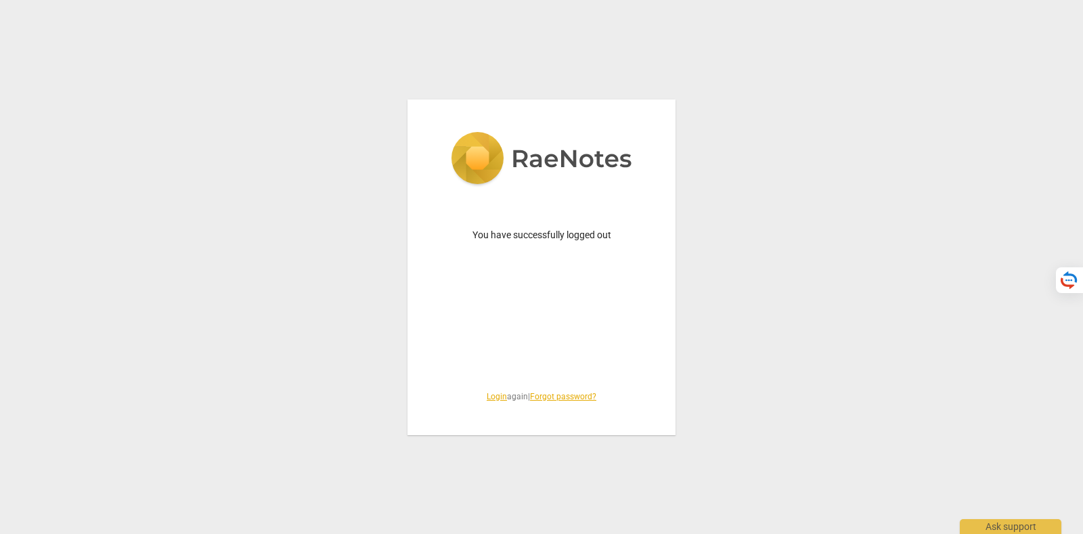
click at [490, 396] on link "Login" at bounding box center [497, 396] width 20 height 9
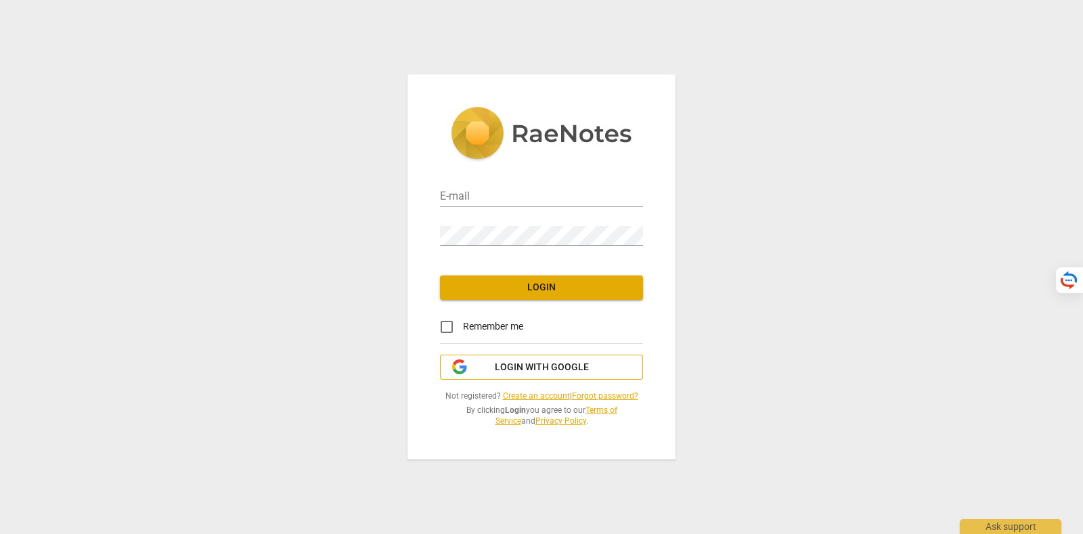
type input "tatiana@raenotes.com"
click at [525, 365] on span "Login with Google" at bounding box center [542, 368] width 94 height 14
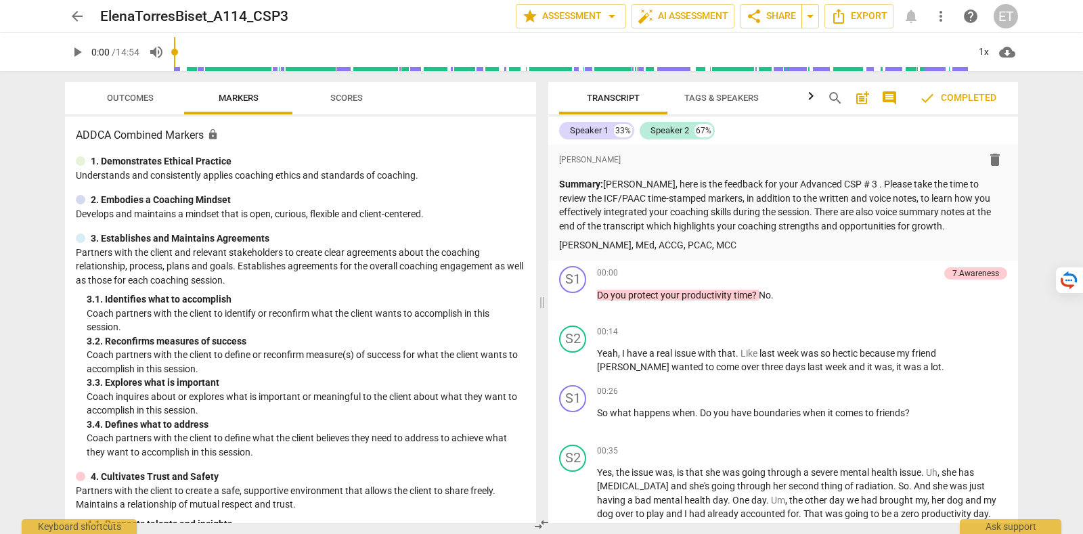
click at [119, 98] on span "Outcomes" at bounding box center [130, 98] width 47 height 10
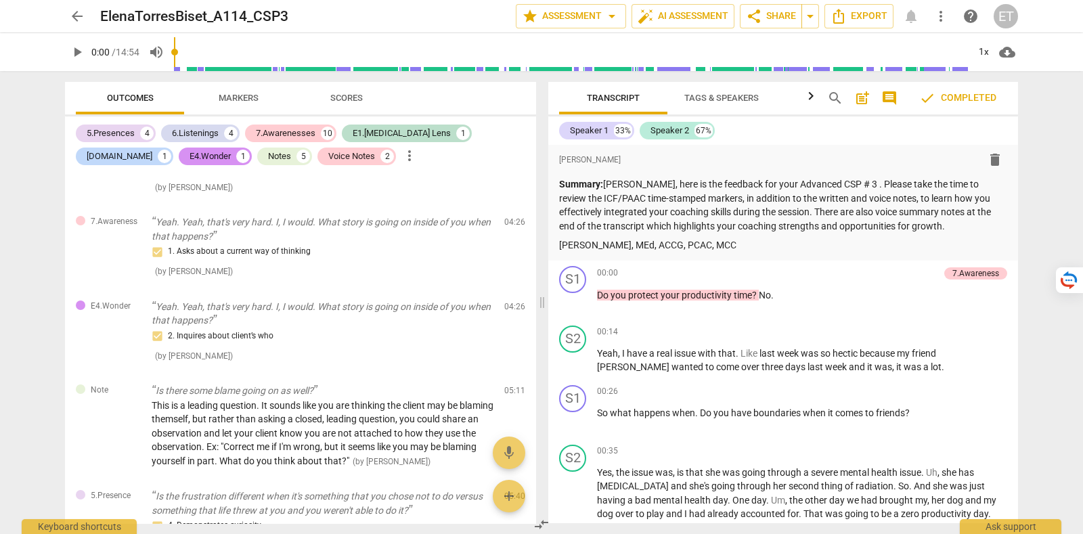
scroll to position [274, 0]
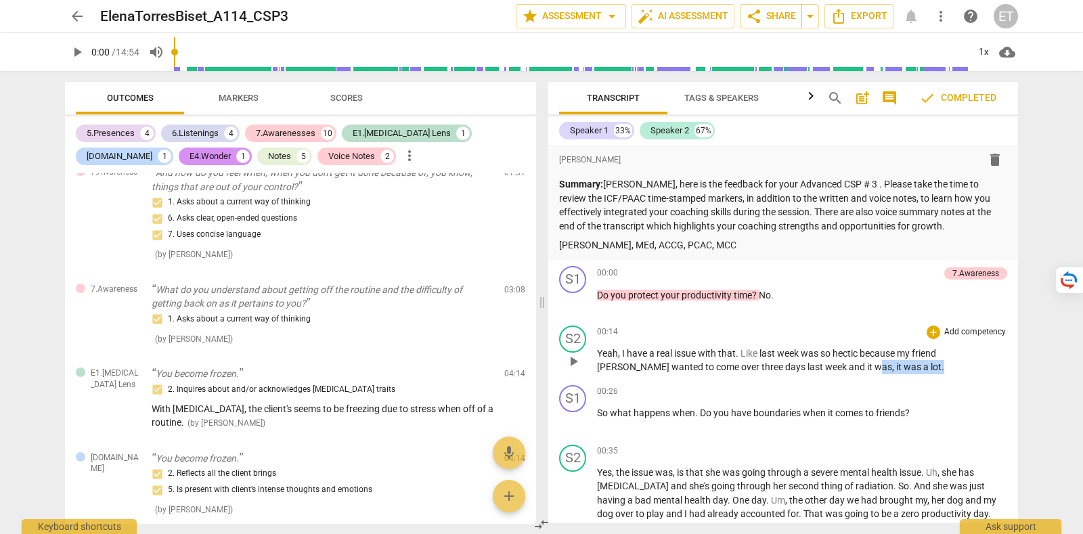
drag, startPoint x: 777, startPoint y: 362, endPoint x: 841, endPoint y: 370, distance: 64.9
click at [841, 370] on p "Yeah , I have a real issue with that . Like last week was so hectic because my …" at bounding box center [802, 361] width 410 height 28
click at [928, 334] on div "+" at bounding box center [934, 333] width 14 height 14
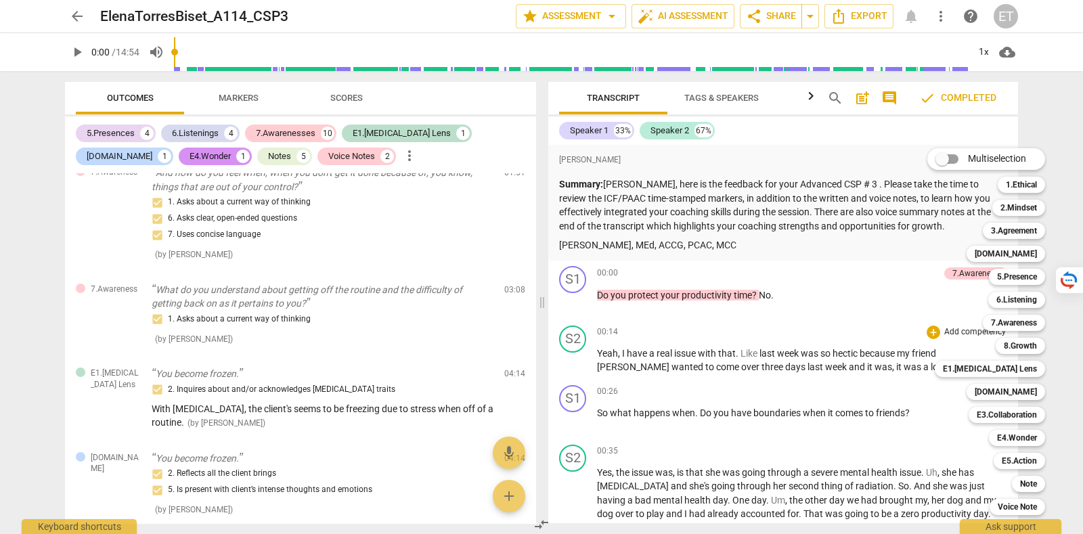
click at [891, 325] on div at bounding box center [541, 267] width 1083 height 534
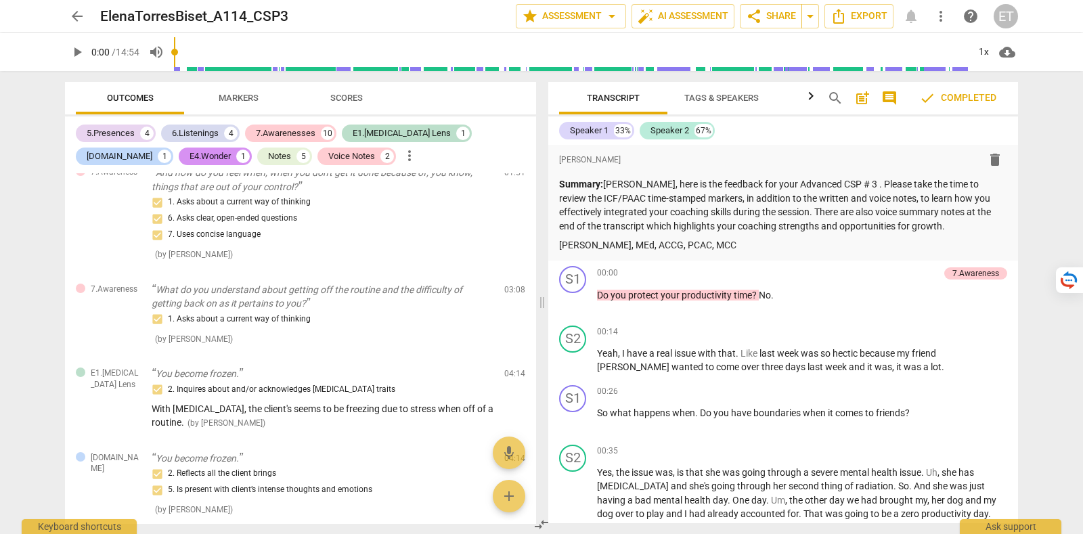
click at [1012, 15] on div "ET" at bounding box center [1006, 16] width 24 height 24
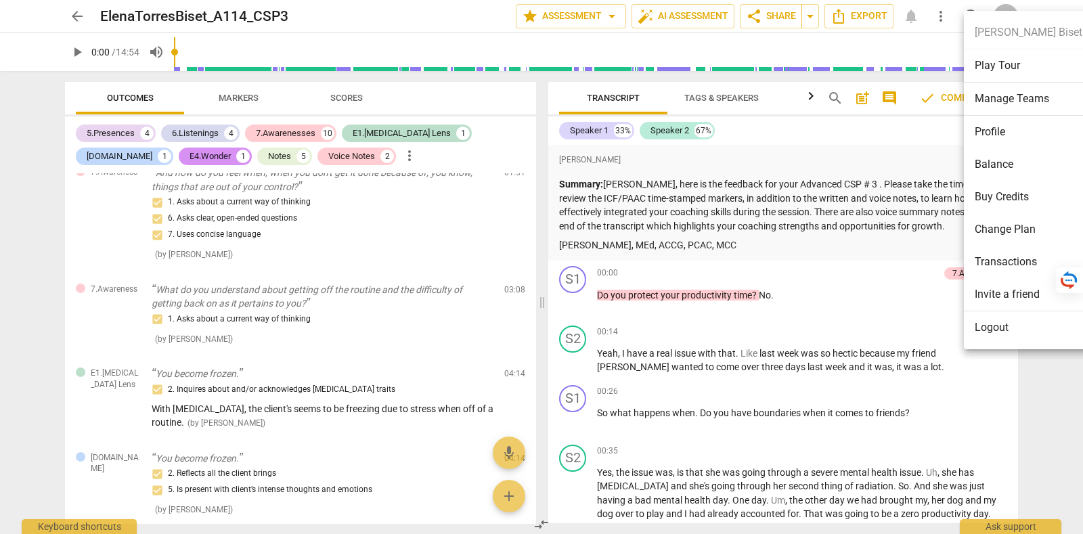
click at [1020, 334] on li "Logout" at bounding box center [1028, 327] width 129 height 33
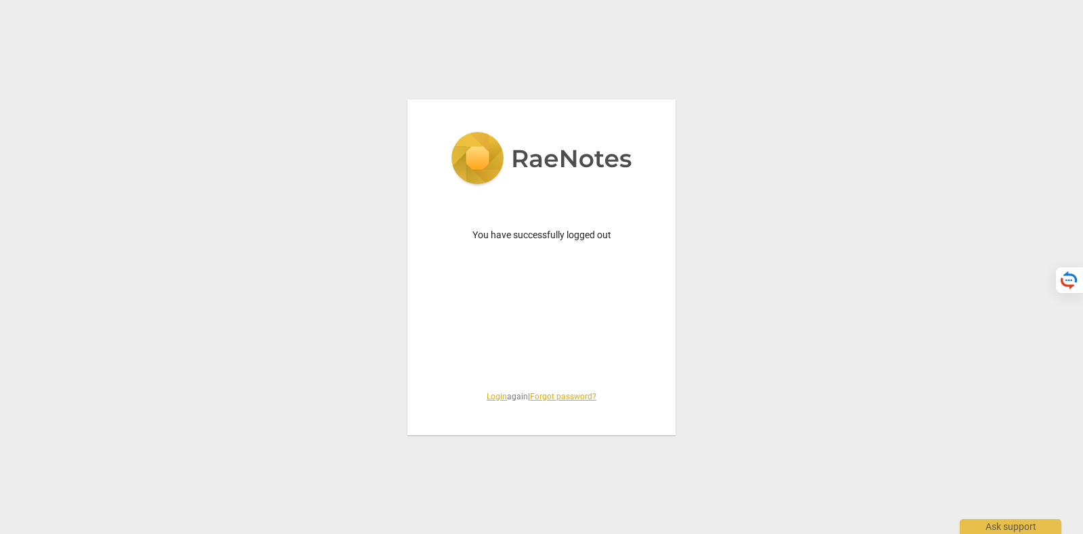
click at [492, 394] on link "Login" at bounding box center [497, 396] width 20 height 9
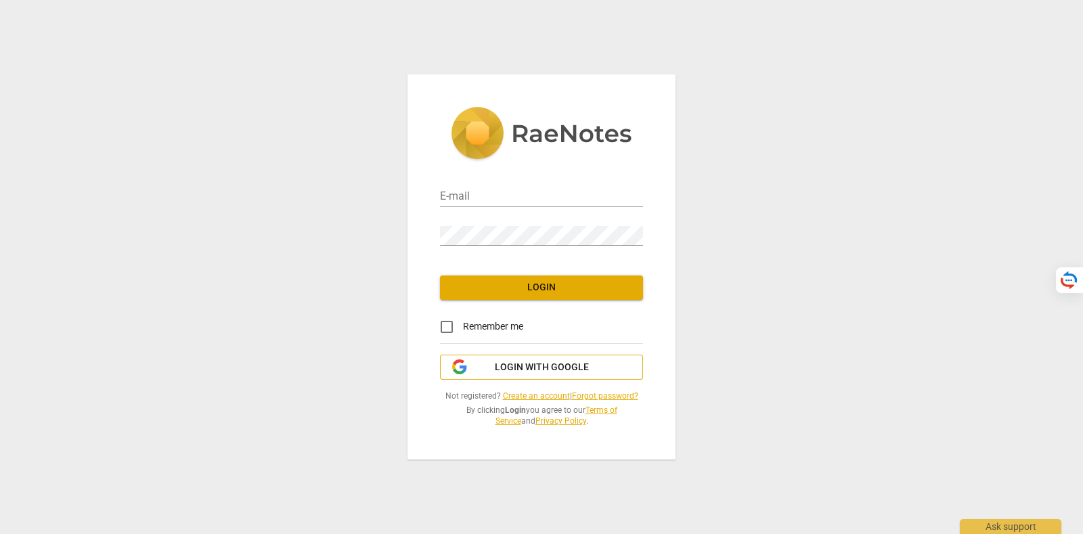
type input "[PERSON_NAME][EMAIL_ADDRESS][DOMAIN_NAME]"
click at [530, 370] on span "Login with Google" at bounding box center [542, 368] width 94 height 14
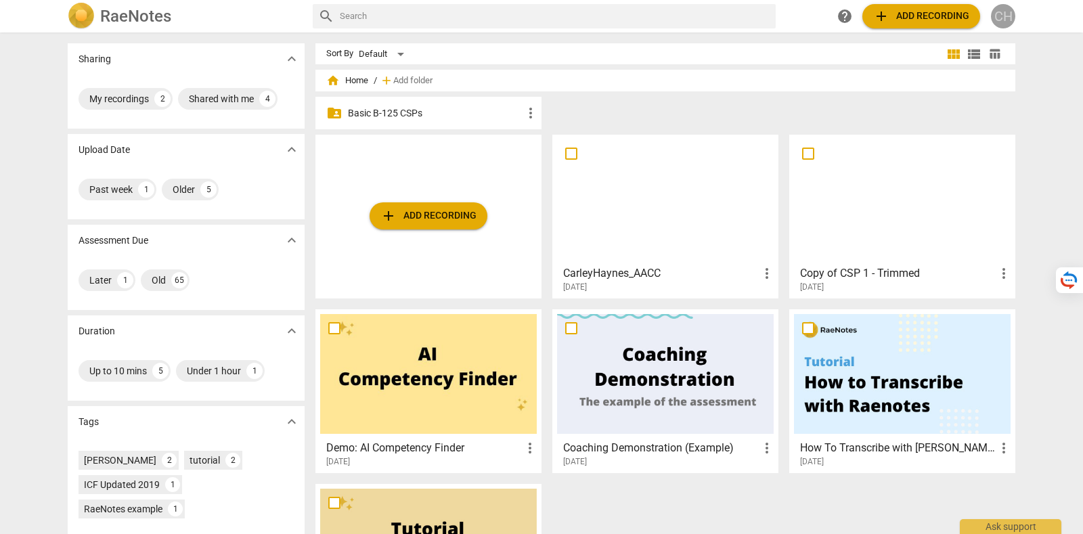
click at [1009, 14] on div "CH" at bounding box center [1003, 16] width 24 height 24
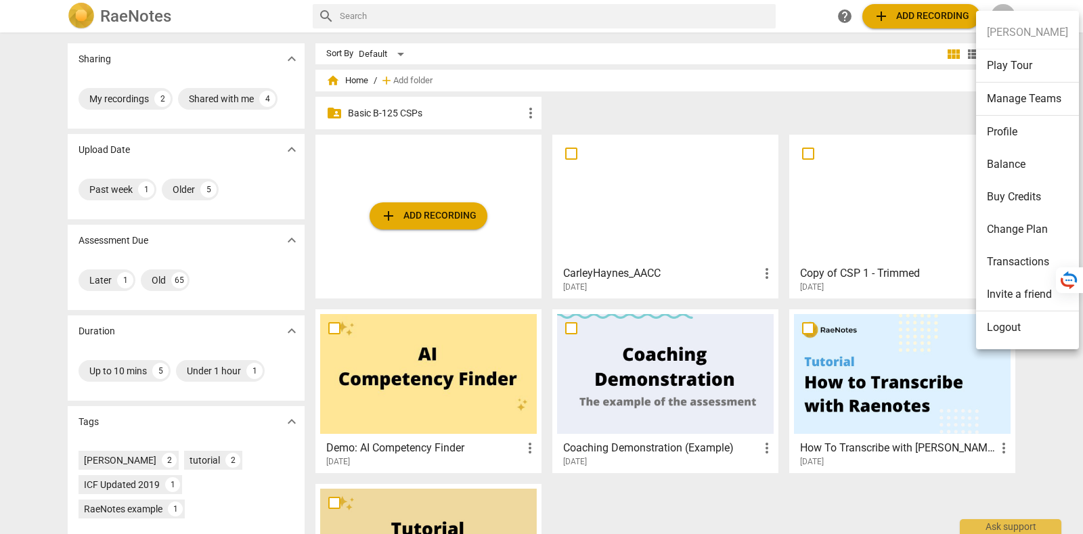
click at [1021, 258] on li "Transactions" at bounding box center [1027, 262] width 103 height 33
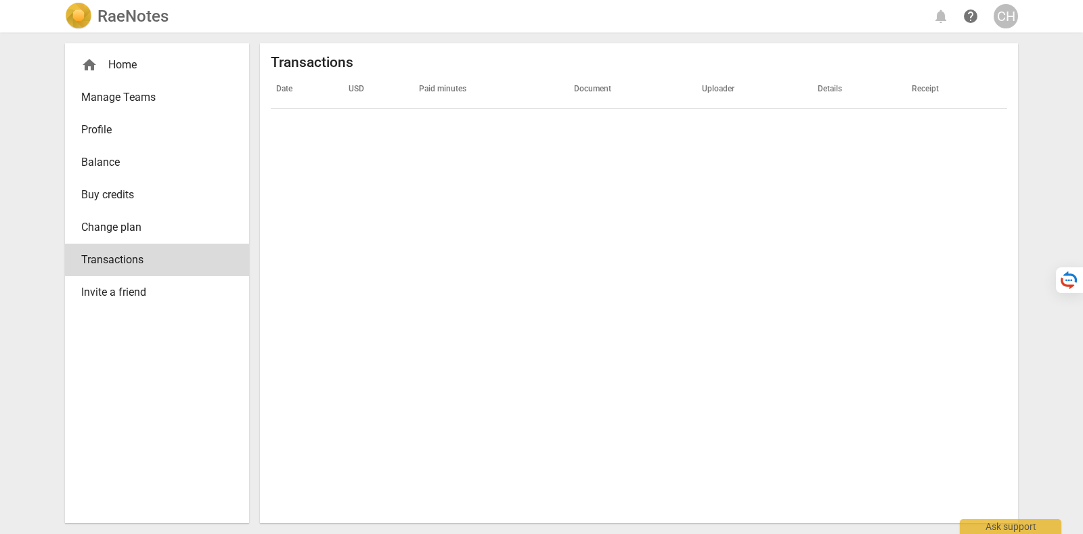
click at [171, 164] on span "Balance" at bounding box center [151, 162] width 141 height 16
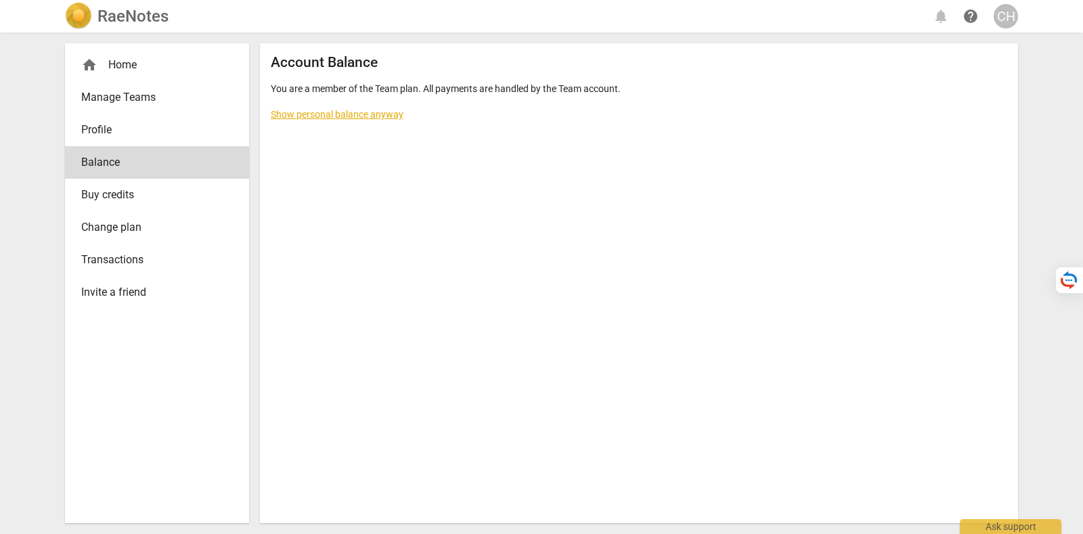
click at [169, 97] on span "Manage Teams" at bounding box center [151, 97] width 141 height 16
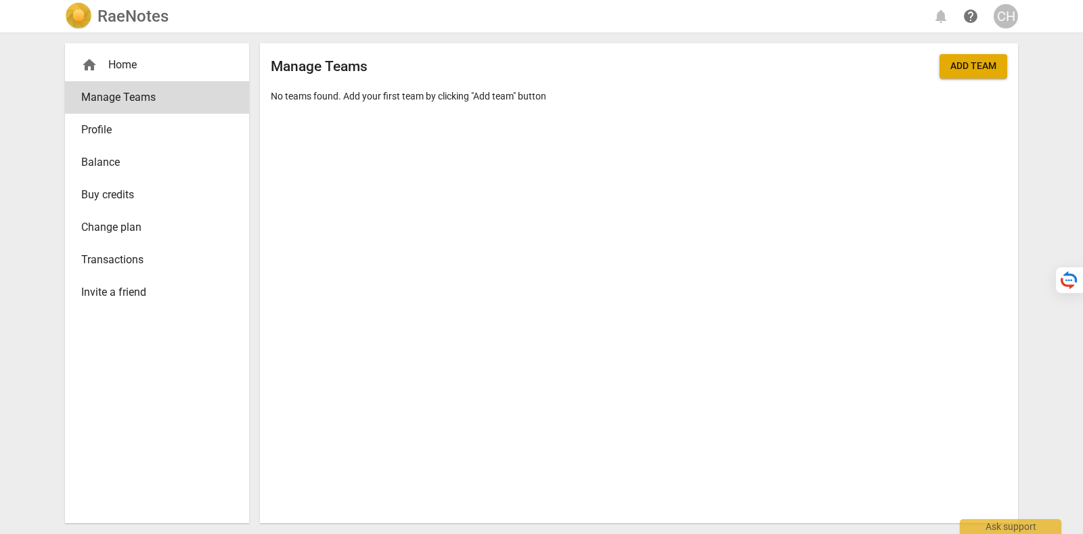
click at [179, 250] on link "Transactions" at bounding box center [157, 260] width 184 height 33
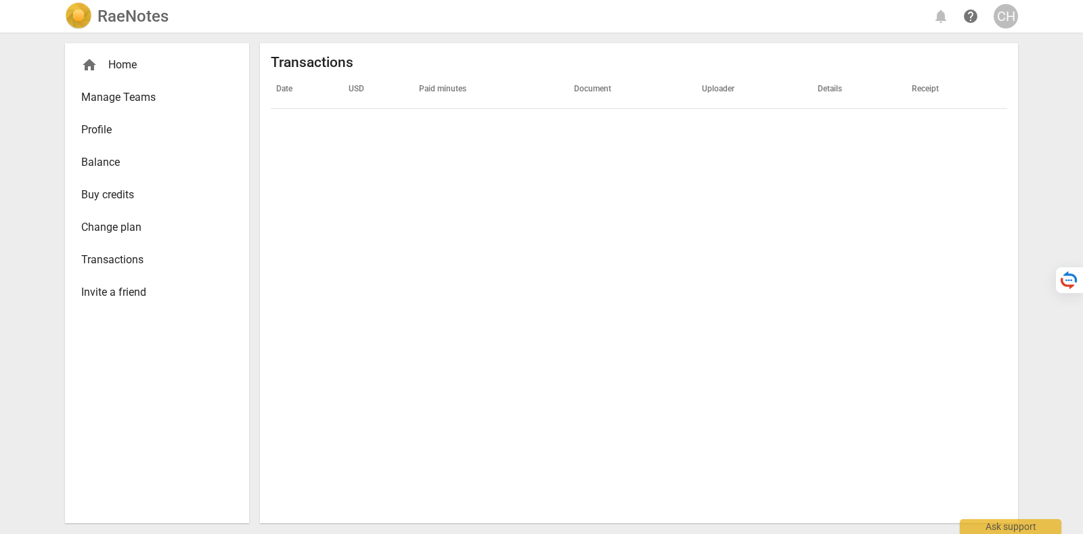
click at [179, 252] on span "Transactions" at bounding box center [151, 260] width 141 height 16
click at [179, 253] on span "Transactions" at bounding box center [151, 260] width 141 height 16
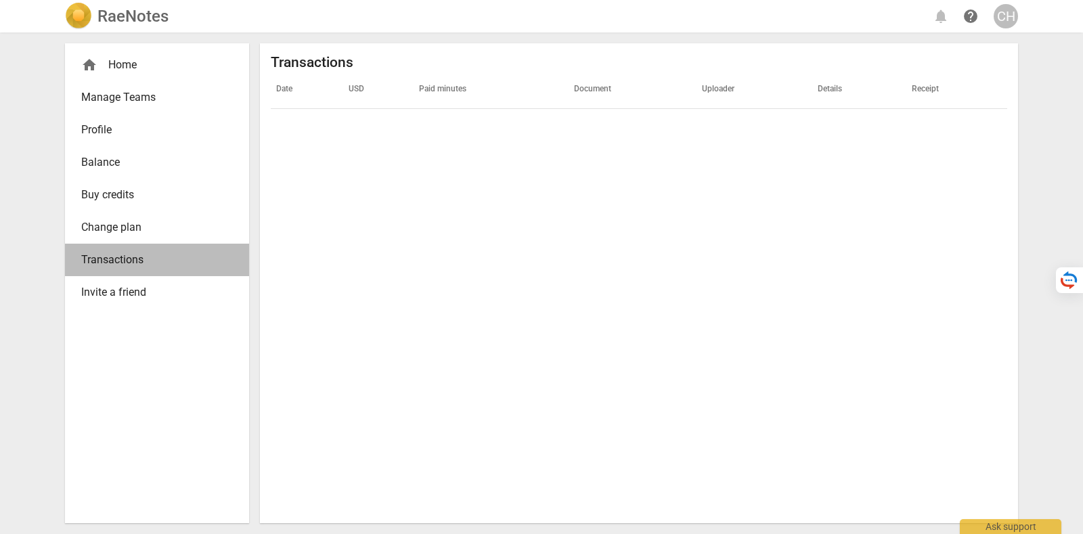
click at [179, 265] on span "Transactions" at bounding box center [151, 260] width 141 height 16
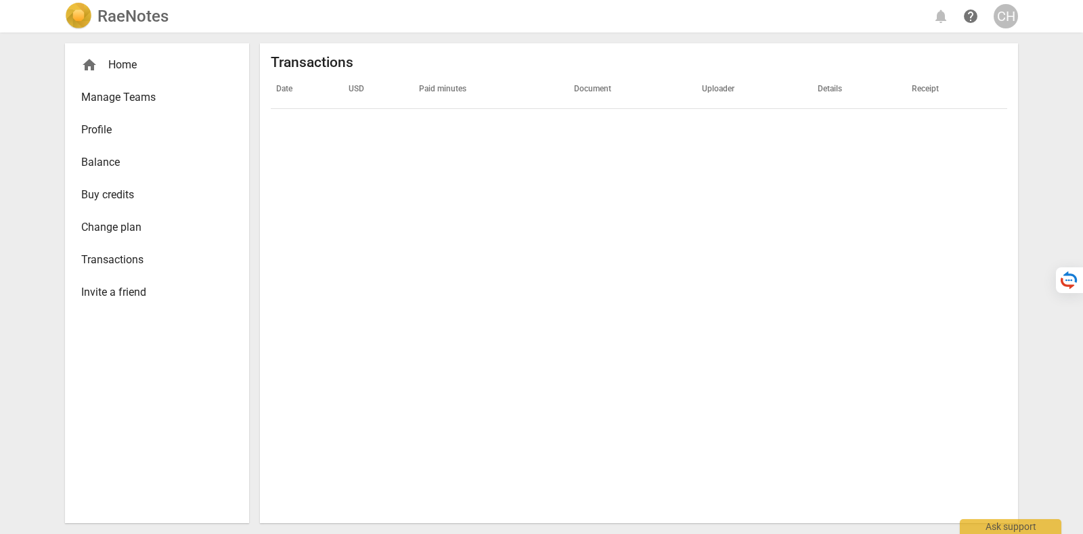
click at [179, 265] on span "Transactions" at bounding box center [151, 260] width 141 height 16
click at [1009, 13] on div "CH" at bounding box center [1006, 16] width 24 height 24
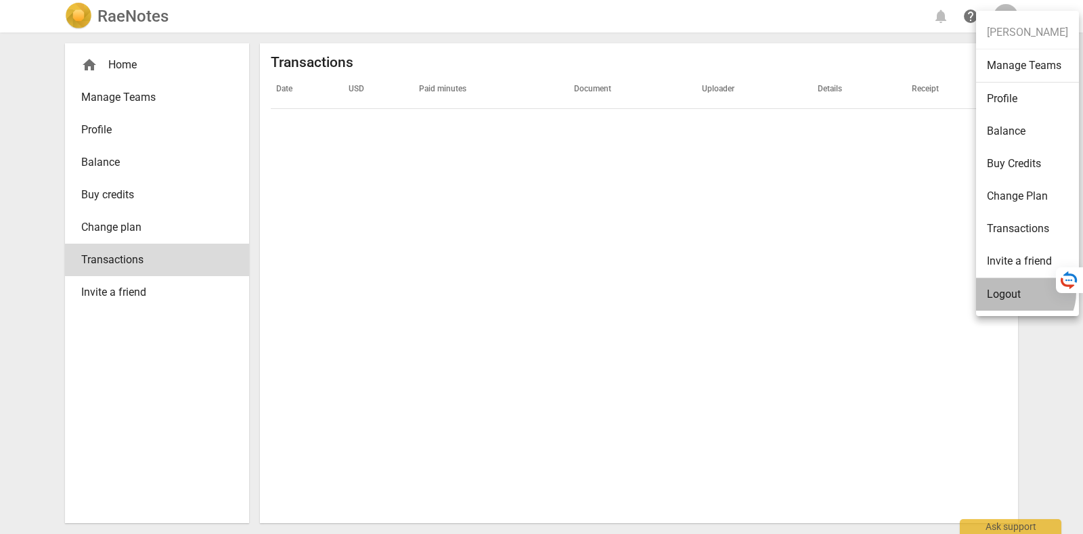
click at [1019, 292] on li "Logout" at bounding box center [1027, 294] width 103 height 33
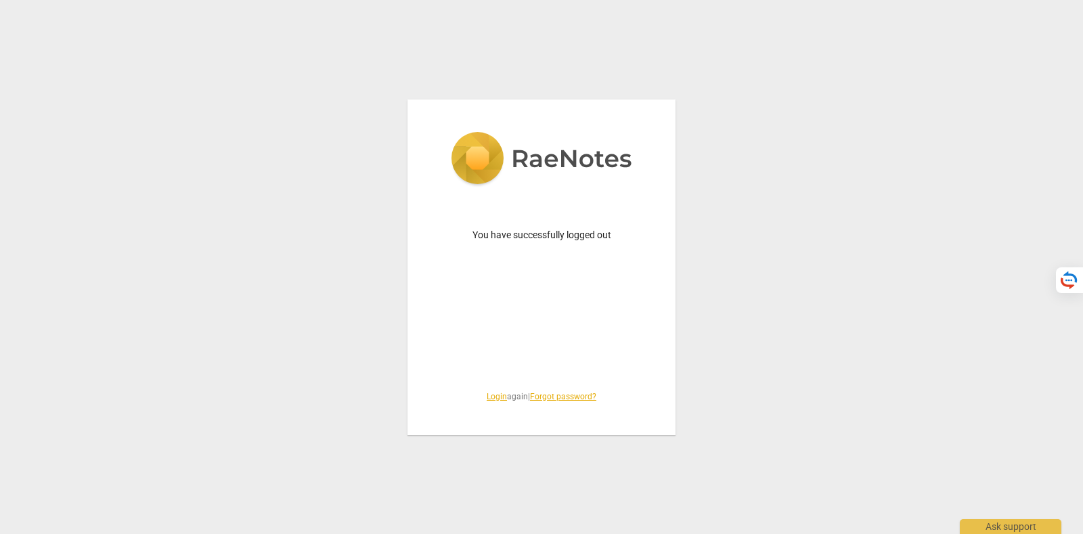
click at [495, 394] on link "Login" at bounding box center [497, 396] width 20 height 9
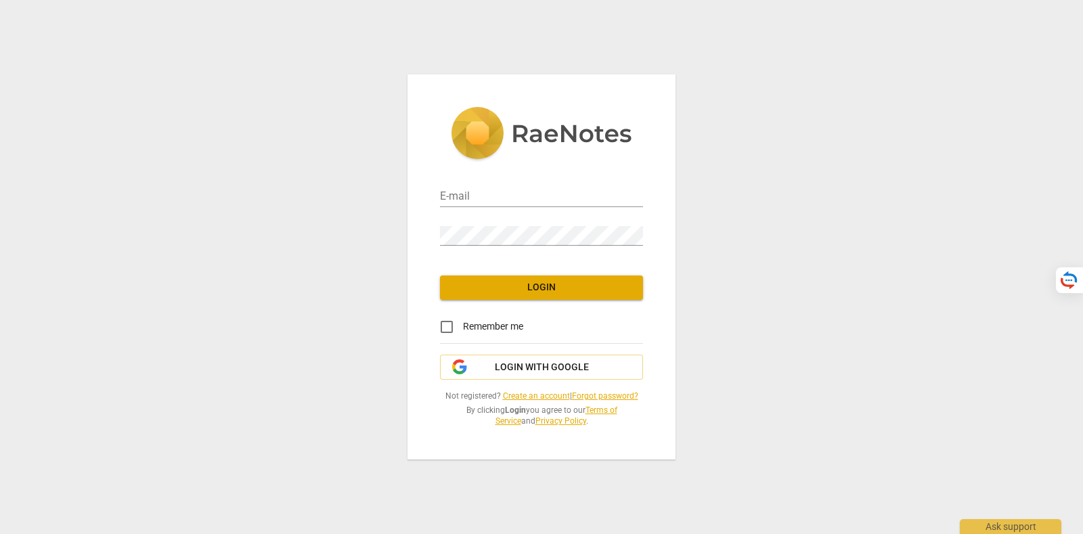
type input "tatiana@raenotes.com"
click at [533, 370] on span "Login with Google" at bounding box center [542, 368] width 94 height 14
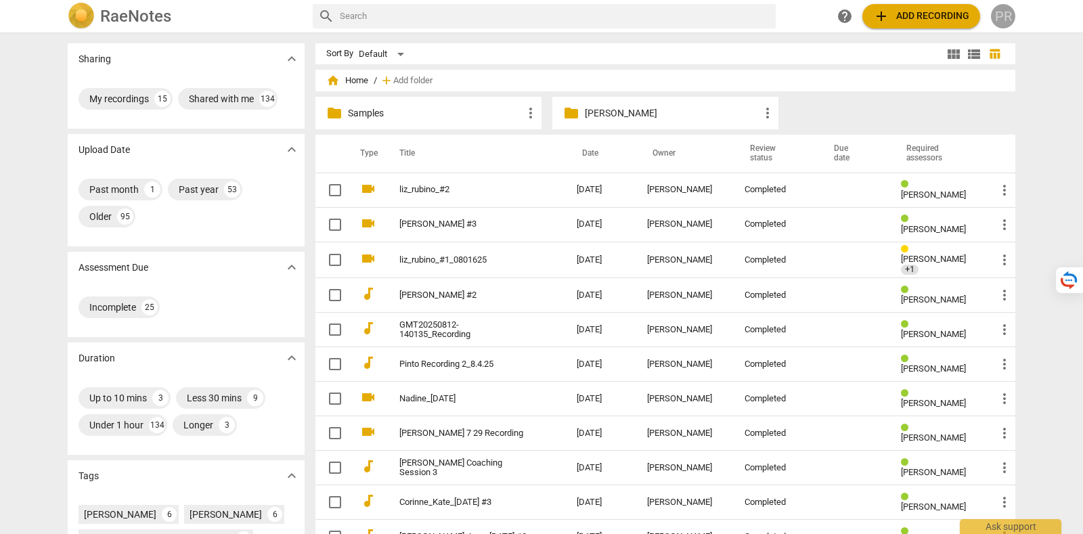
click at [999, 22] on div "PR" at bounding box center [1003, 16] width 24 height 24
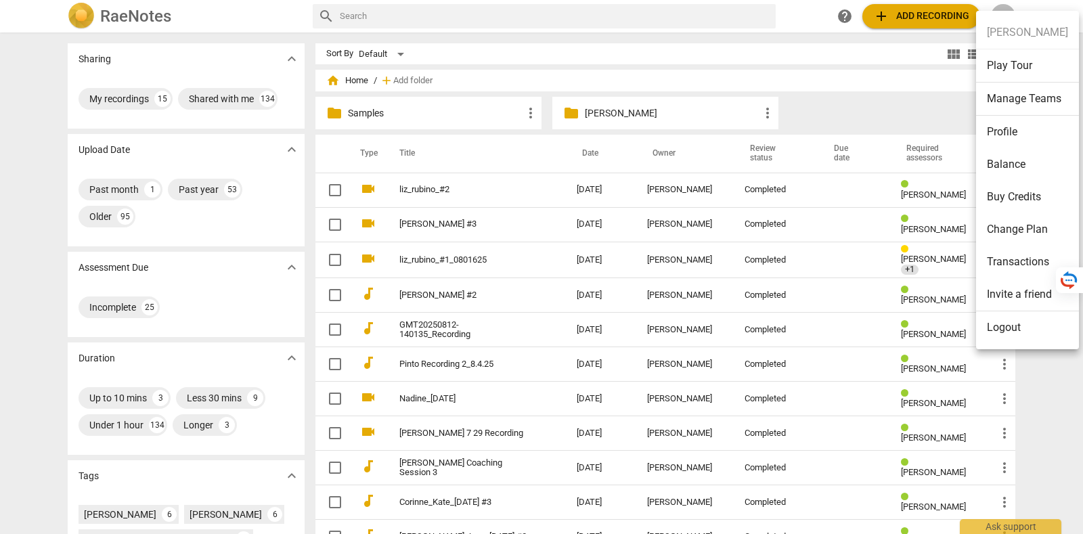
click at [1029, 103] on li "Manage Teams" at bounding box center [1027, 99] width 103 height 33
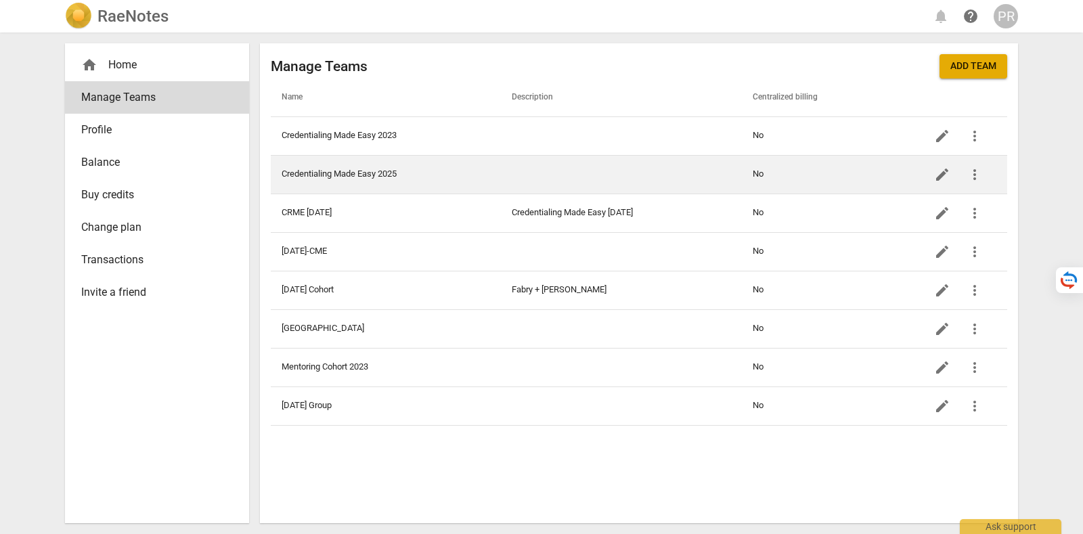
click at [527, 175] on td at bounding box center [621, 174] width 241 height 39
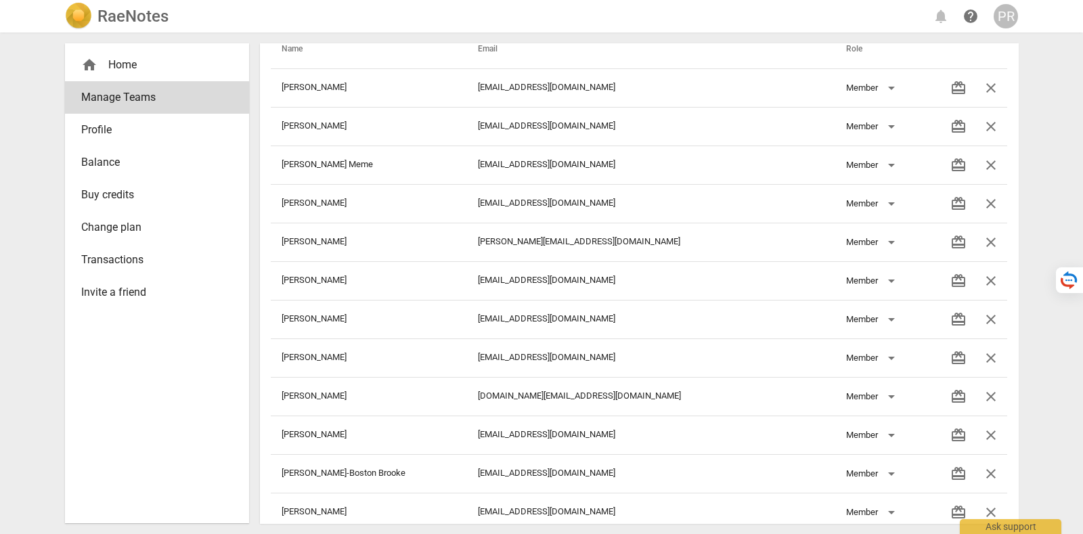
scroll to position [43, 0]
